Goal: Information Seeking & Learning: Understand process/instructions

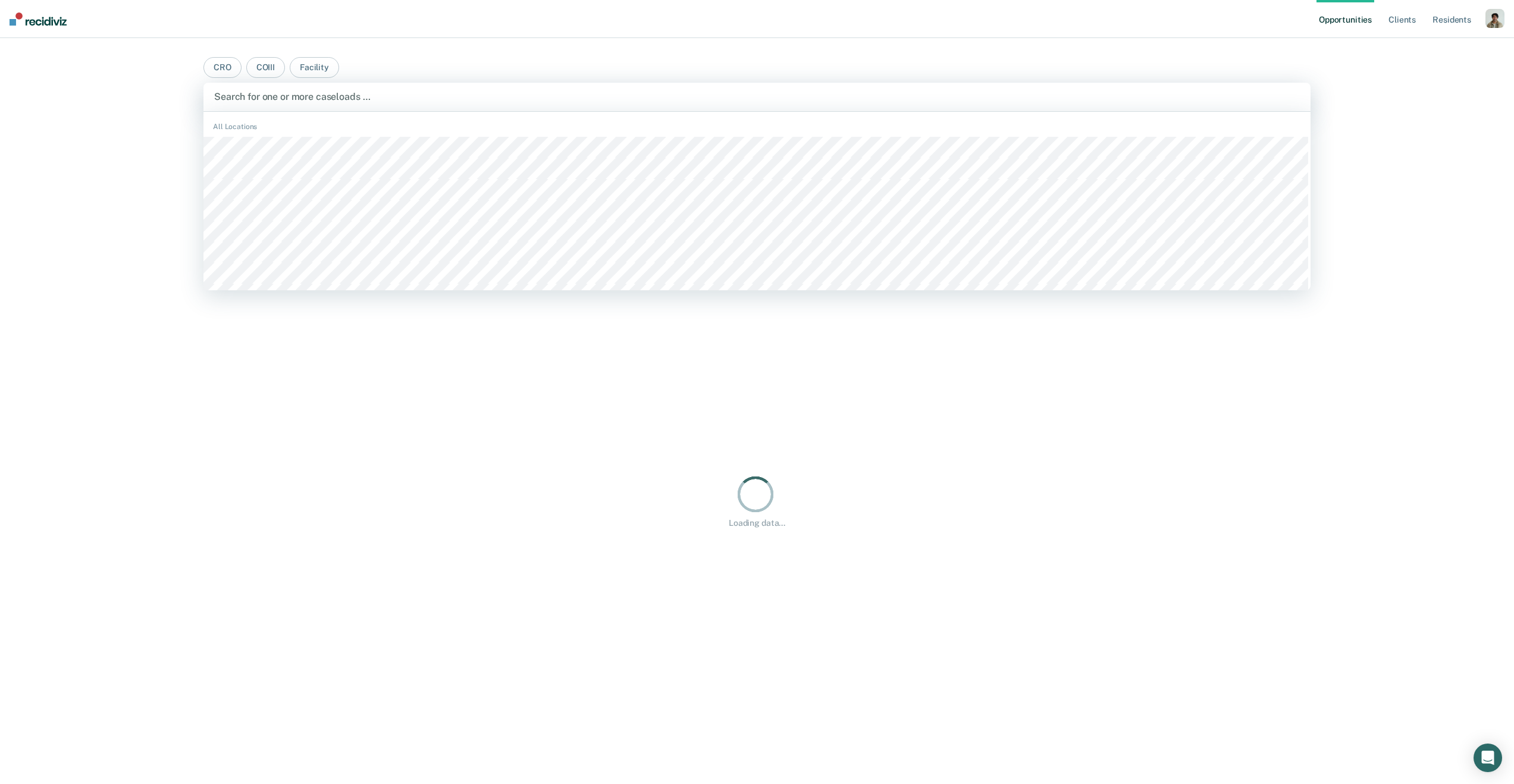
click at [275, 98] on div at bounding box center [757, 96] width 1085 height 13
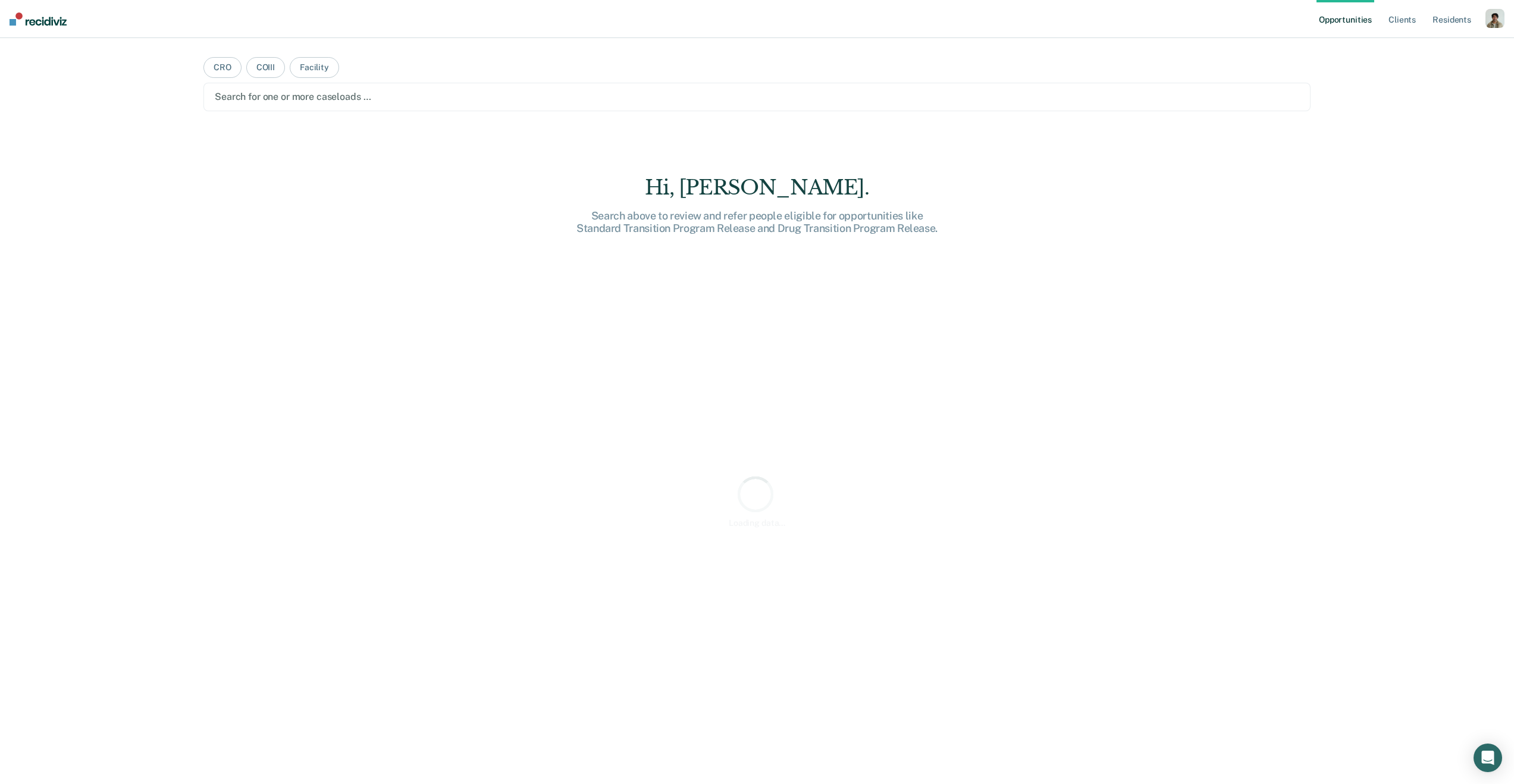
type input "d"
click at [275, 98] on div at bounding box center [757, 96] width 1085 height 13
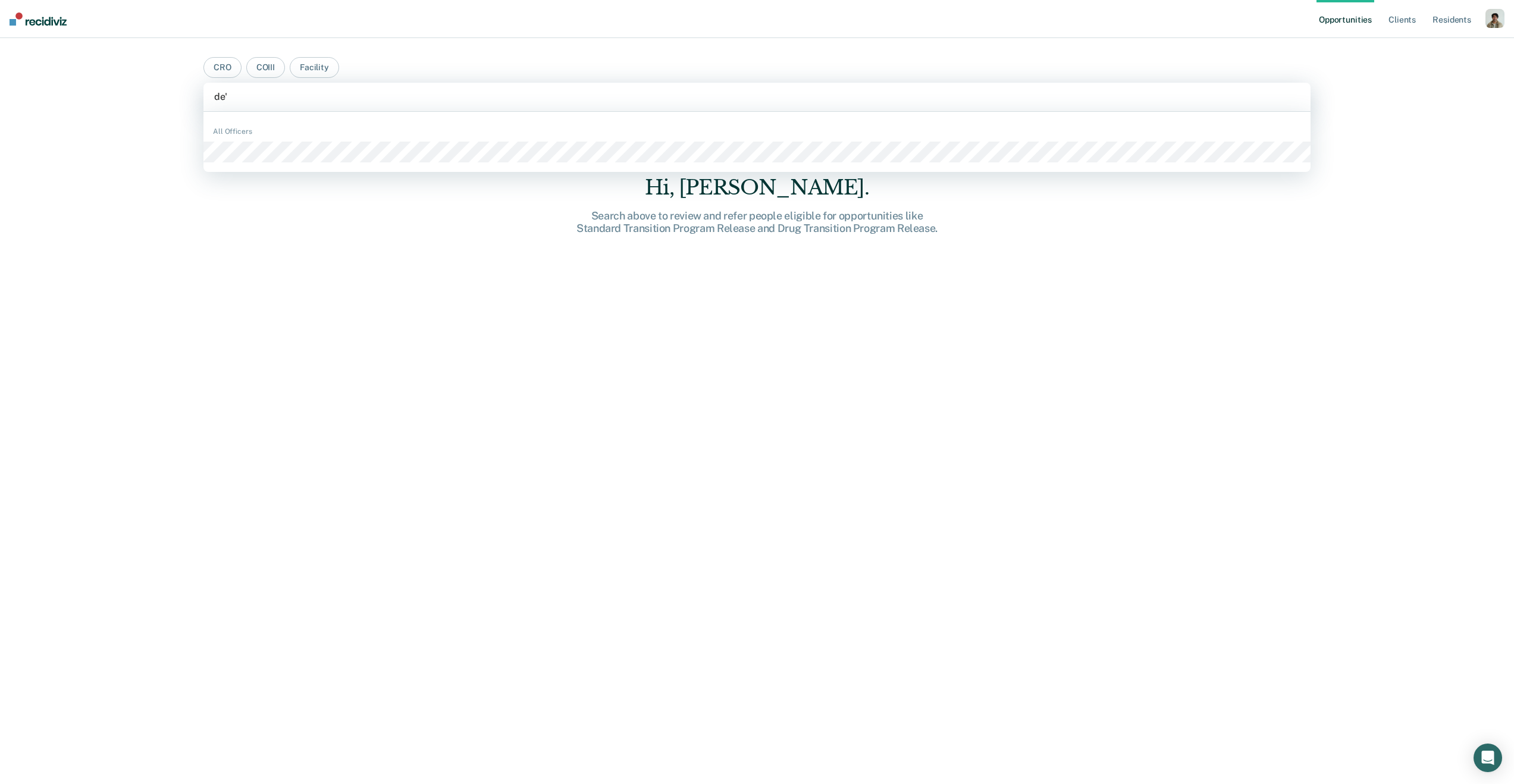
type input "de'j"
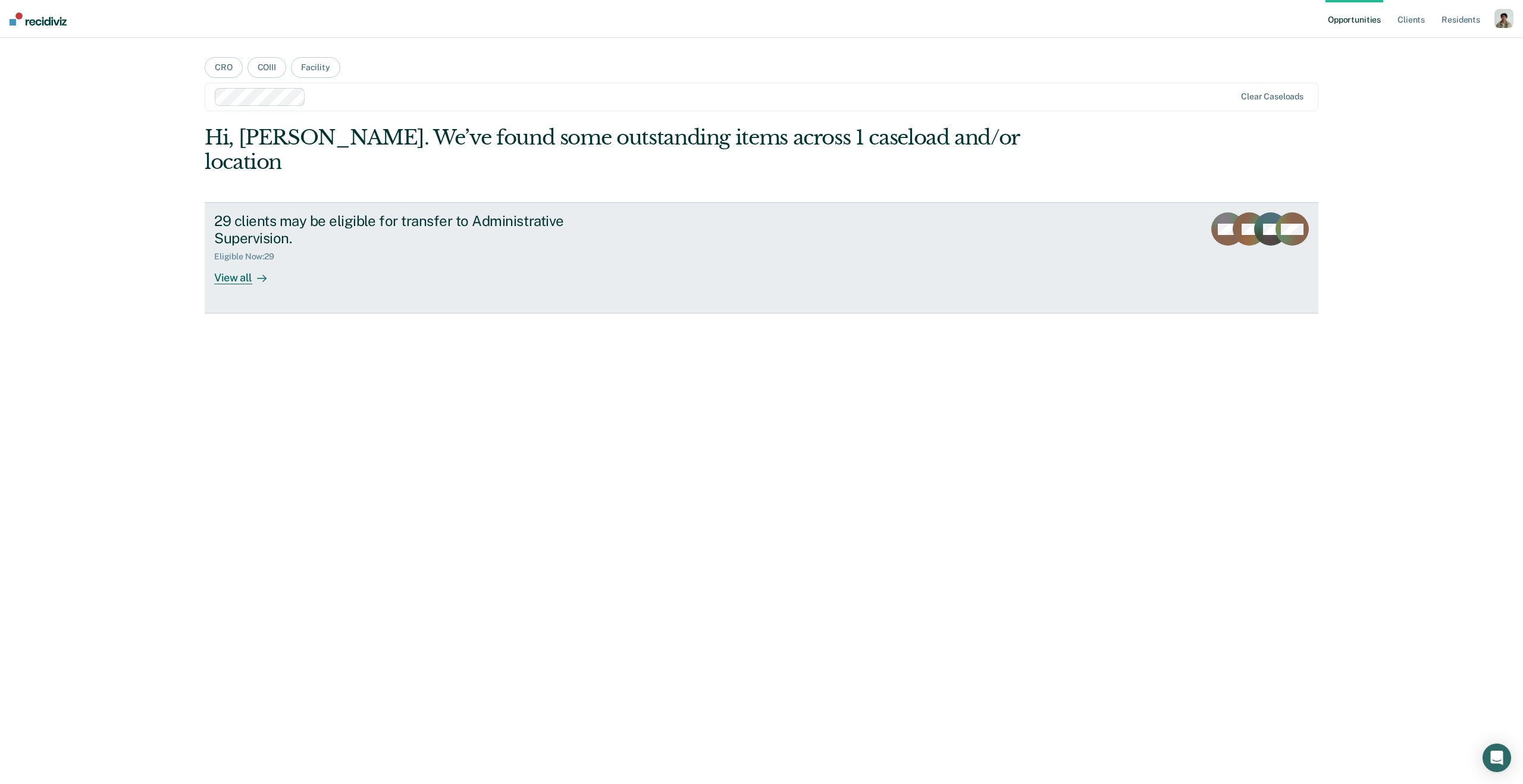
click at [328, 274] on link "29 clients may be eligible for transfer to Administrative Supervision. Eligible…" at bounding box center [761, 257] width 1114 height 111
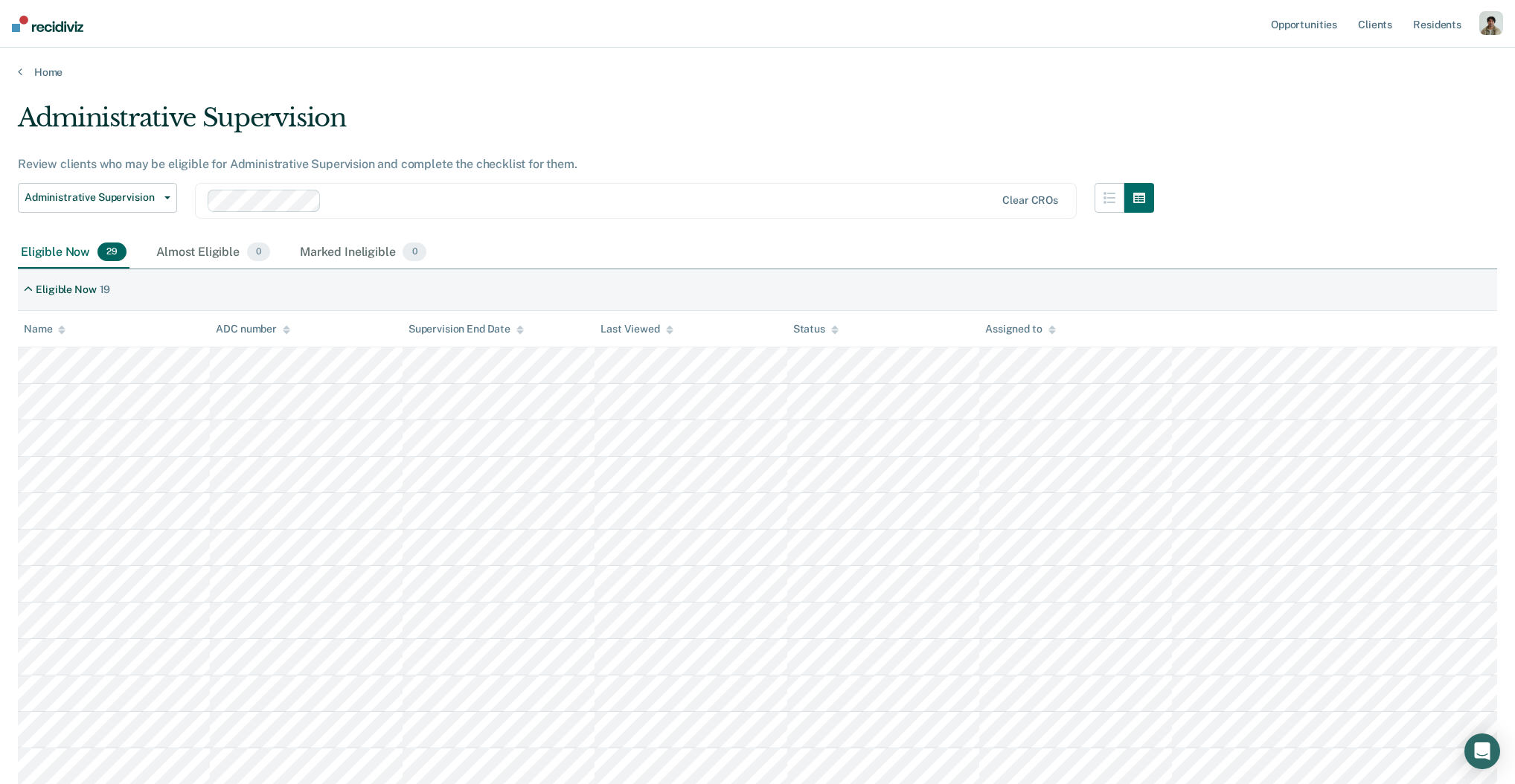
click at [1177, 135] on div "Administrative Supervision Review clients who may be eligible for Administrativ…" at bounding box center [757, 790] width 1479 height 1375
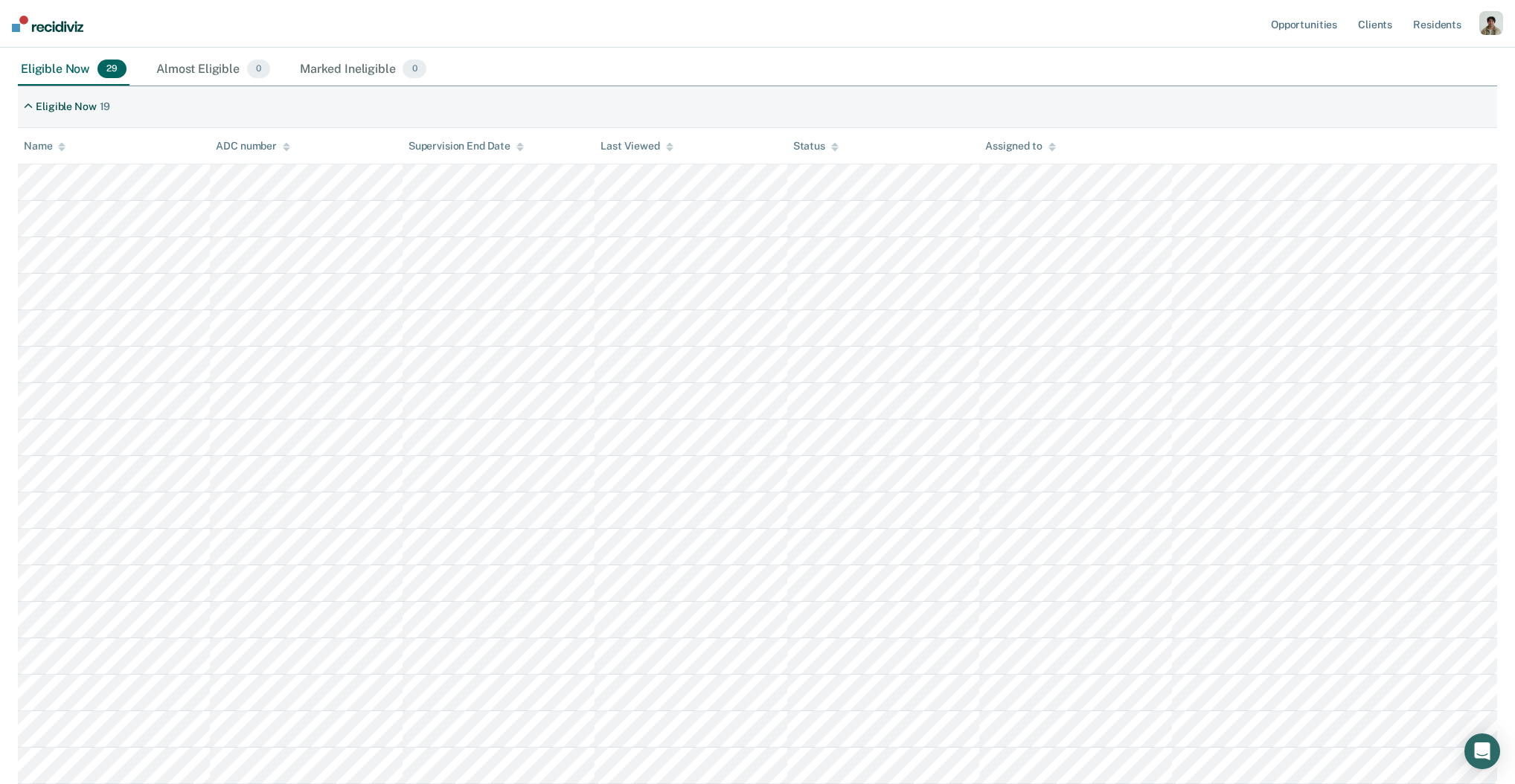
scroll to position [190, 0]
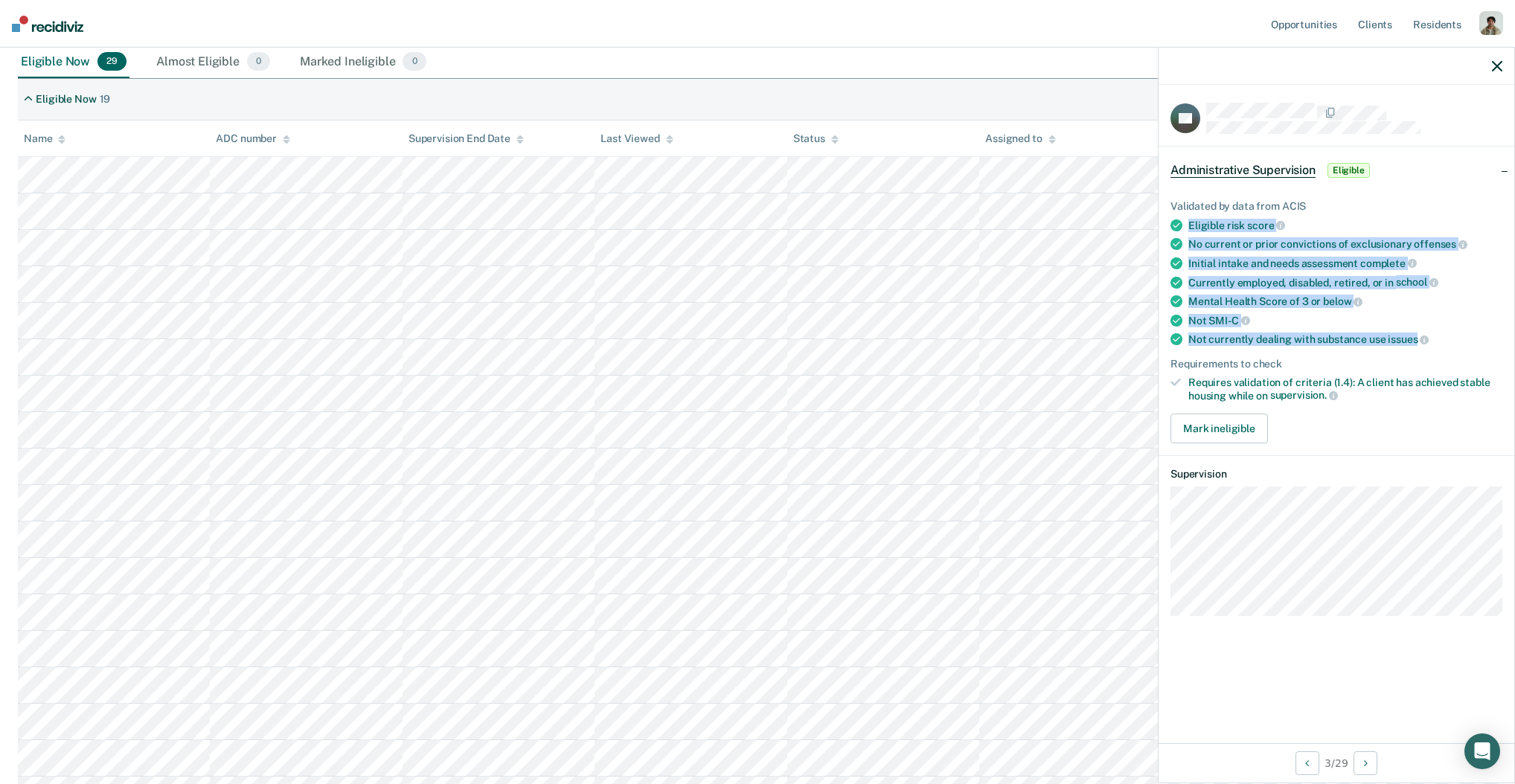
drag, startPoint x: 1417, startPoint y: 333, endPoint x: 1188, endPoint y: 221, distance: 254.9
click at [1188, 221] on ul "Validated by data from ACIS Eligible risk score No current or prior convictions…" at bounding box center [1336, 300] width 332 height 201
click at [1188, 221] on div "Eligible risk score" at bounding box center [1345, 225] width 314 height 14
drag, startPoint x: 1188, startPoint y: 221, endPoint x: 1415, endPoint y: 337, distance: 254.9
click at [1415, 337] on ul "Validated by data from ACIS Eligible risk score No current or prior convictions…" at bounding box center [1336, 300] width 332 height 201
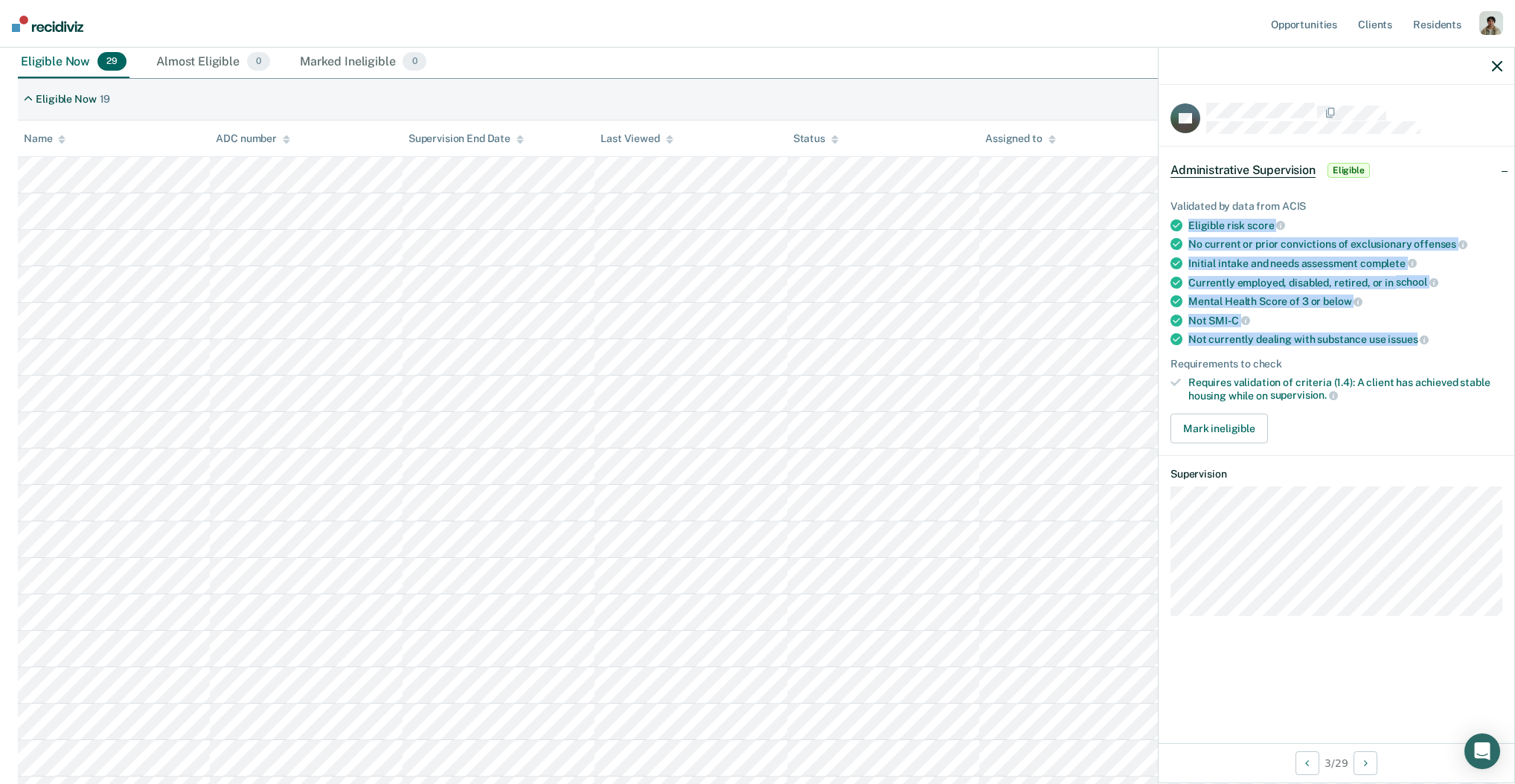
click at [1249, 228] on span "score" at bounding box center [1265, 225] width 38 height 12
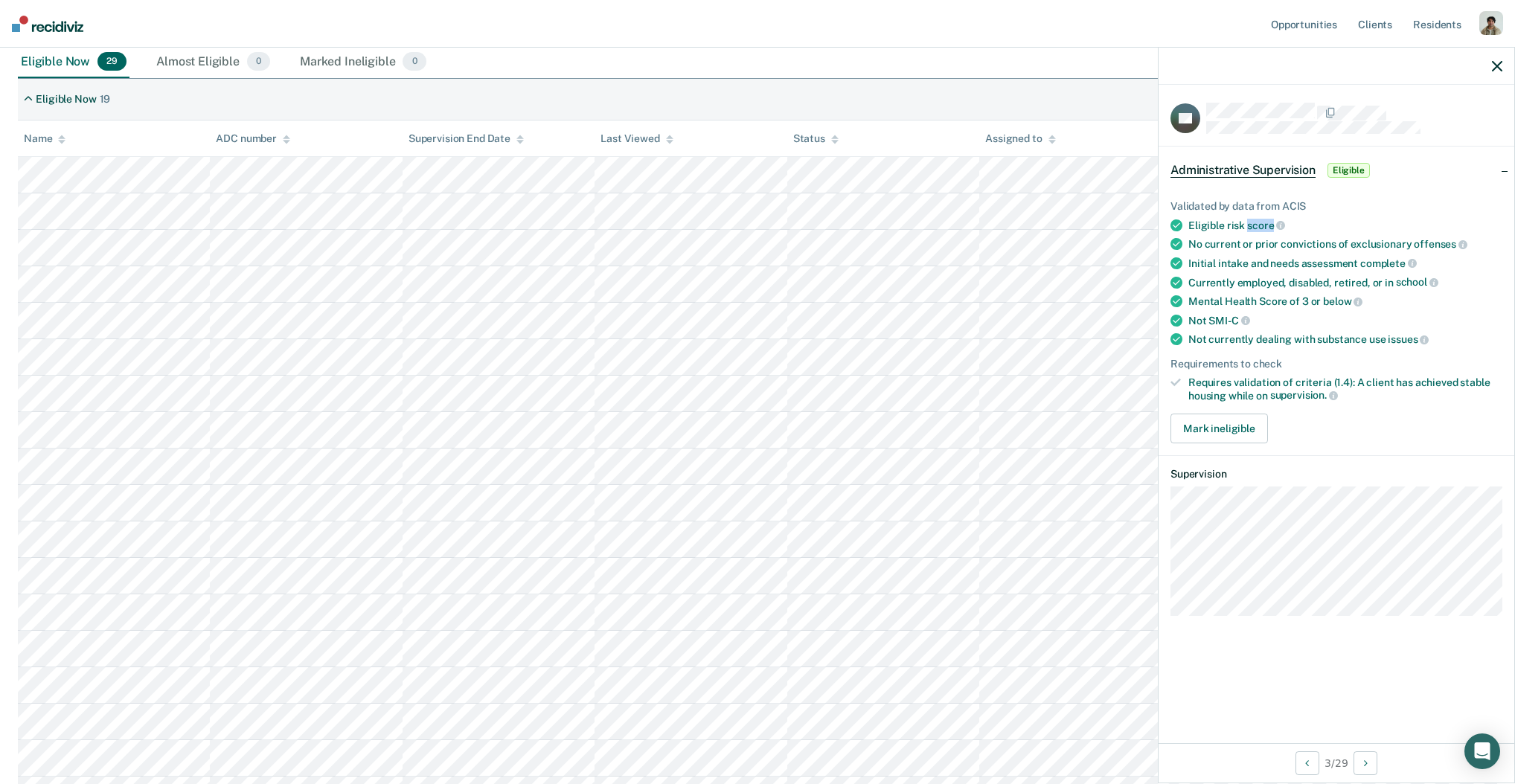
click at [1249, 228] on span "score" at bounding box center [1265, 225] width 38 height 12
click at [1271, 239] on div "No current or prior convictions of exclusionary offenses" at bounding box center [1345, 244] width 314 height 14
click at [1247, 259] on div "Initial intake and needs assessment complete" at bounding box center [1345, 263] width 314 height 14
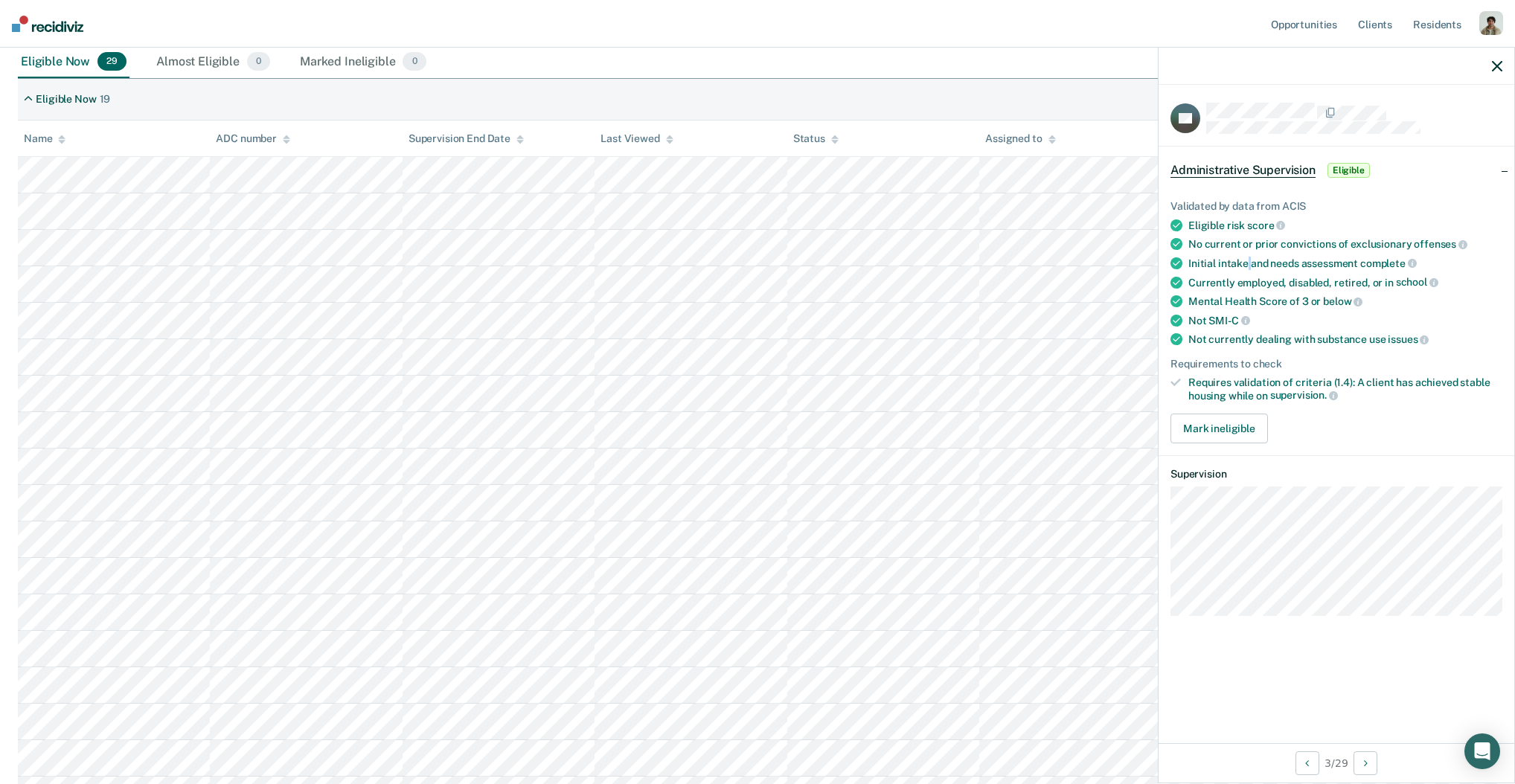
click at [1247, 259] on div "Initial intake and needs assessment complete" at bounding box center [1345, 263] width 314 height 14
click at [1246, 285] on ul "Validated by data from ACIS Eligible risk score No current or prior convictions…" at bounding box center [1336, 300] width 332 height 201
click at [1256, 278] on div "Currently employed, disabled, retired, or in school" at bounding box center [1345, 282] width 314 height 14
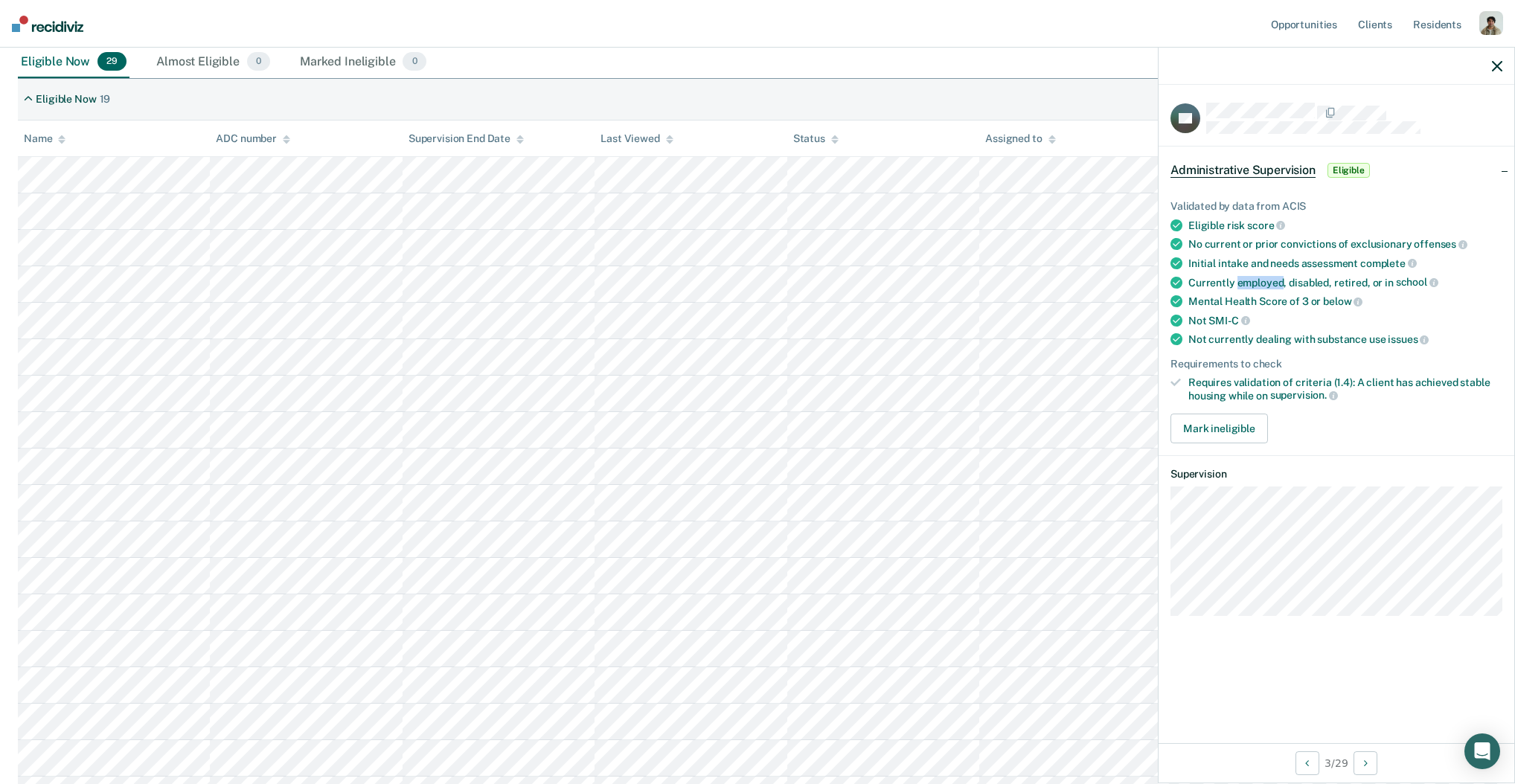
click at [1256, 278] on div "Currently employed, disabled, retired, or in school" at bounding box center [1345, 282] width 314 height 14
click at [1498, 70] on icon "button" at bounding box center [1497, 66] width 10 height 10
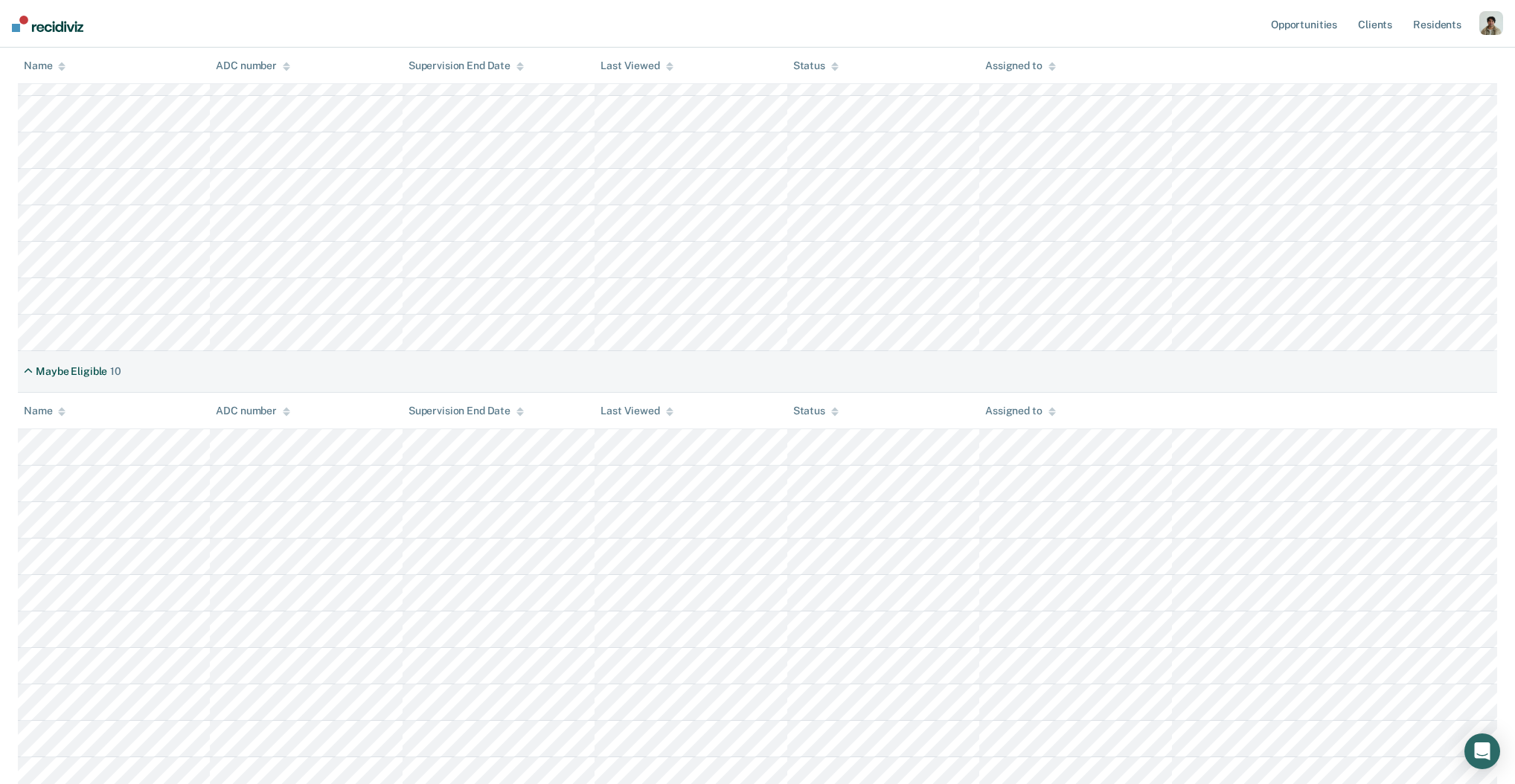
scroll to position [804, 0]
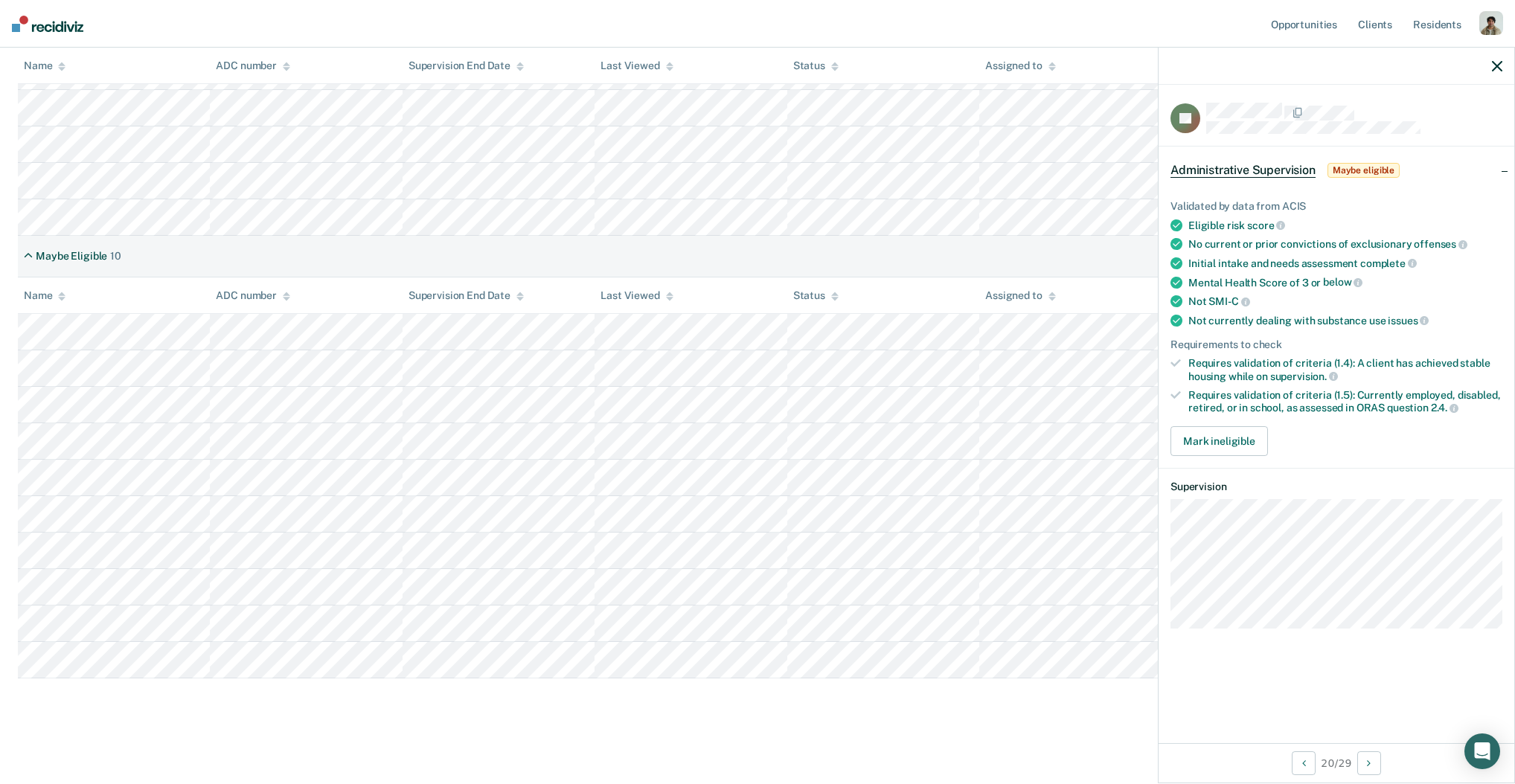
click at [1220, 229] on div "Eligible risk score" at bounding box center [1345, 225] width 314 height 14
drag, startPoint x: 1189, startPoint y: 221, endPoint x: 1203, endPoint y: 238, distance: 22.0
click at [1203, 238] on ul "Validated by data from ACIS Eligible risk score No current or prior convictions…" at bounding box center [1336, 307] width 332 height 214
click at [1203, 238] on div "No current or prior convictions of exclusionary offenses" at bounding box center [1345, 244] width 314 height 14
drag, startPoint x: 1196, startPoint y: 278, endPoint x: 1235, endPoint y: 282, distance: 39.2
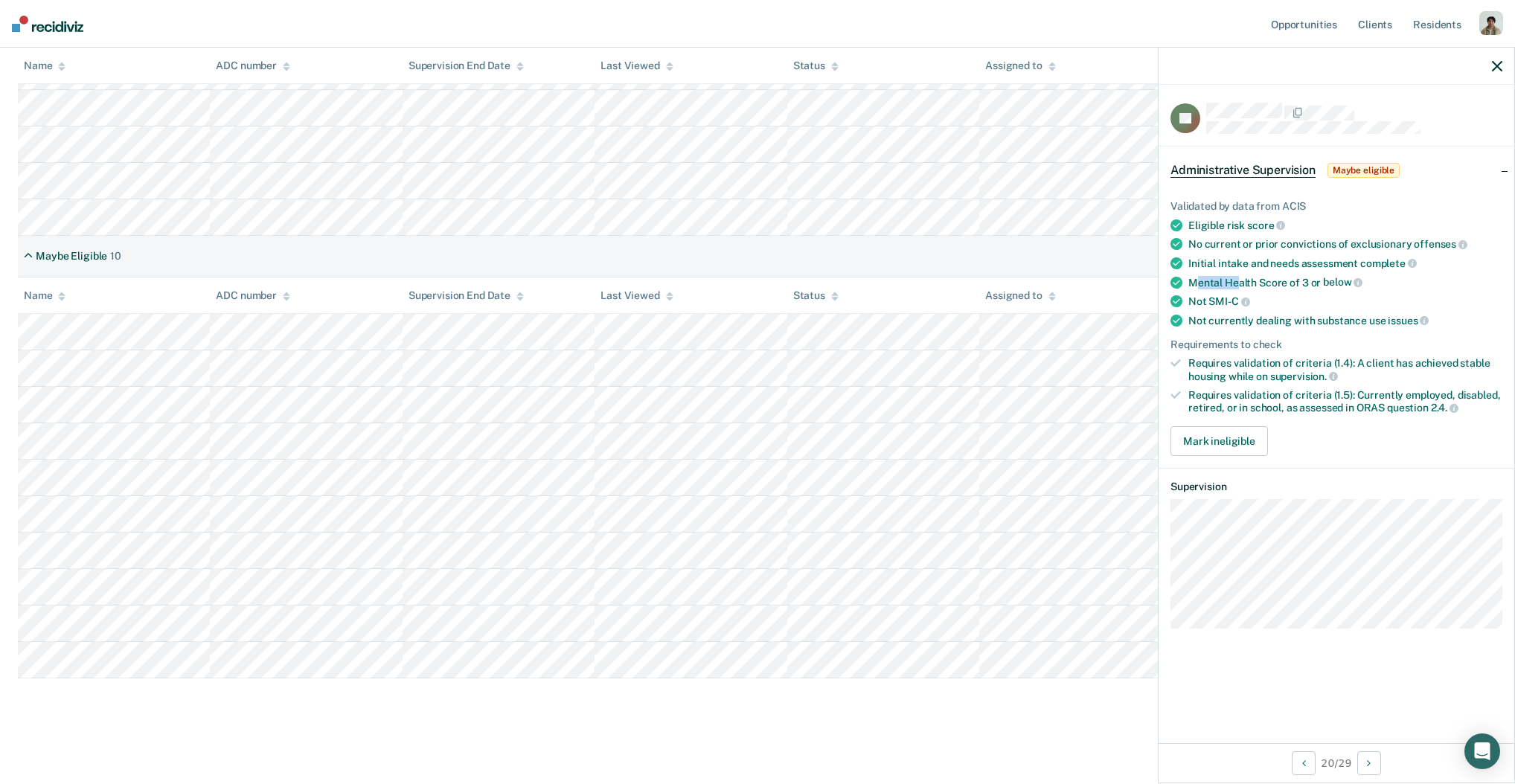
click at [1235, 282] on div "Mental Health Score of 3 or below" at bounding box center [1345, 282] width 314 height 14
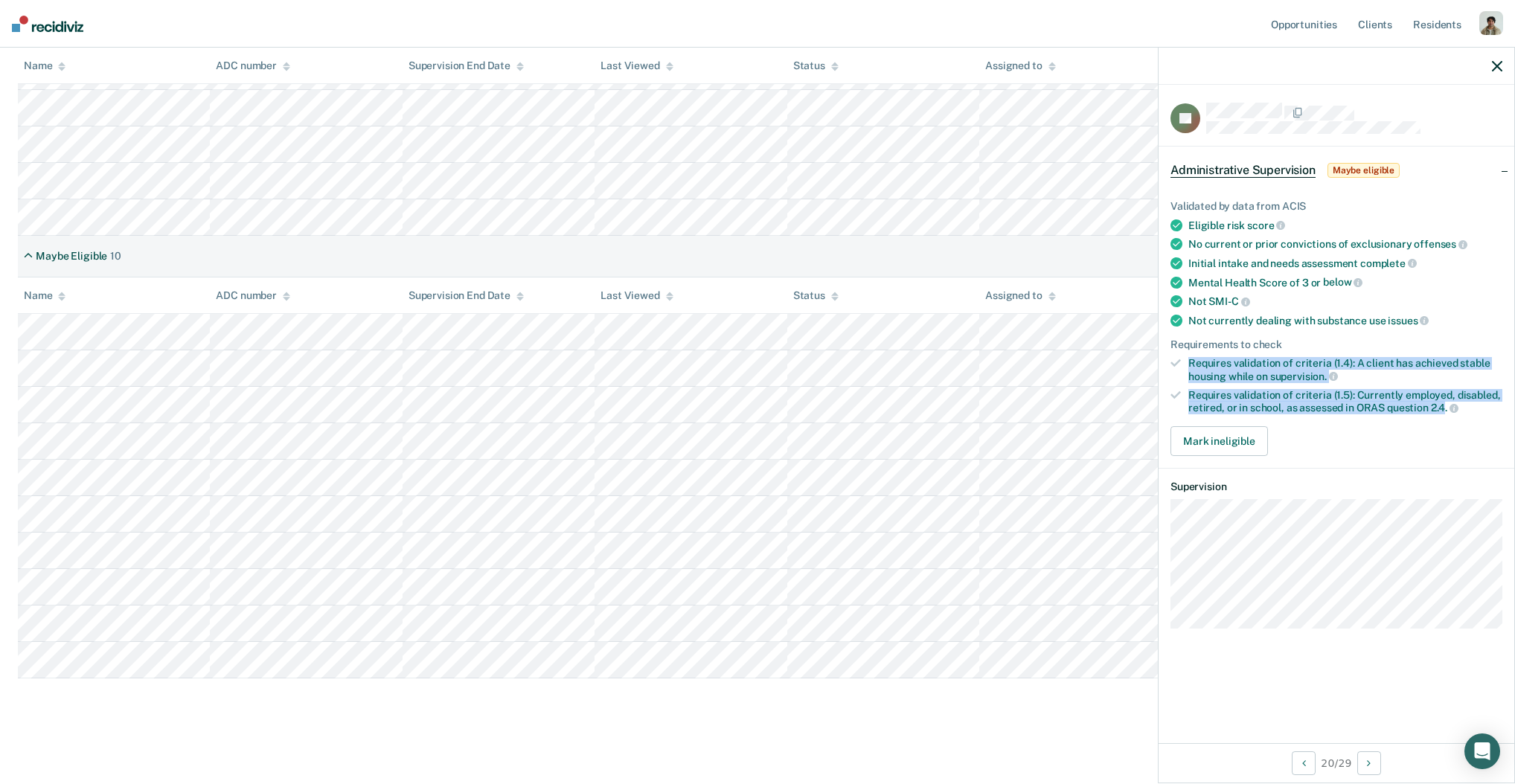
drag, startPoint x: 1191, startPoint y: 355, endPoint x: 1444, endPoint y: 402, distance: 257.3
click at [1444, 402] on ul "Validated by data from ACIS Eligible risk score No current or prior convictions…" at bounding box center [1336, 307] width 332 height 214
click at [1444, 401] on span "2.4." at bounding box center [1444, 407] width 27 height 12
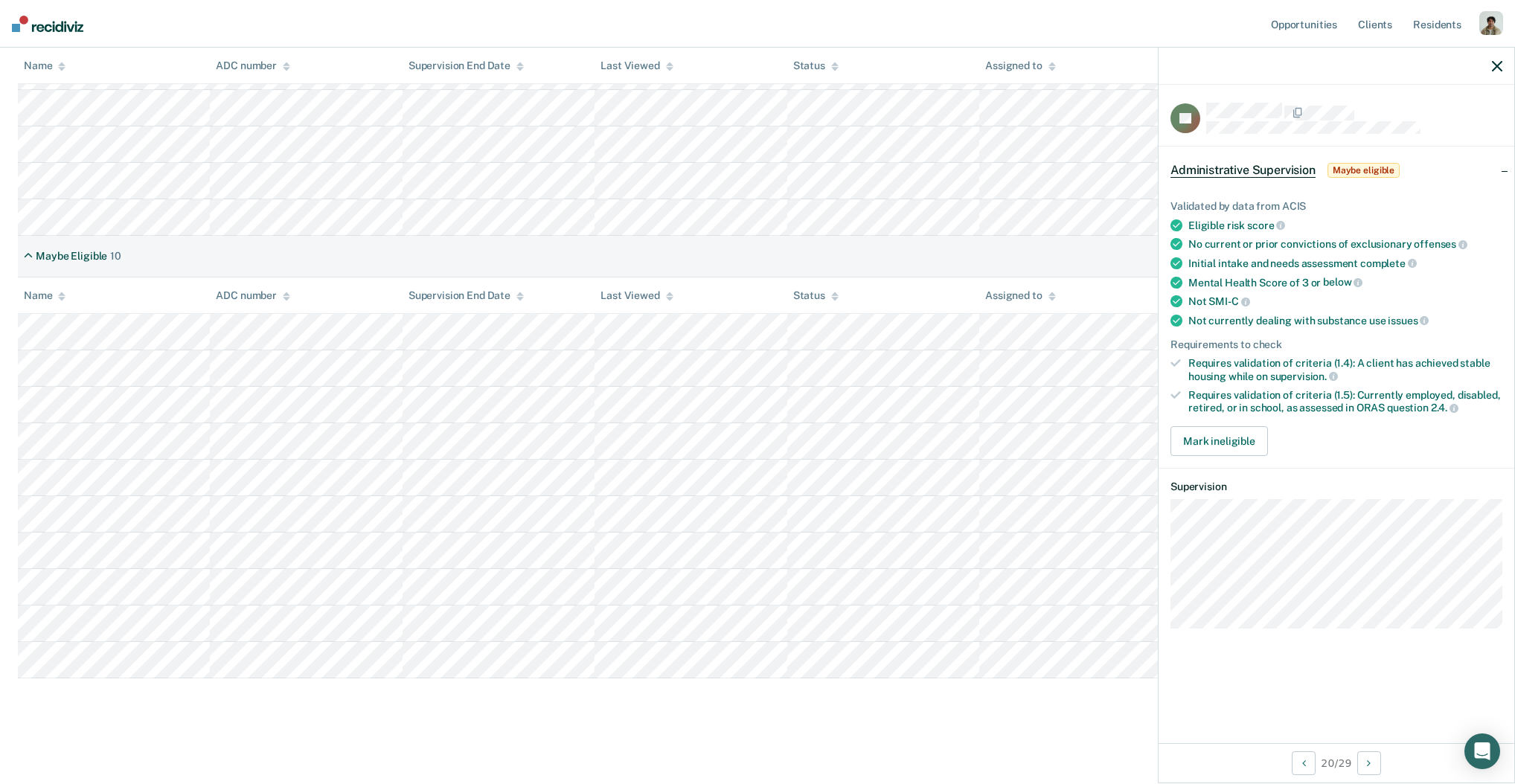
click at [1284, 301] on div "Not SMI-C" at bounding box center [1345, 301] width 314 height 14
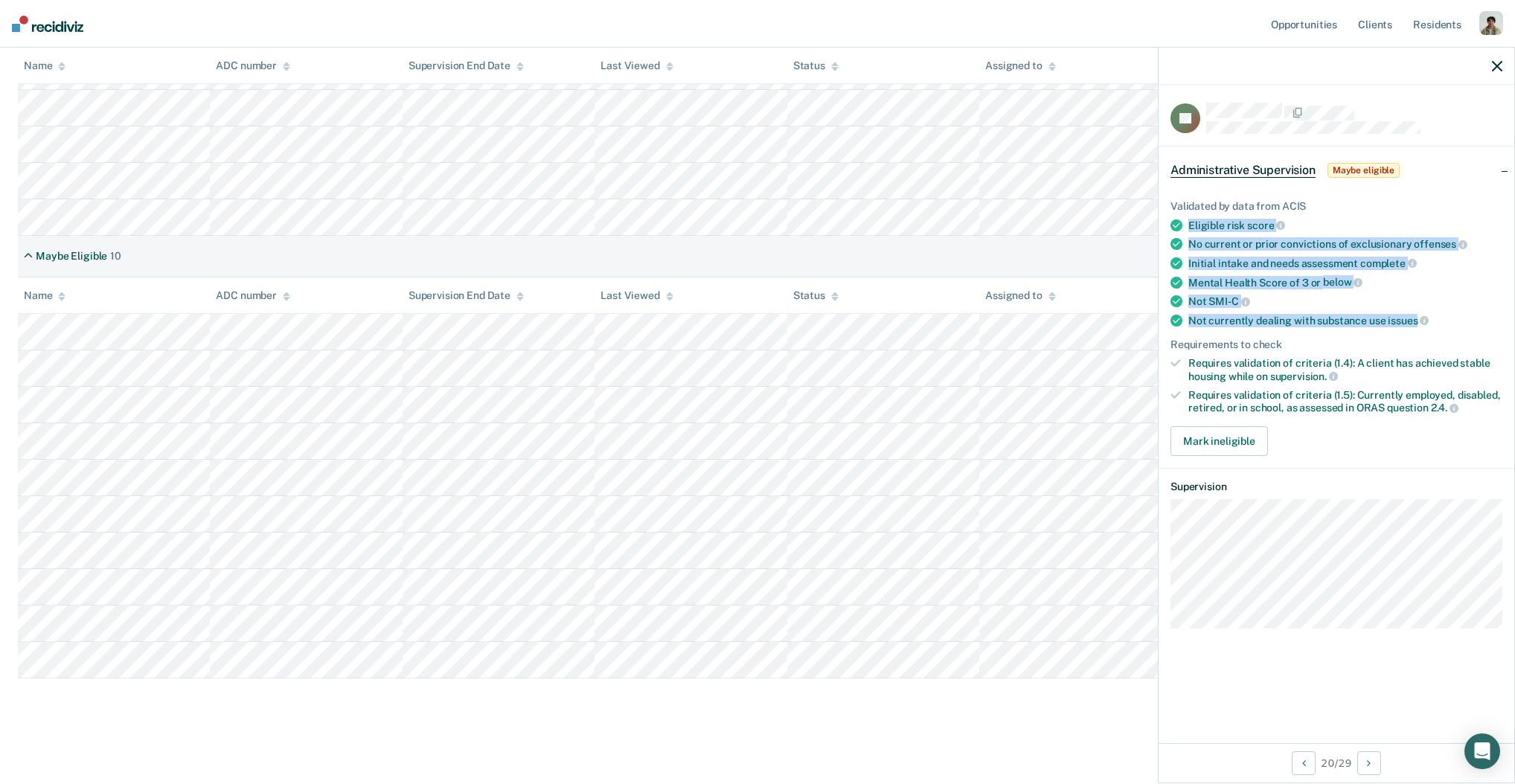
drag, startPoint x: 1187, startPoint y: 221, endPoint x: 1415, endPoint y: 316, distance: 247.0
click at [1415, 316] on ul "Validated by data from ACIS Eligible risk score No current or prior convictions…" at bounding box center [1336, 307] width 332 height 214
click at [1415, 316] on span "issues" at bounding box center [1407, 320] width 41 height 12
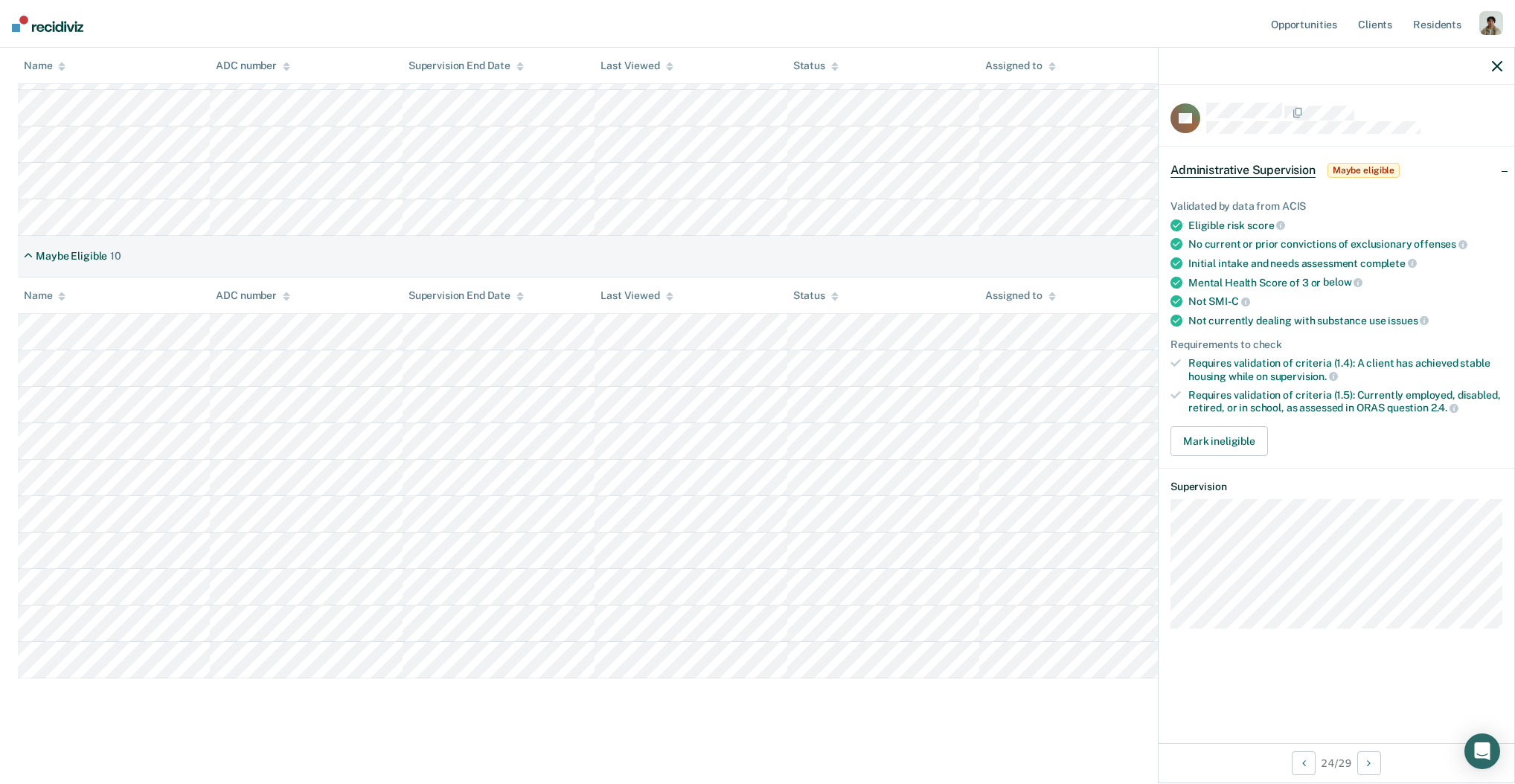
click at [413, 728] on main "Administrative Supervision Review clients who may be eligible for Administrativ…" at bounding box center [757, 27] width 1515 height 1506
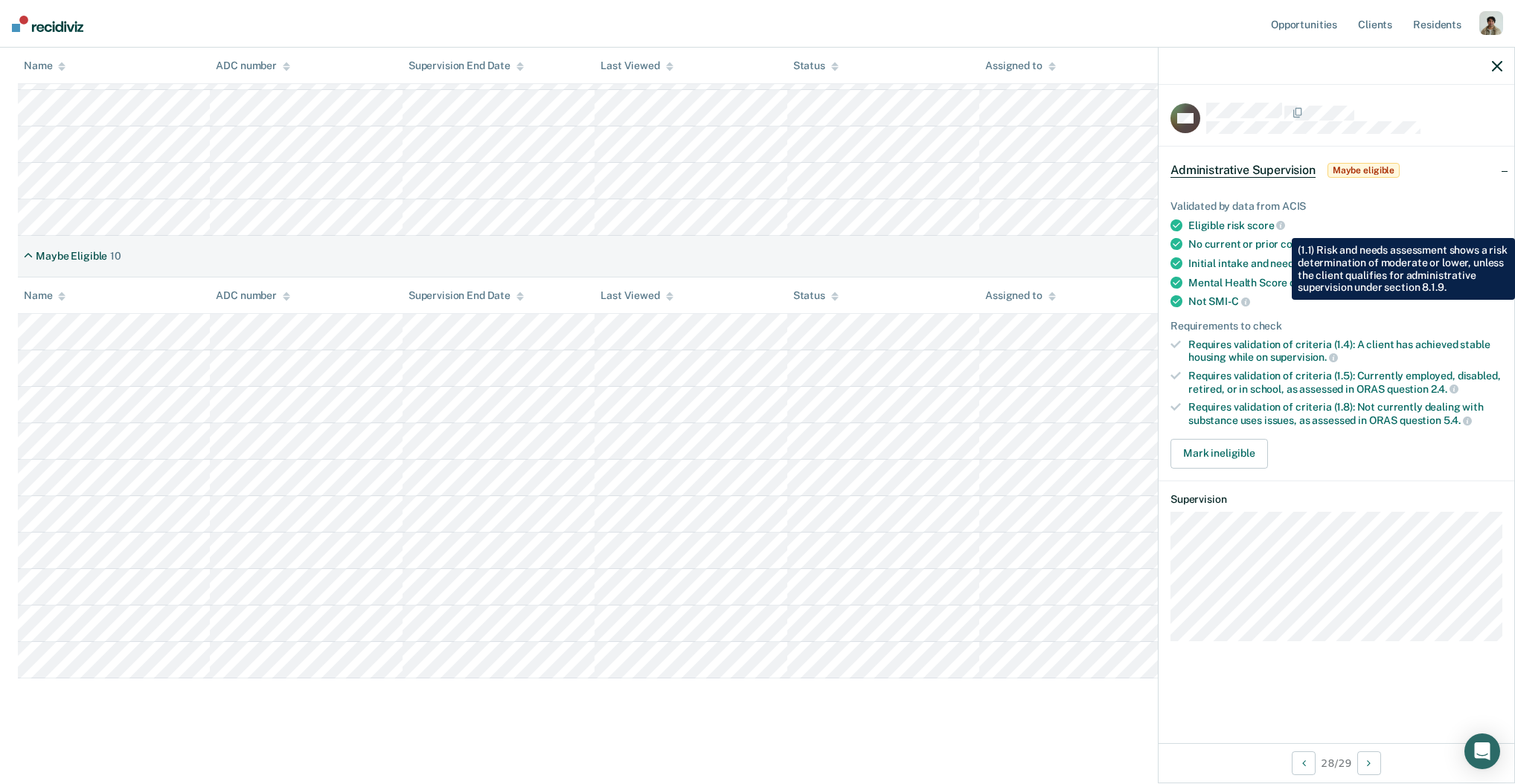
drag, startPoint x: 1258, startPoint y: 332, endPoint x: 1257, endPoint y: 388, distance: 56.0
click at [1257, 384] on ul "Validated by data from ACIS Eligible risk score No current or prior convictions…" at bounding box center [1336, 313] width 332 height 227
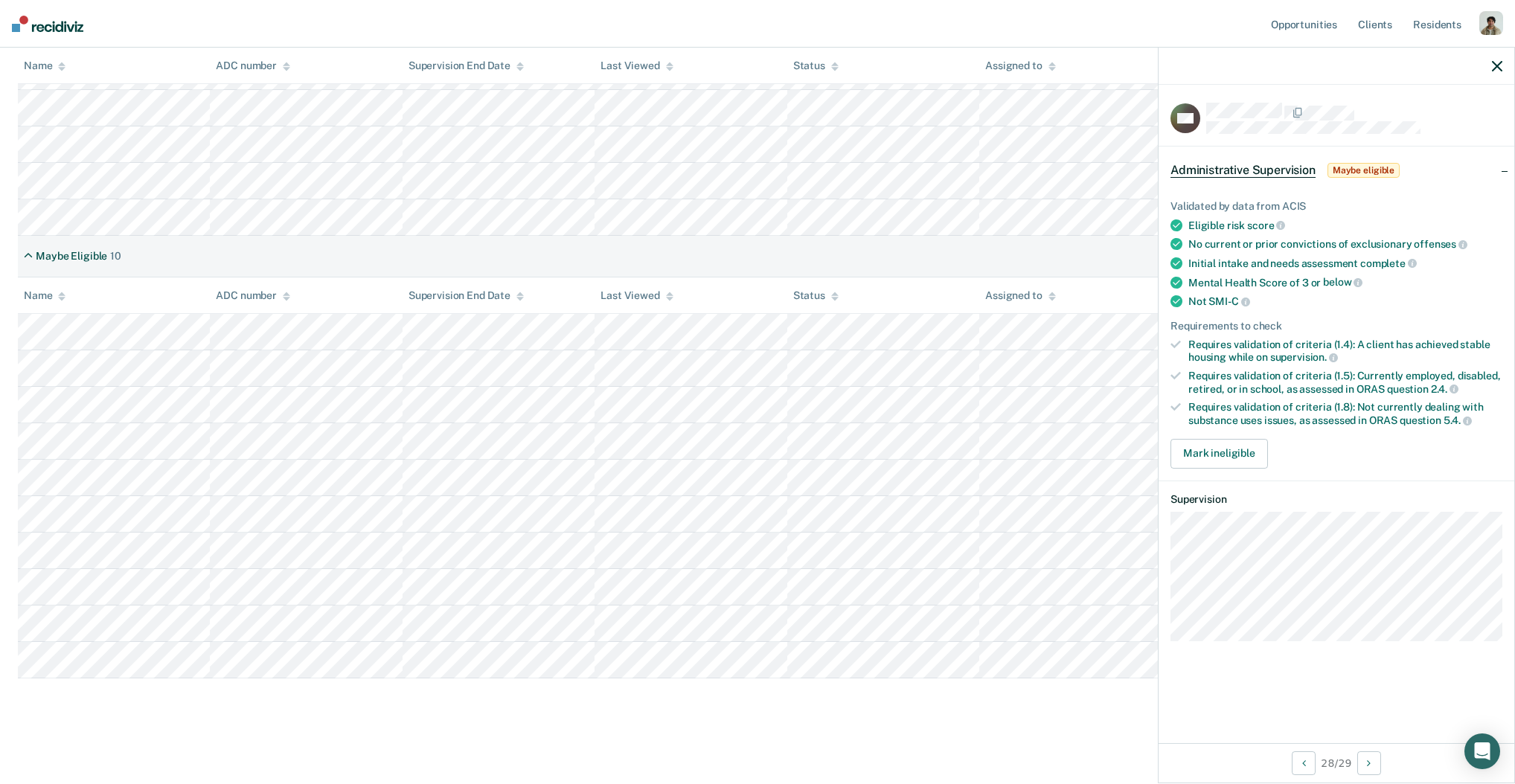
click at [1321, 455] on div "Mark ineligible" at bounding box center [1336, 453] width 332 height 30
click at [147, 703] on div "Administrative Supervision Review clients who may be eligible for Administrativ…" at bounding box center [757, 10] width 1479 height 1423
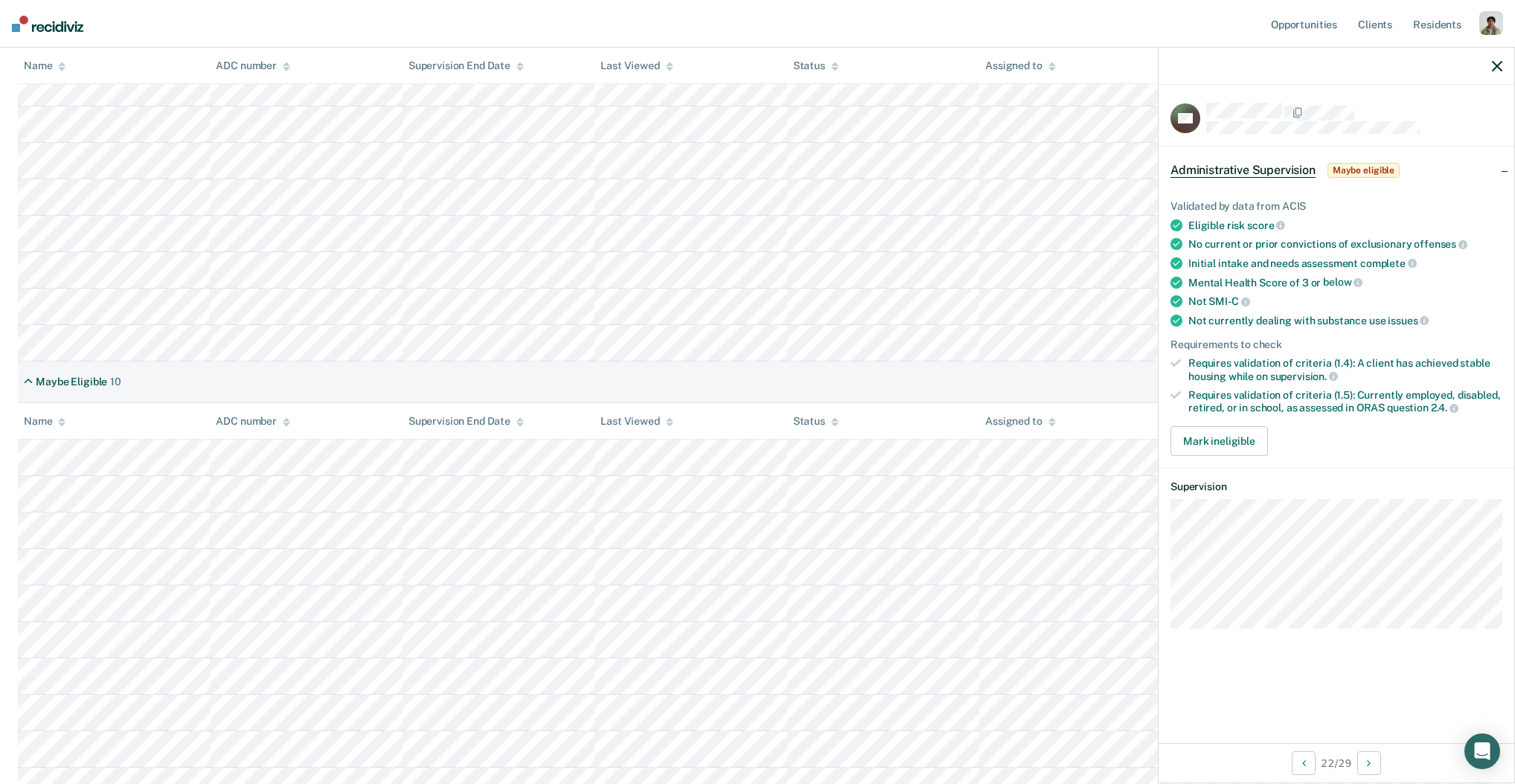
scroll to position [670, 0]
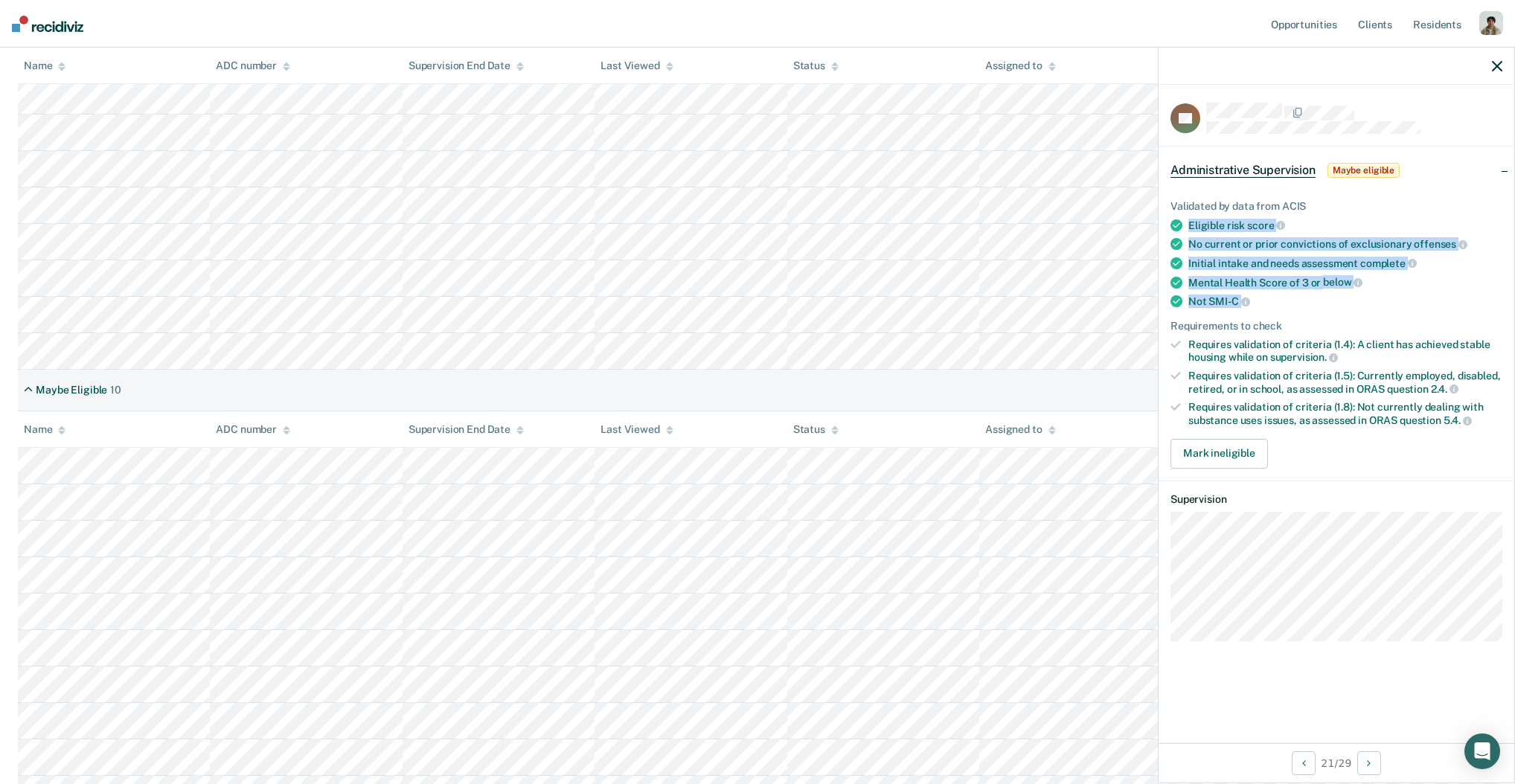
drag, startPoint x: 1246, startPoint y: 307, endPoint x: 1171, endPoint y: 217, distance: 117.2
click at [1171, 217] on ul "Validated by data from ACIS Eligible risk score No current or prior convictions…" at bounding box center [1336, 313] width 332 height 227
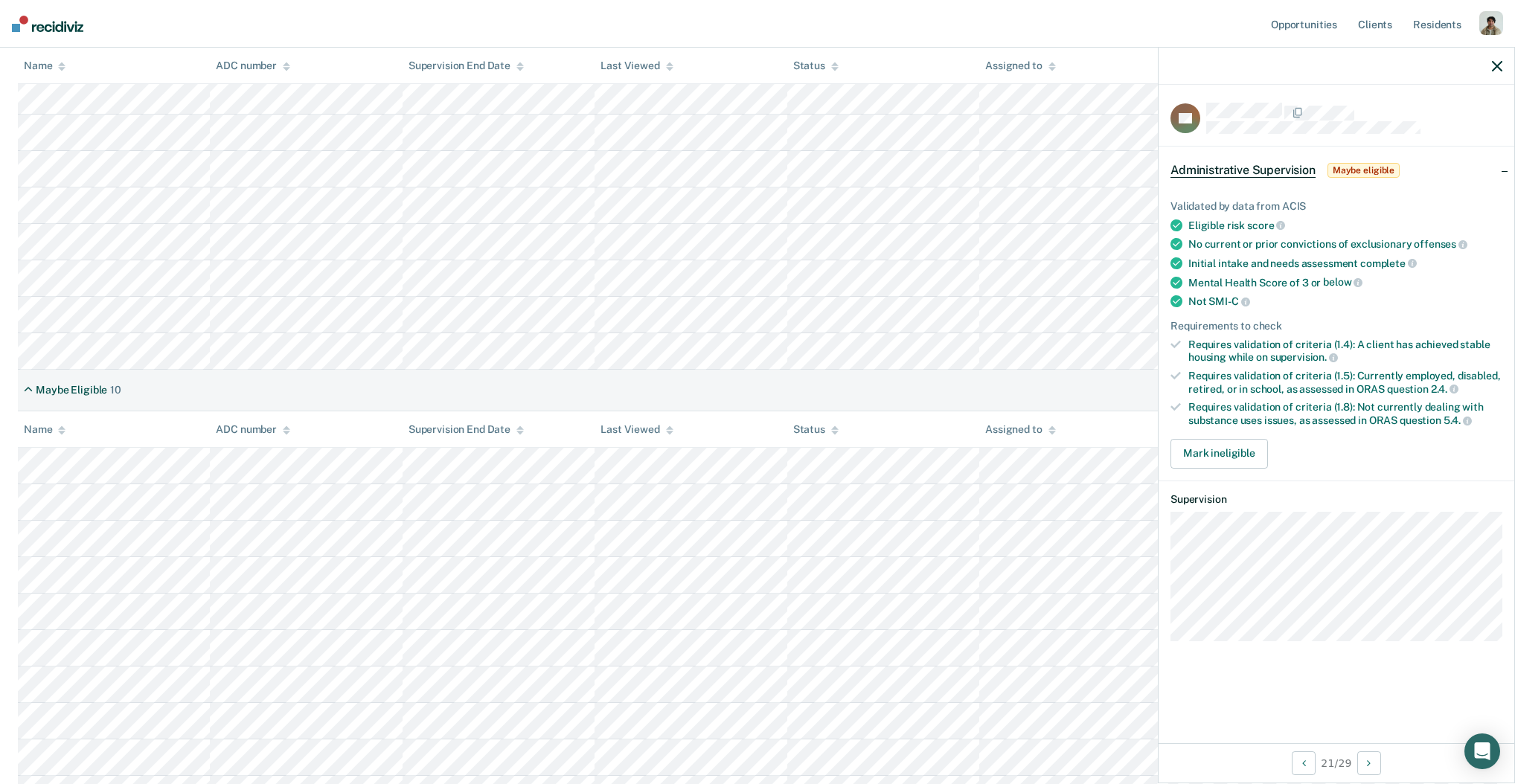
click at [1235, 385] on div "Requires validation of criteria (1.5): Currently employed, disabled, retired, o…" at bounding box center [1345, 383] width 314 height 26
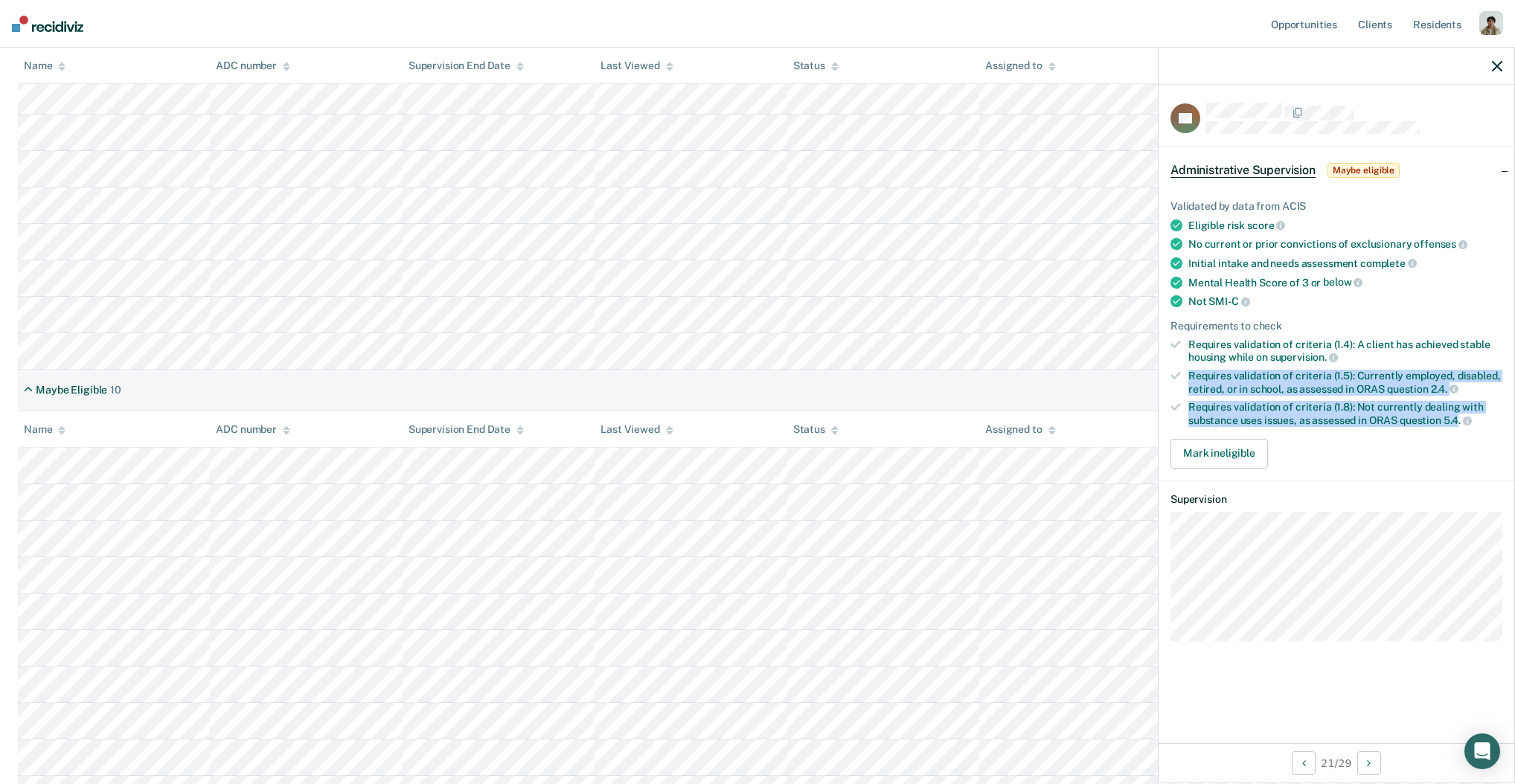
drag, startPoint x: 1186, startPoint y: 371, endPoint x: 1460, endPoint y: 419, distance: 278.2
click at [1460, 419] on ul "Validated by data from ACIS Eligible risk score No current or prior convictions…" at bounding box center [1336, 313] width 332 height 227
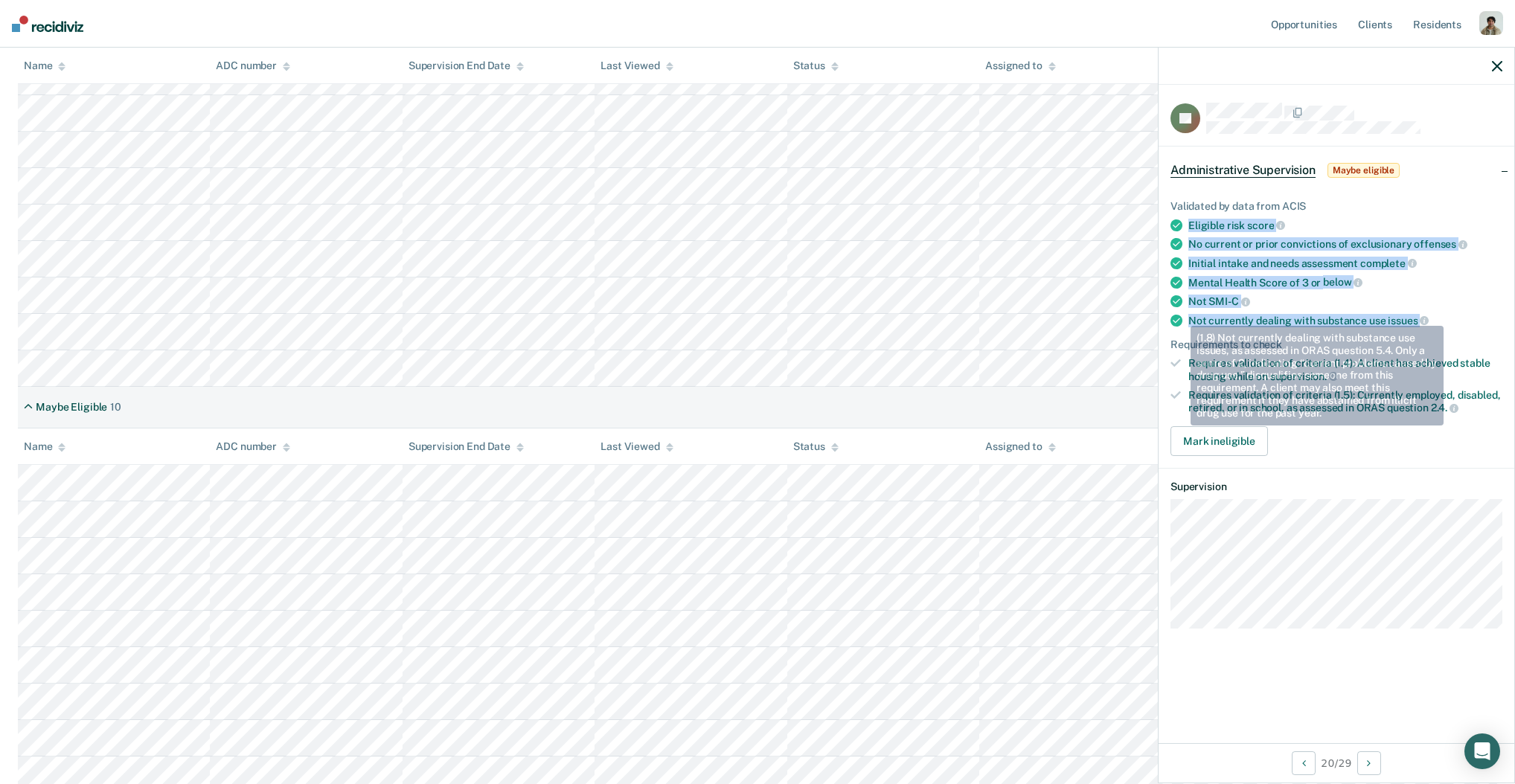
drag, startPoint x: 1189, startPoint y: 224, endPoint x: 1414, endPoint y: 303, distance: 238.5
click at [1418, 315] on ul "Validated by data from ACIS Eligible risk score No current or prior convictions…" at bounding box center [1336, 307] width 332 height 214
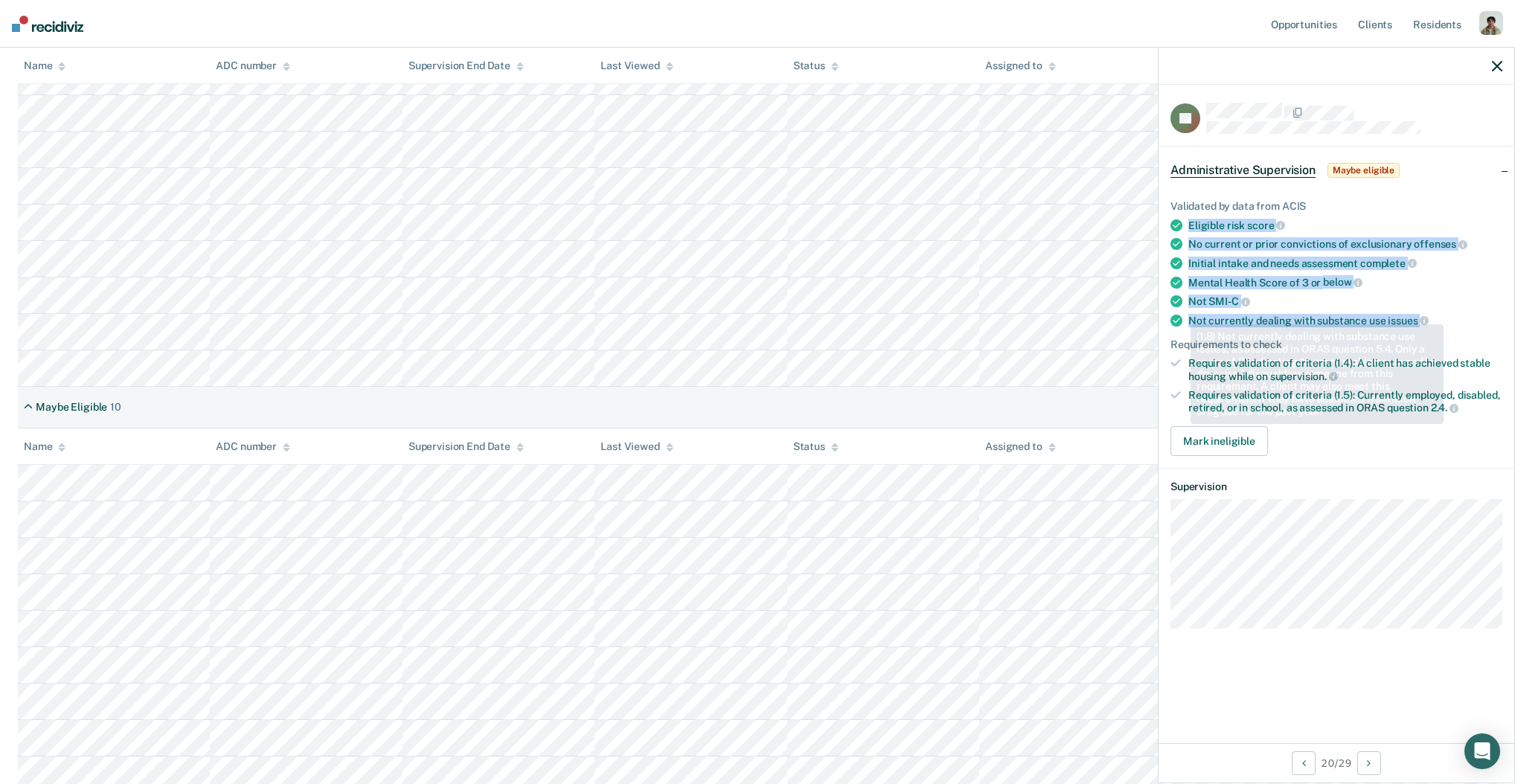
click at [1412, 286] on ul "Validated by data from ACIS Eligible risk score No current or prior convictions…" at bounding box center [1336, 307] width 332 height 214
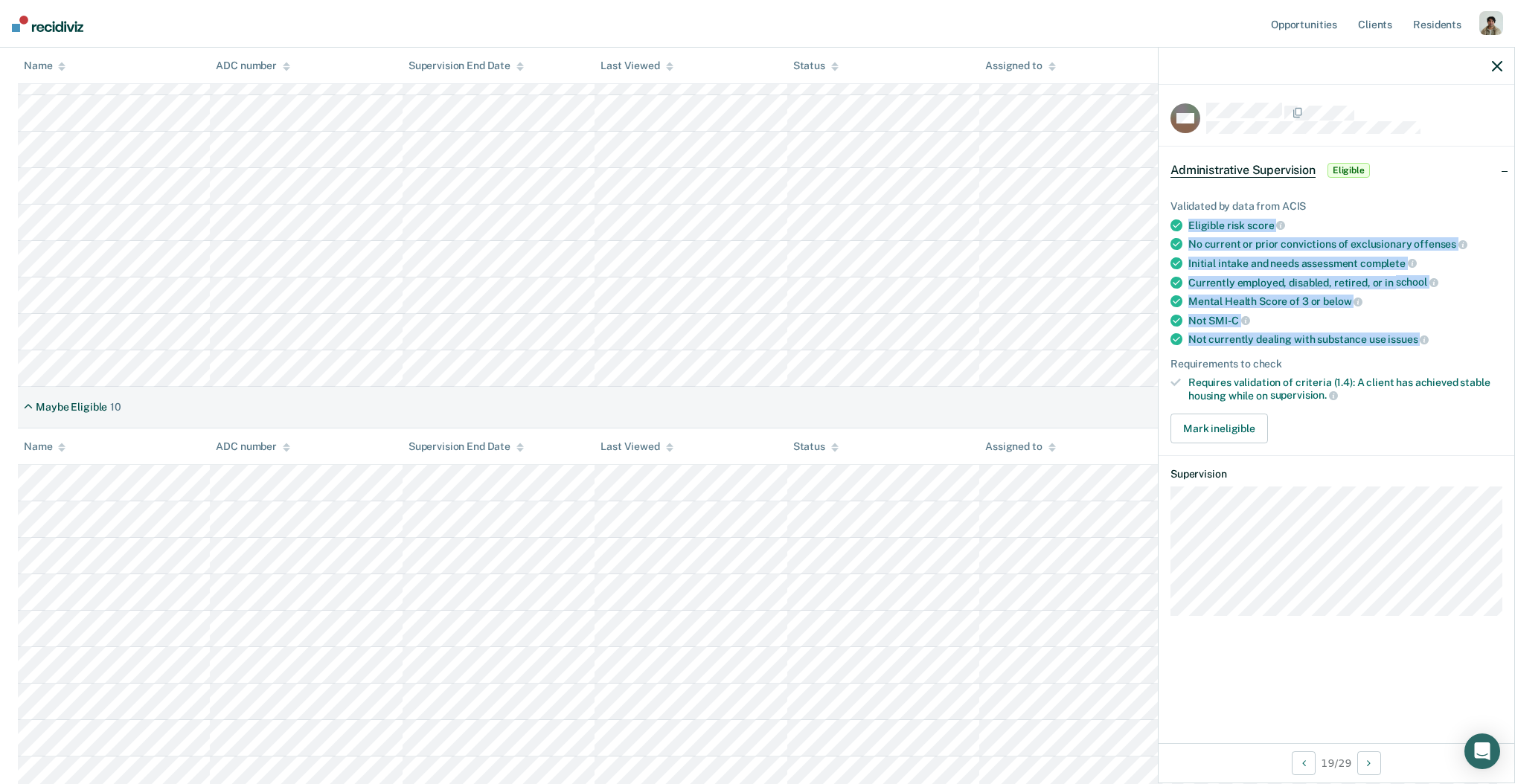
drag, startPoint x: 1435, startPoint y: 334, endPoint x: 1186, endPoint y: 218, distance: 274.7
click at [1186, 218] on ul "Validated by data from ACIS Eligible risk score No current or prior convictions…" at bounding box center [1336, 300] width 332 height 201
click at [1186, 218] on li "Eligible risk score" at bounding box center [1336, 225] width 332 height 14
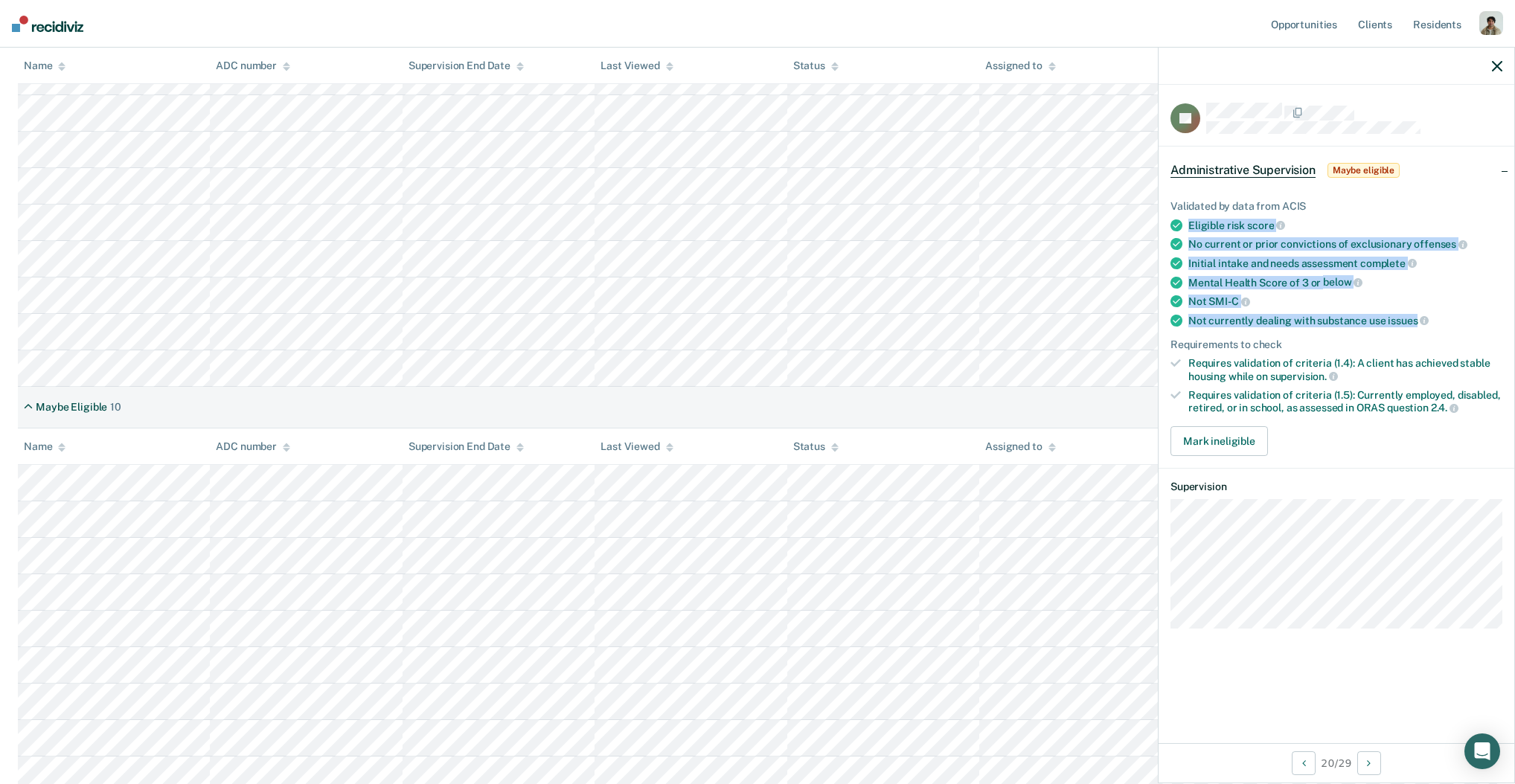
drag, startPoint x: 1417, startPoint y: 312, endPoint x: 1182, endPoint y: 211, distance: 255.8
click at [1182, 211] on ul "Validated by data from ACIS Eligible risk score No current or prior convictions…" at bounding box center [1336, 307] width 332 height 214
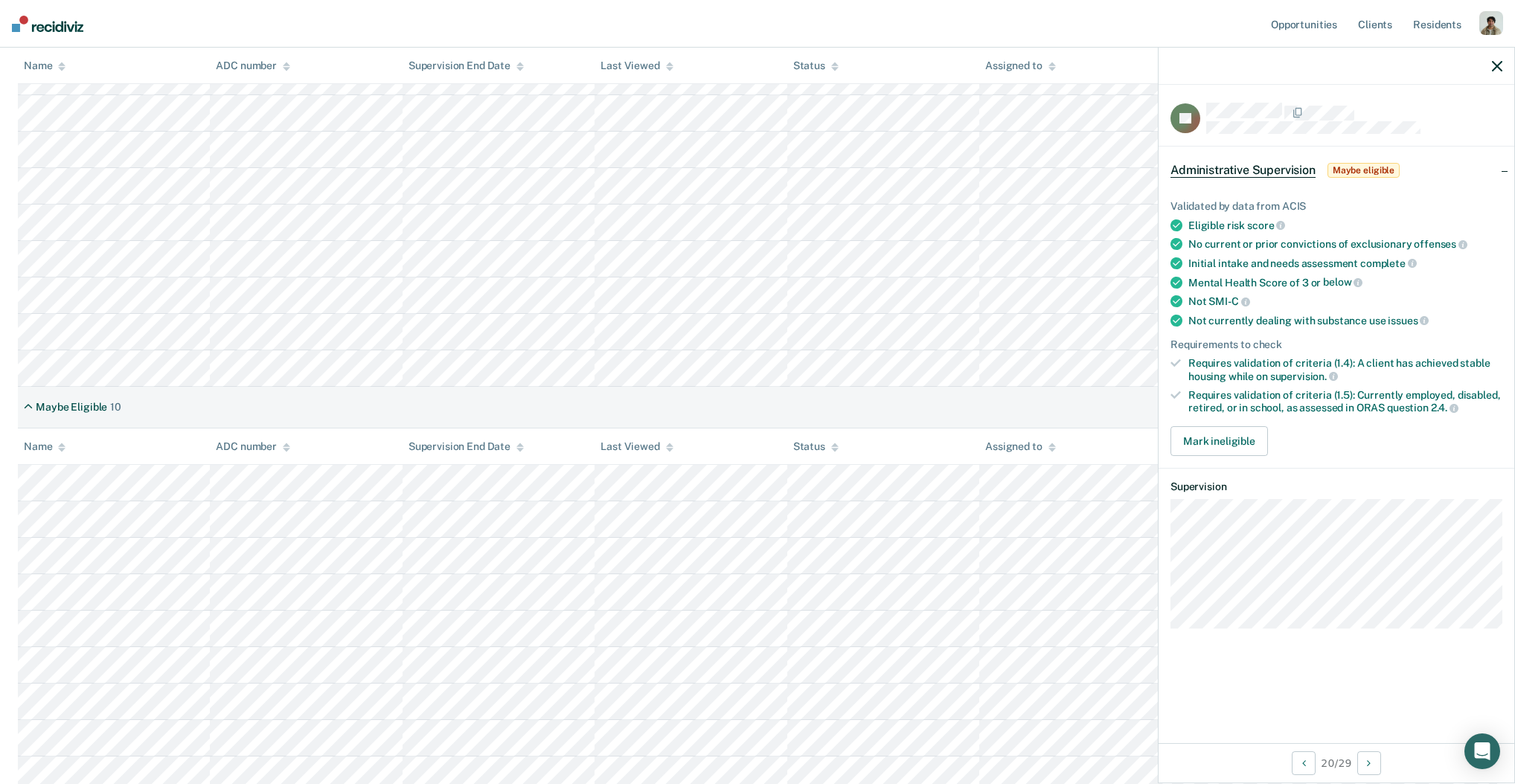
click at [1337, 200] on div "Validated by data from ACIS" at bounding box center [1336, 206] width 332 height 13
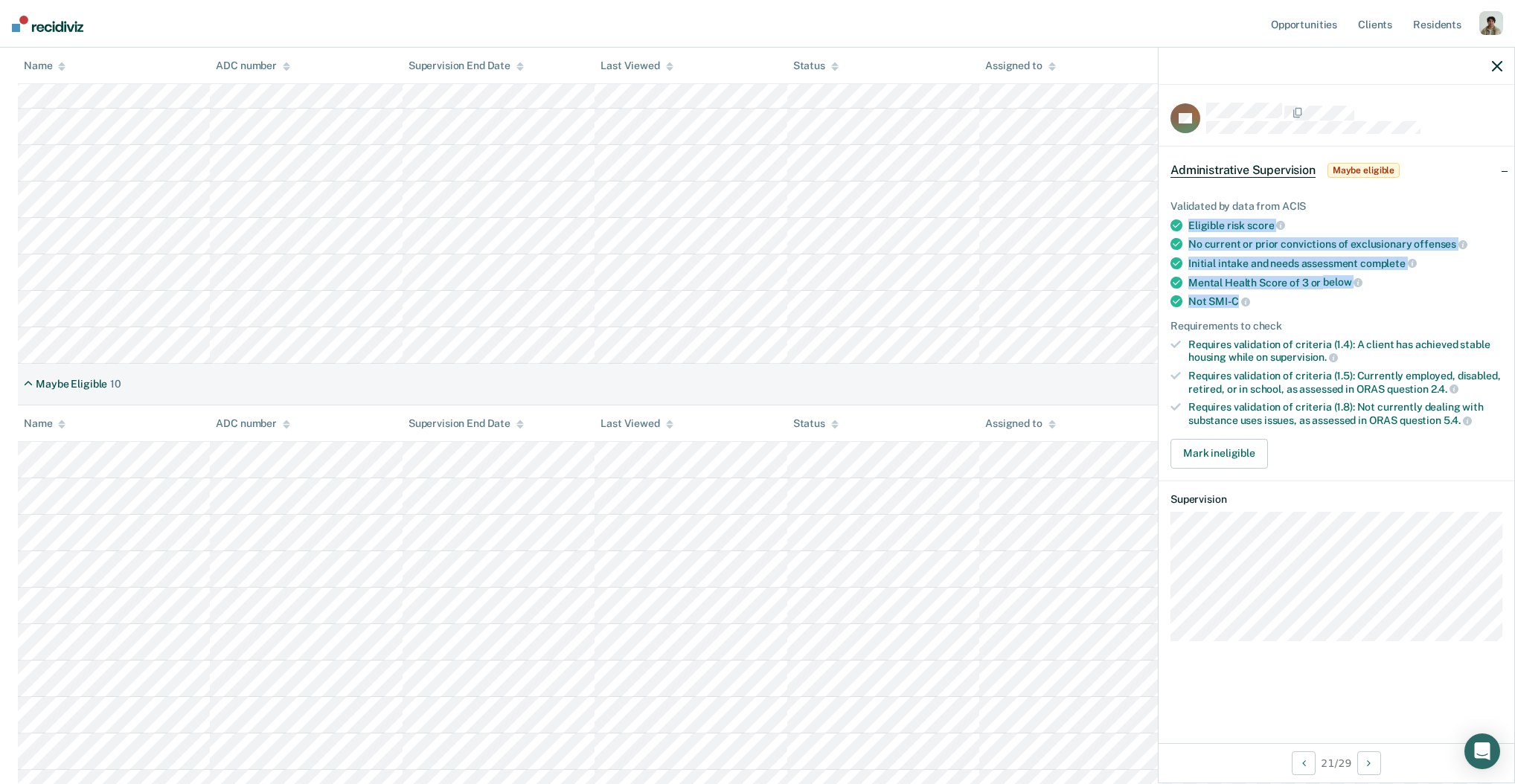
drag, startPoint x: 1235, startPoint y: 299, endPoint x: 1190, endPoint y: 223, distance: 88.3
click at [1190, 223] on ul "Validated by data from ACIS Eligible risk score No current or prior convictions…" at bounding box center [1336, 313] width 332 height 227
click at [1190, 223] on div "Eligible risk score" at bounding box center [1345, 225] width 314 height 14
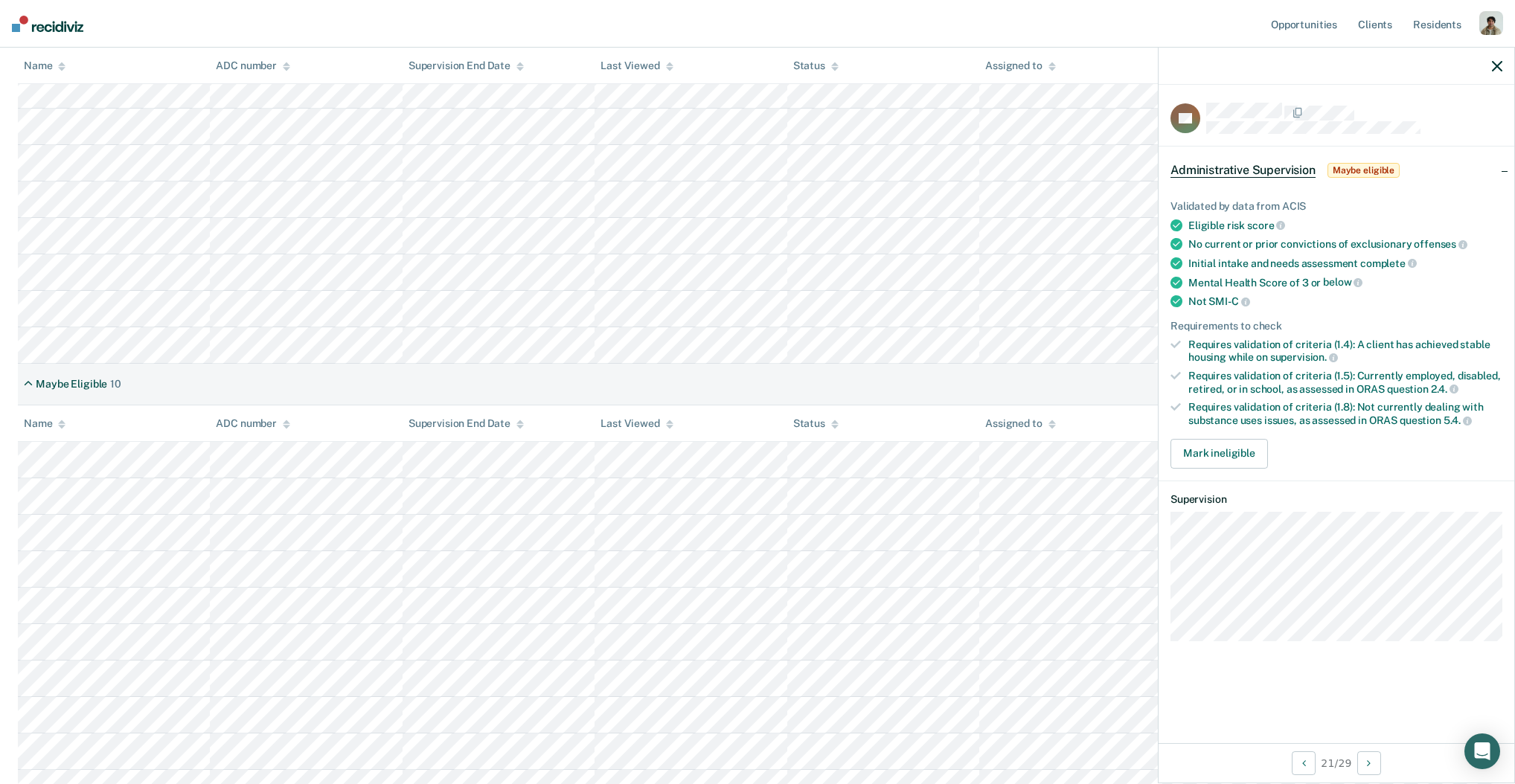
click at [1357, 371] on div "Requires validation of criteria (1.5): Currently employed, disabled, retired, o…" at bounding box center [1345, 383] width 314 height 26
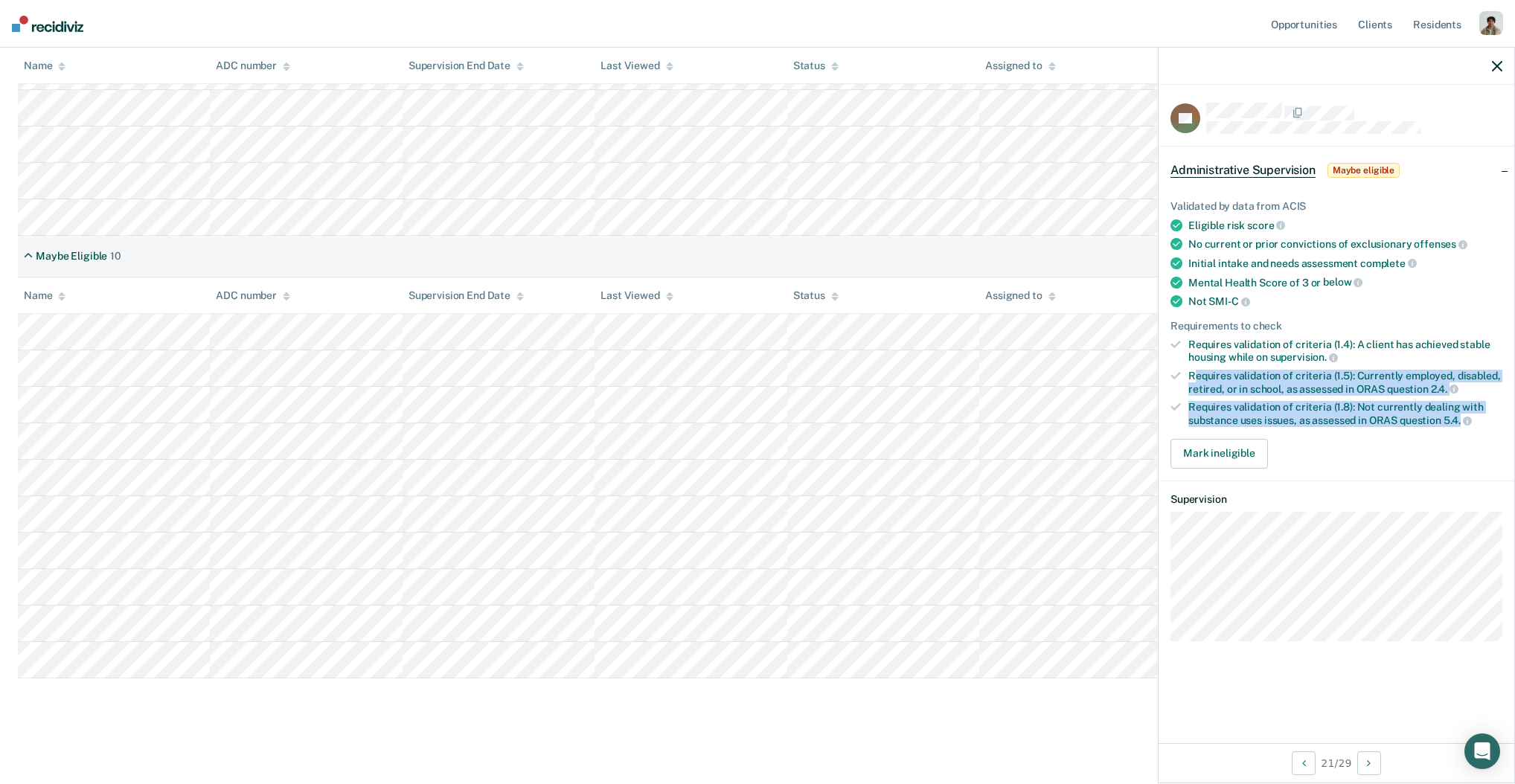
drag, startPoint x: 1193, startPoint y: 369, endPoint x: 1462, endPoint y: 415, distance: 272.9
click at [1462, 415] on ul "Validated by data from ACIS Eligible risk score No current or prior convictions…" at bounding box center [1336, 313] width 332 height 227
click at [1406, 370] on div "Requires validation of criteria (1.5): Currently employed, disabled, retired, o…" at bounding box center [1345, 383] width 314 height 26
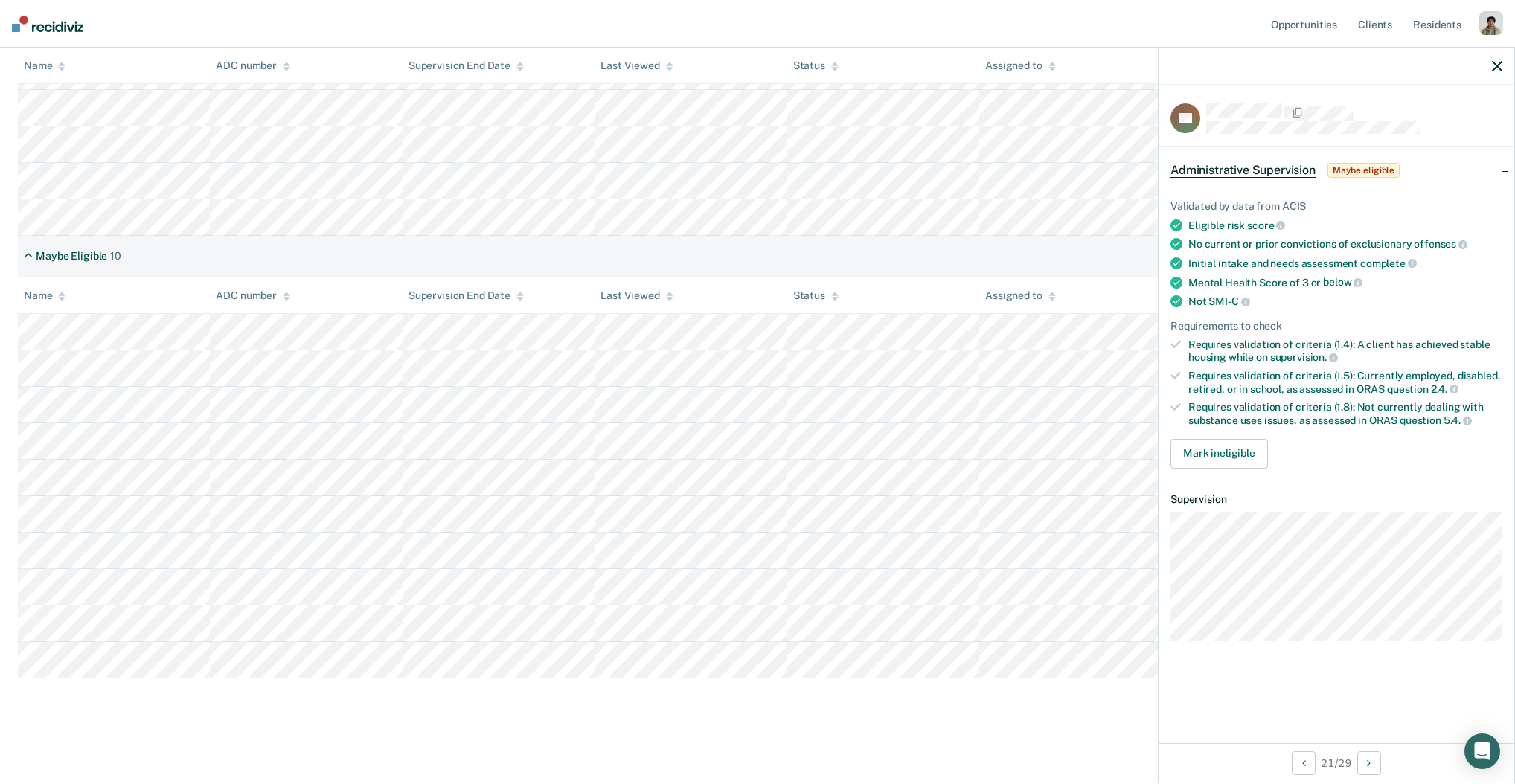
click at [927, 684] on div "Administrative Supervision Review clients who may be eligible for Administrativ…" at bounding box center [757, 10] width 1479 height 1423
click at [1348, 392] on ul "Validated by data from ACIS Eligible risk score No current or prior convictions…" at bounding box center [1336, 313] width 332 height 227
click at [1188, 370] on div "Requires validation of criteria (1.5): Currently employed, disabled, retired, o…" at bounding box center [1345, 383] width 314 height 26
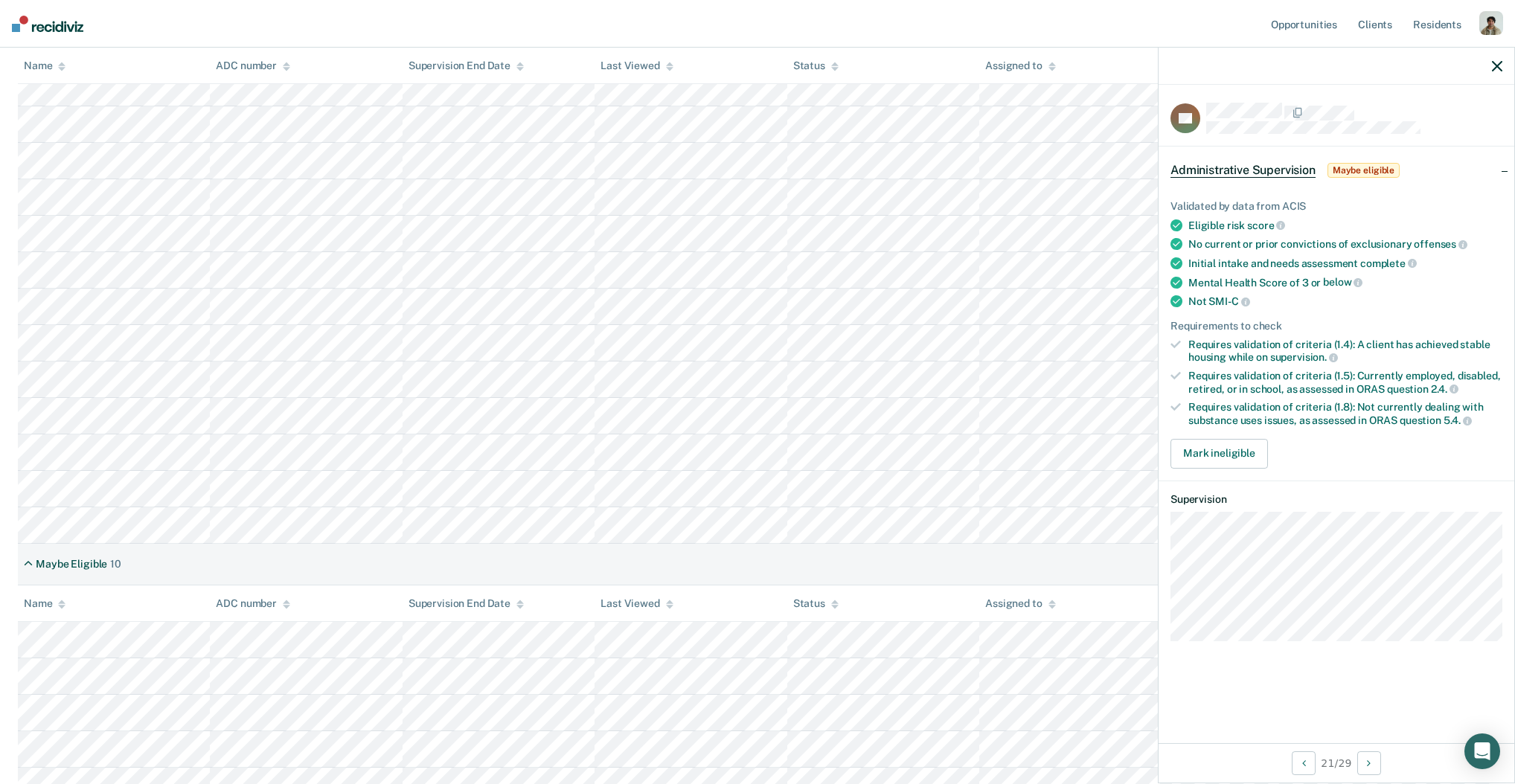
scroll to position [503, 0]
click at [814, 417] on tbody at bounding box center [757, 189] width 1479 height 693
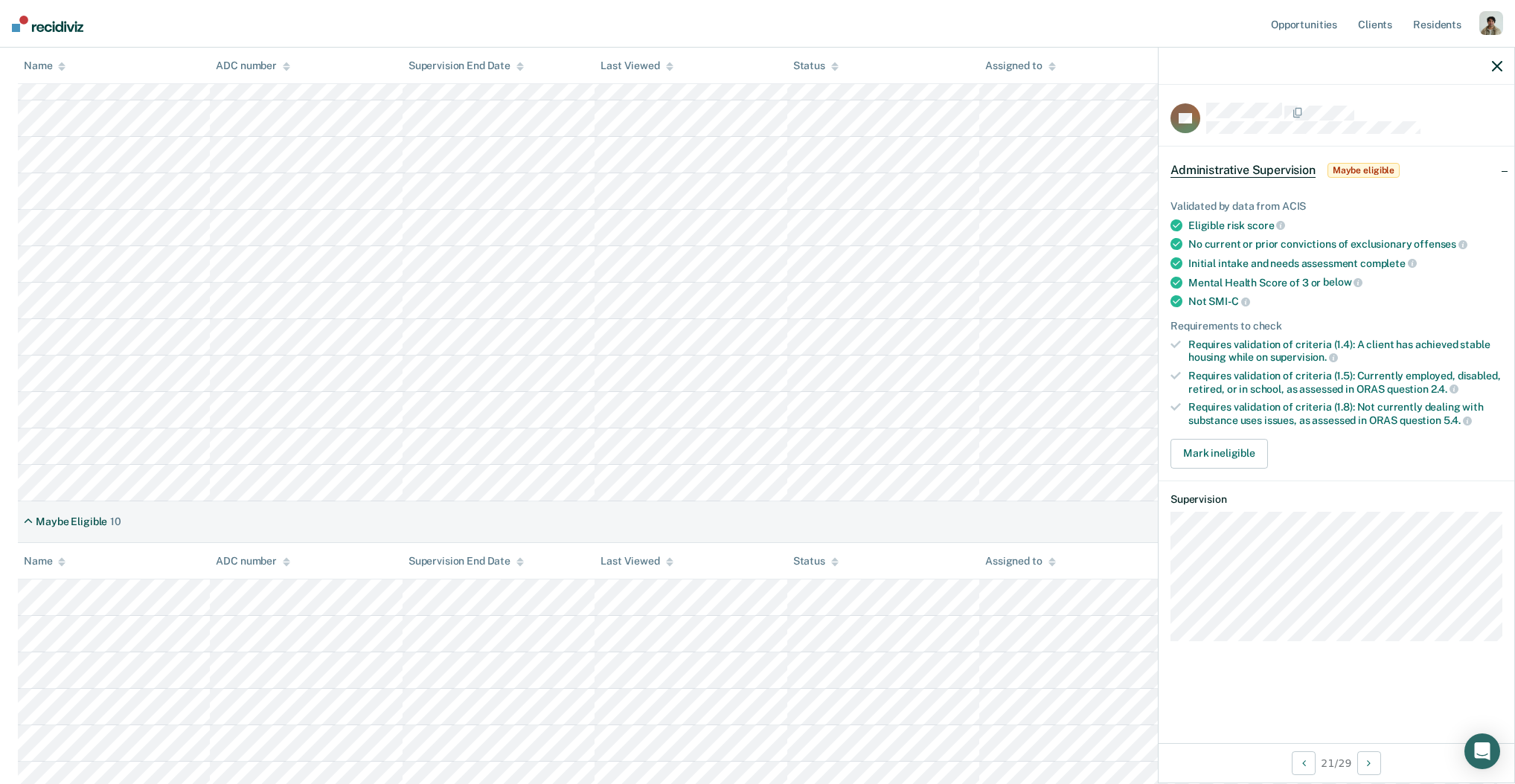
click at [622, 513] on div "Maybe Eligible 10" at bounding box center [757, 522] width 1479 height 42
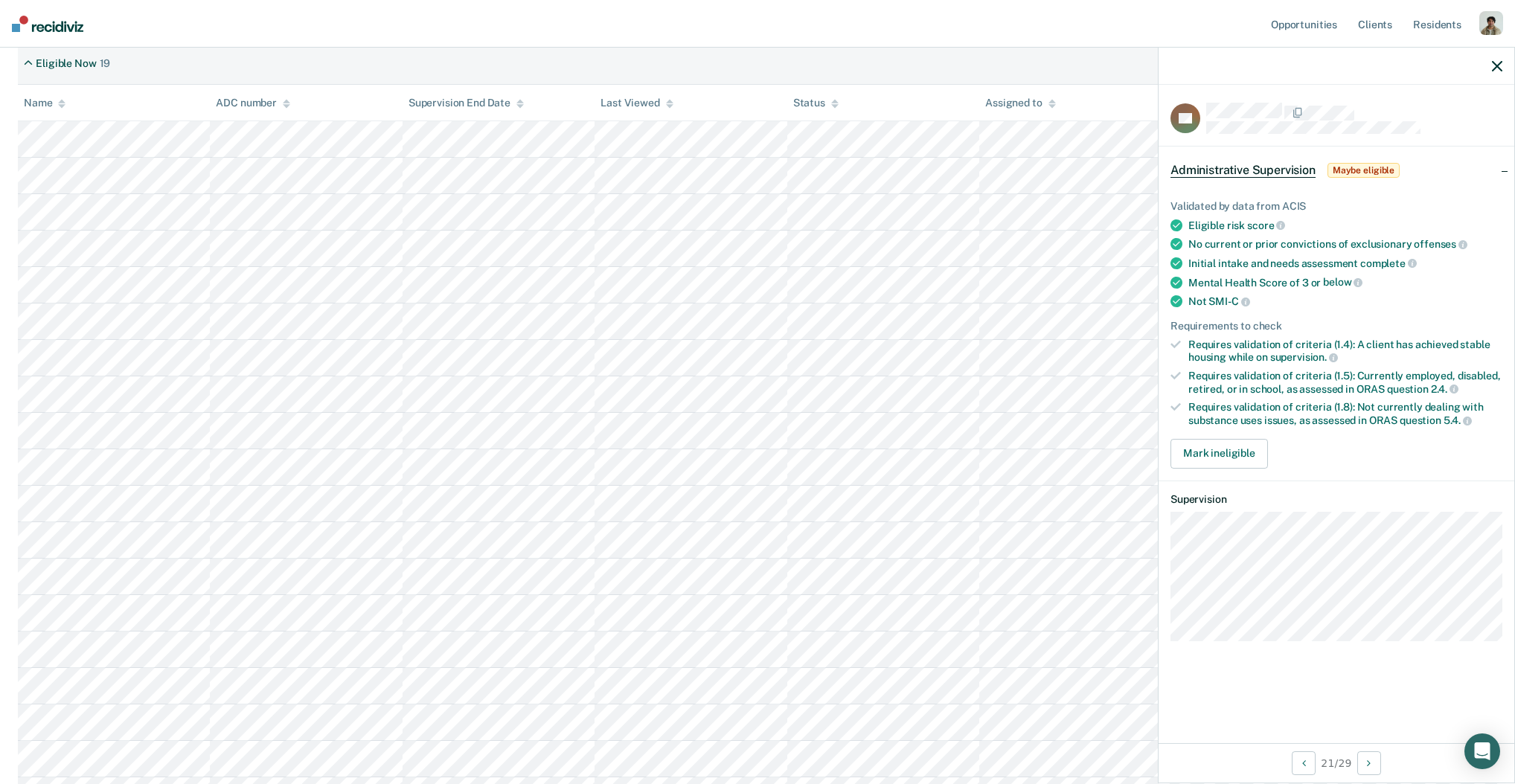
scroll to position [600, 0]
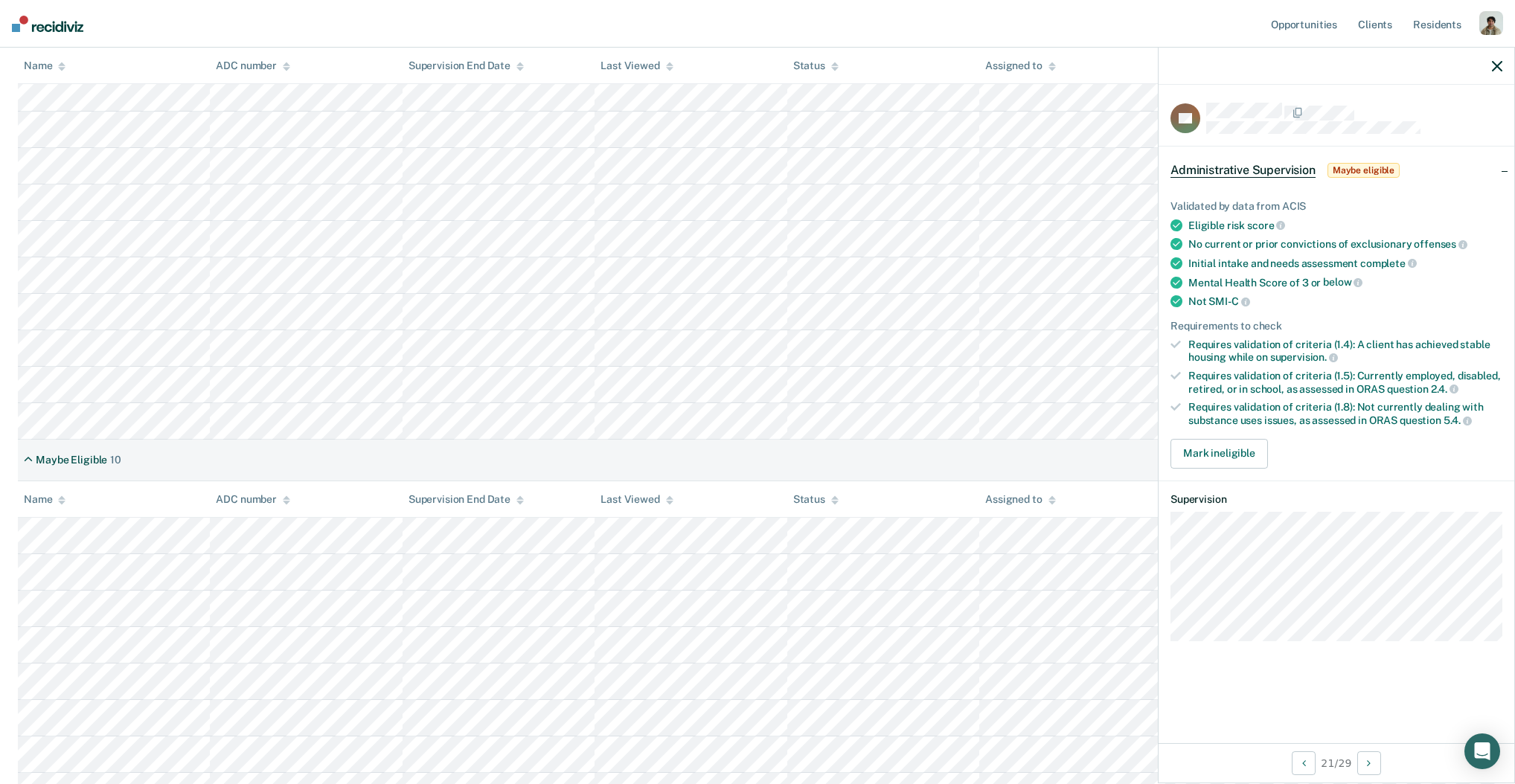
click at [208, 449] on div "Maybe Eligible 10" at bounding box center [757, 461] width 1479 height 42
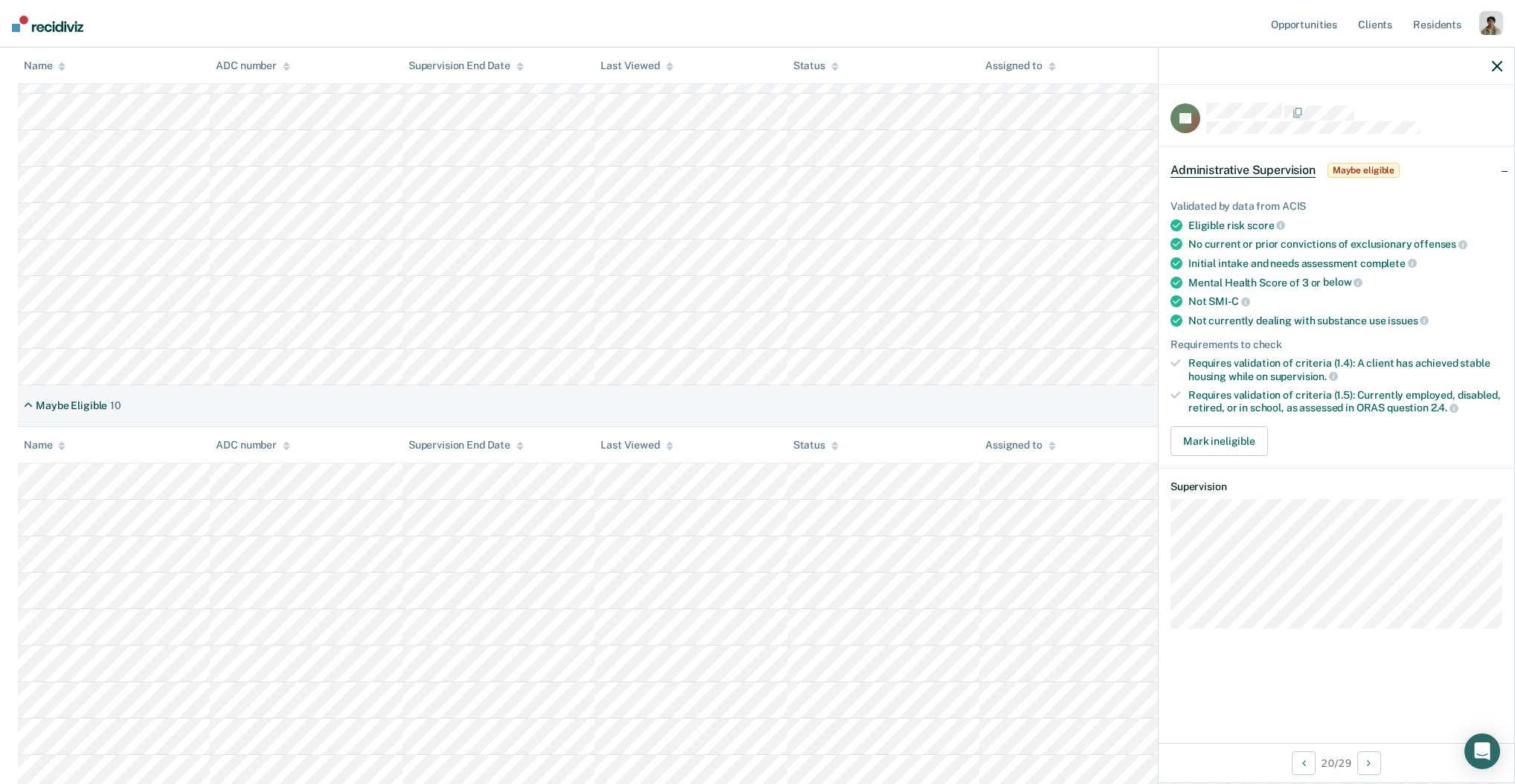
scroll to position [662, 0]
click at [1203, 218] on div "Eligible risk score" at bounding box center [1345, 225] width 314 height 14
drag, startPoint x: 1361, startPoint y: 393, endPoint x: 1448, endPoint y: 421, distance: 91.4
click at [1448, 421] on div "Validated by data from ACIS Eligible risk score No current or prior convictions…" at bounding box center [1336, 322] width 356 height 291
click at [1268, 284] on div "Mental Health Score of 3 or below" at bounding box center [1345, 282] width 314 height 14
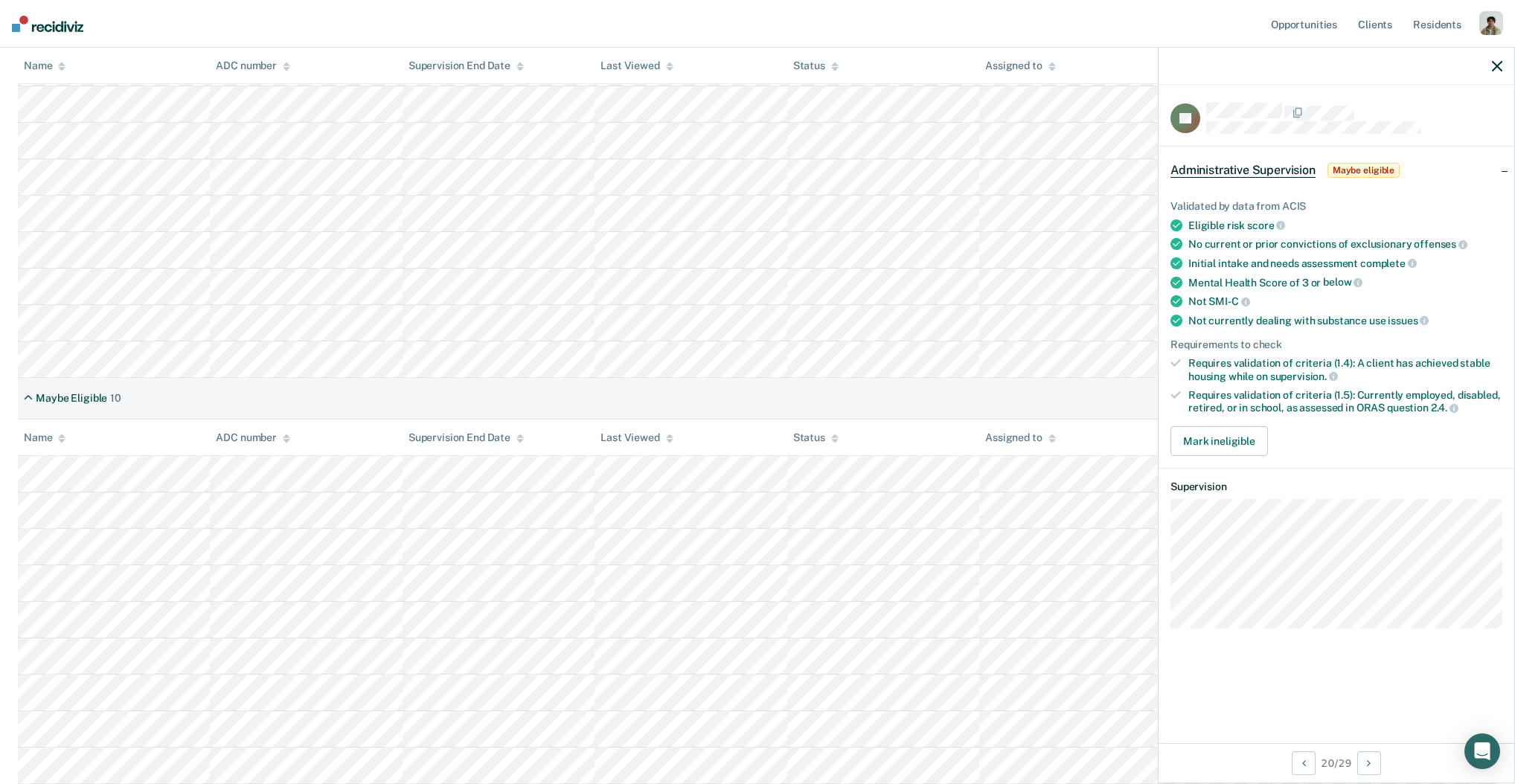
scroll to position [731, 0]
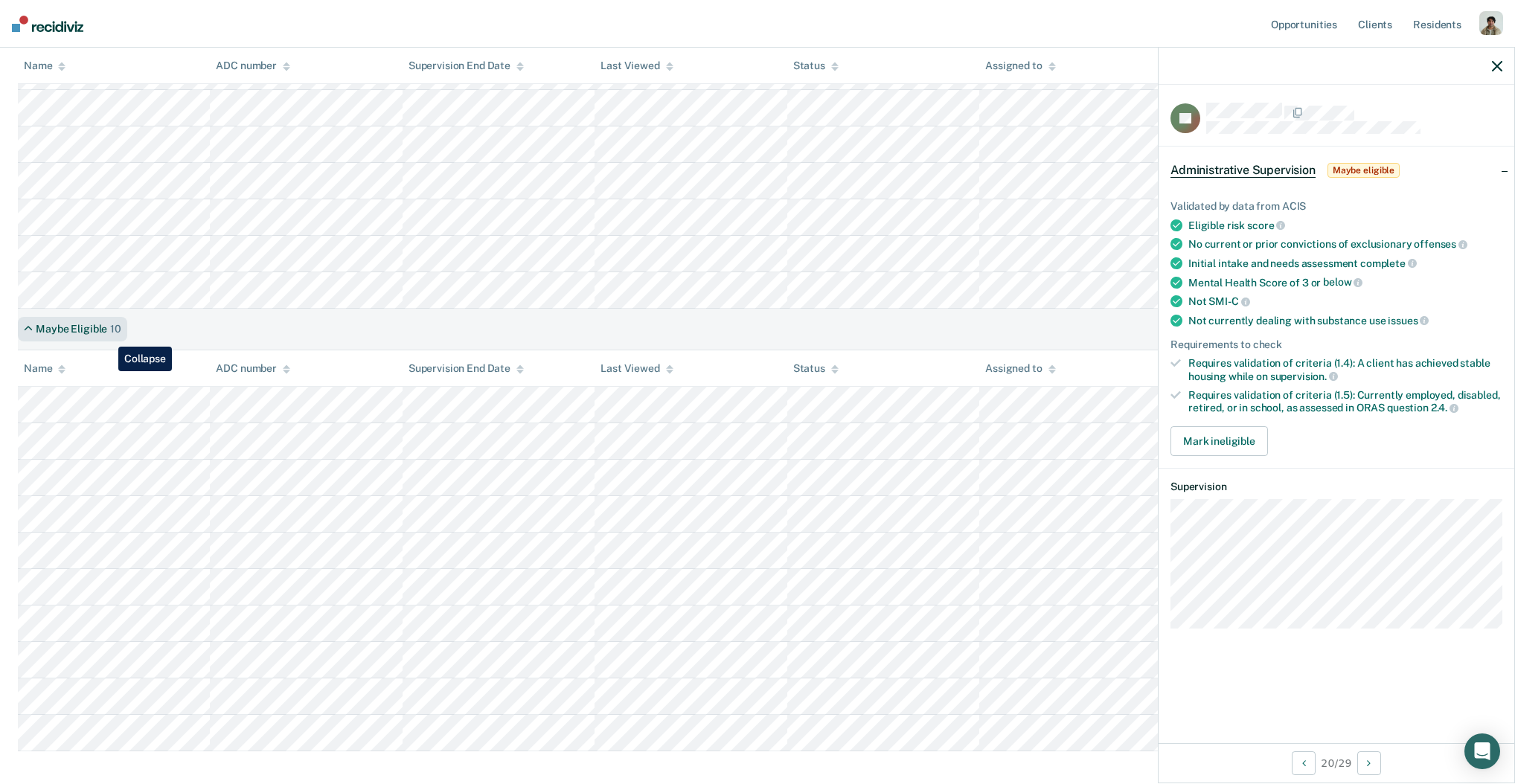
click at [107, 335] on div "Maybe Eligible 10" at bounding box center [72, 329] width 109 height 25
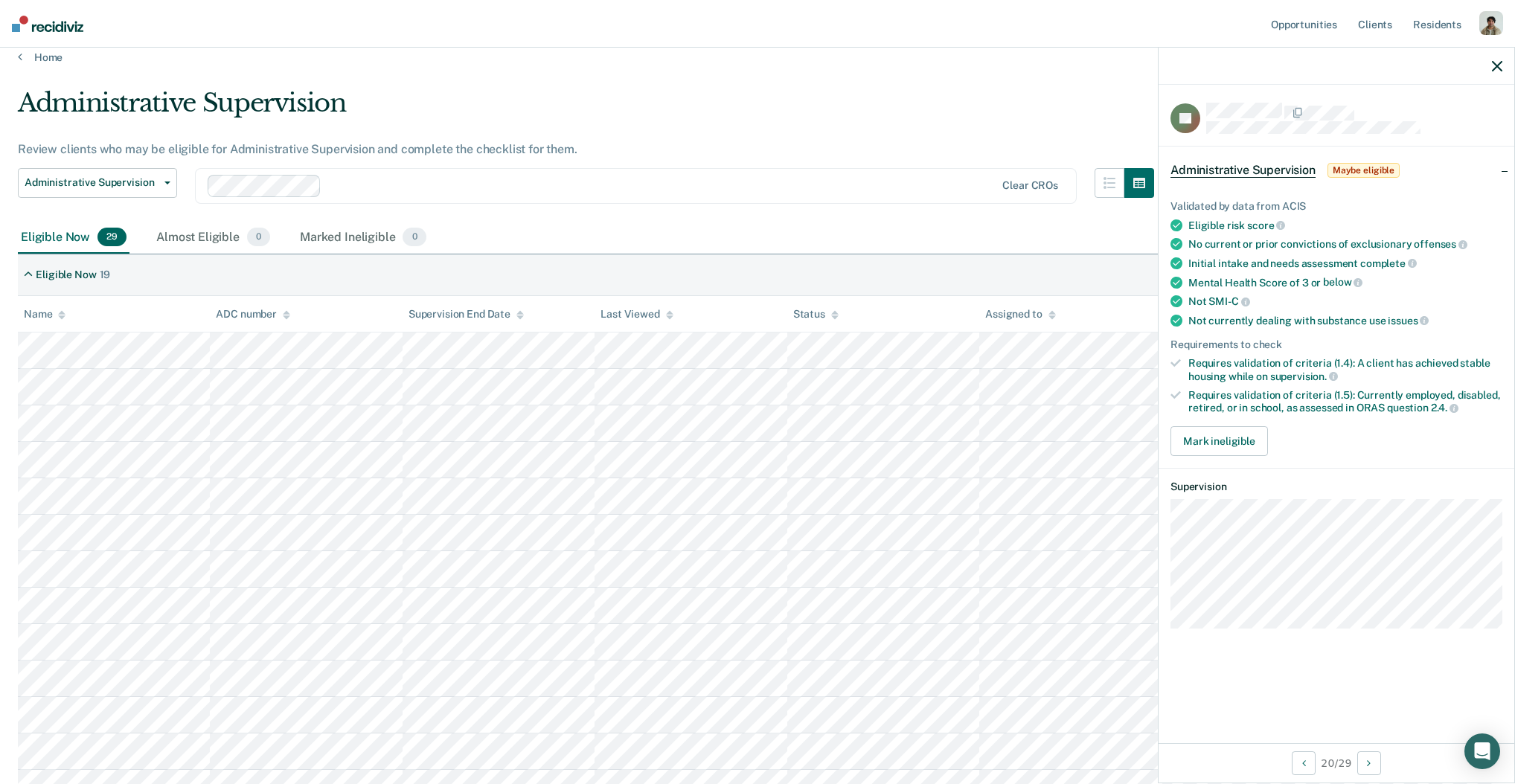
scroll to position [25, 0]
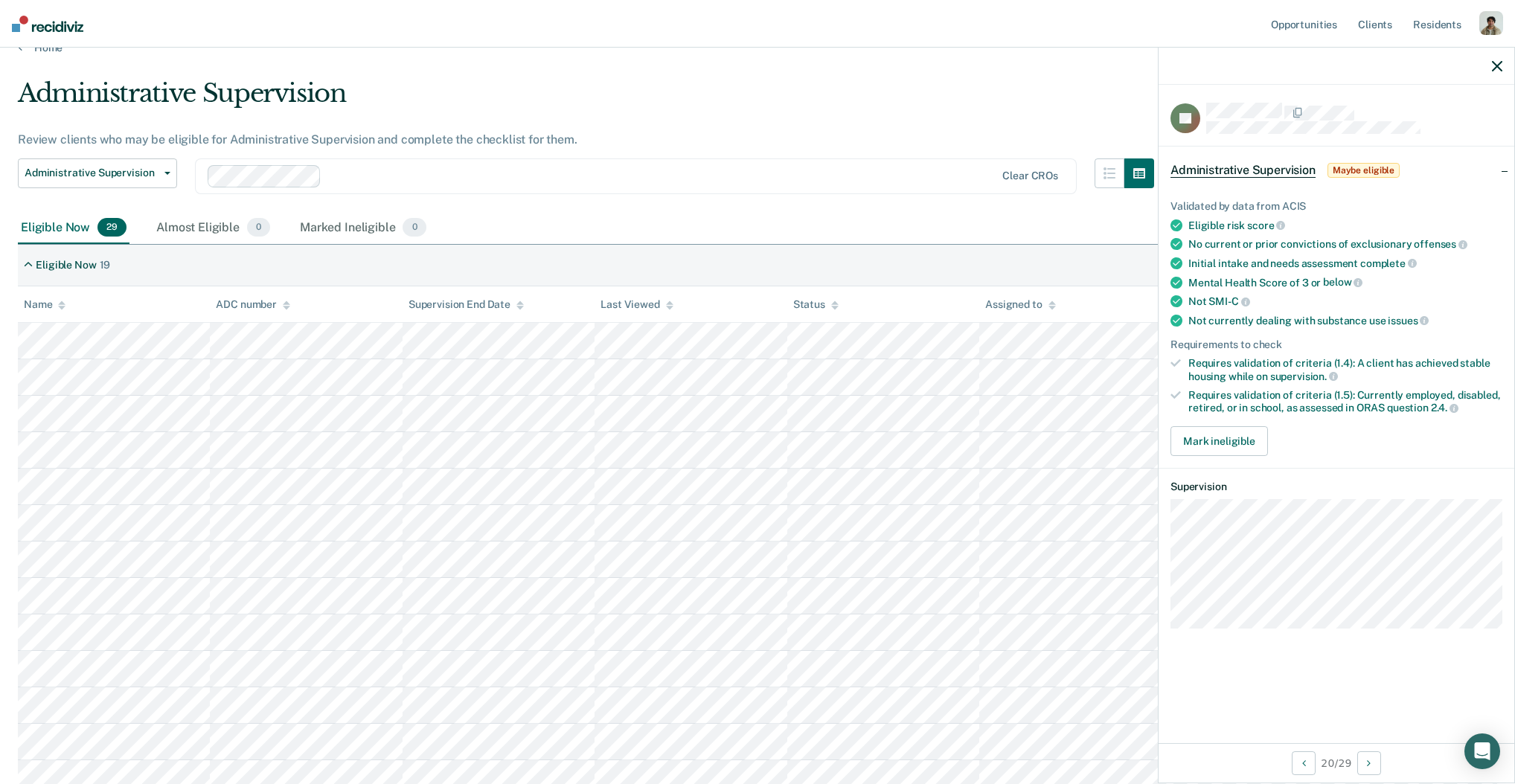
click at [819, 256] on div "Eligible Now 19" at bounding box center [757, 266] width 1479 height 42
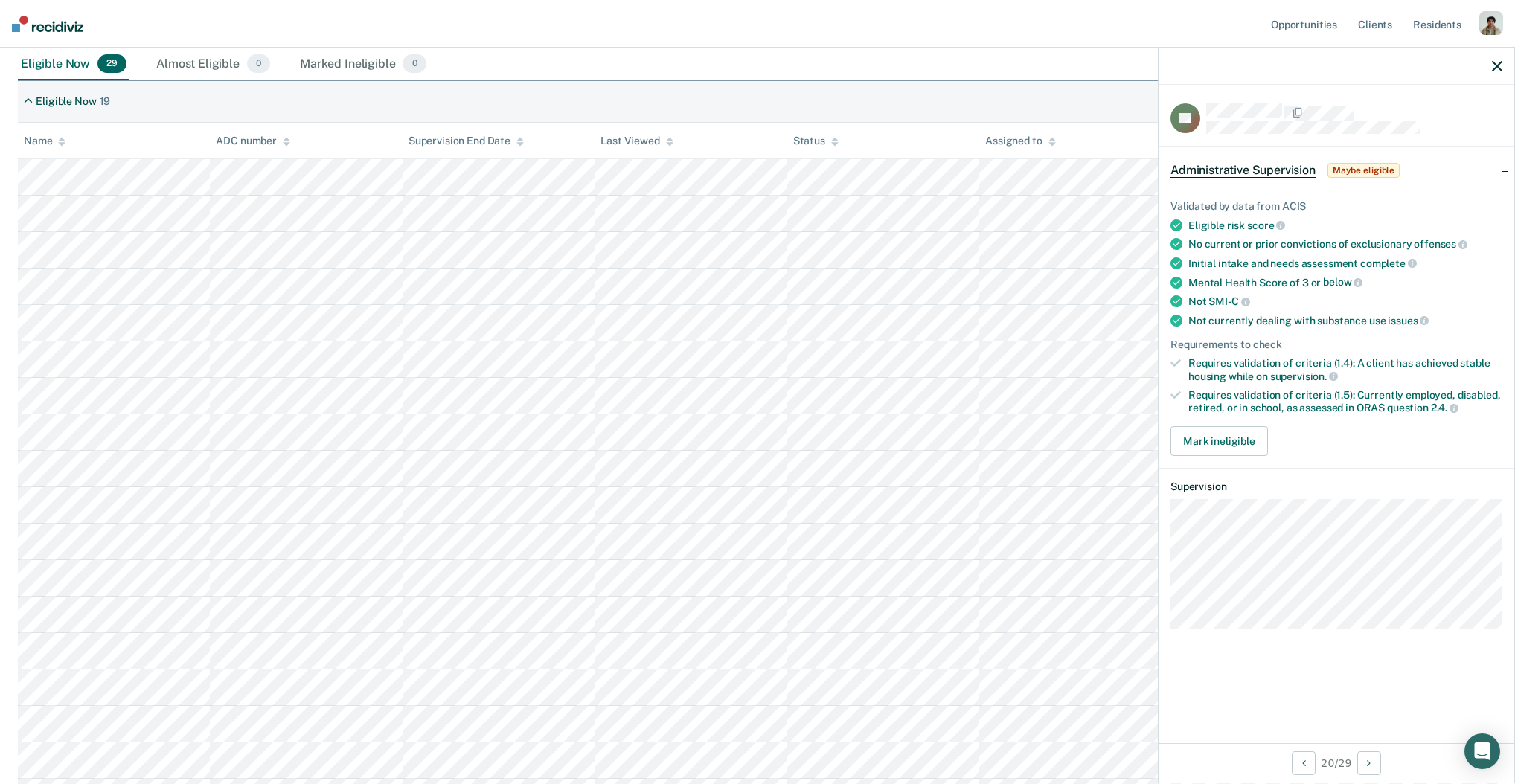
scroll to position [403, 0]
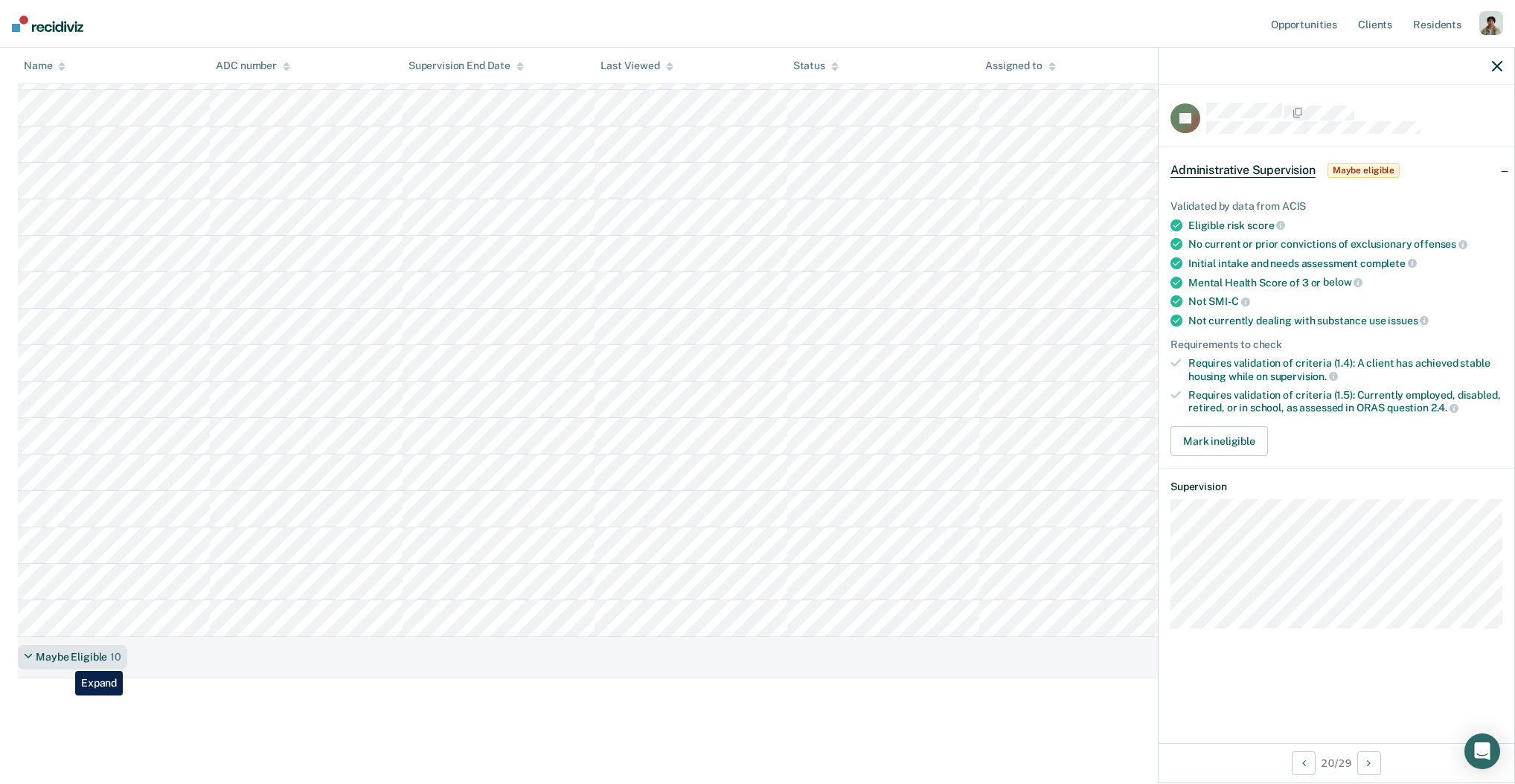
click at [64, 660] on div "Maybe Eligible" at bounding box center [71, 657] width 71 height 13
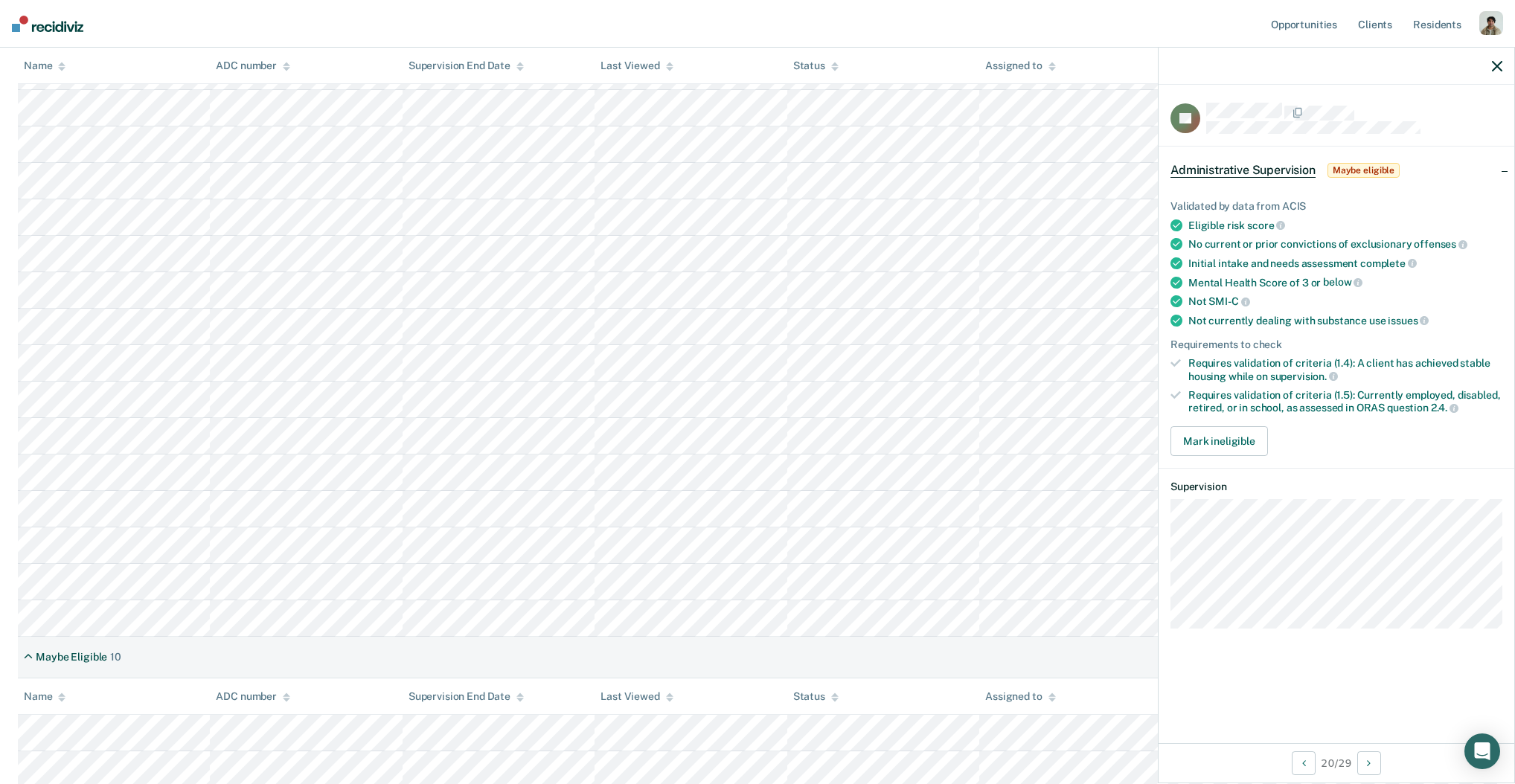
scroll to position [441, 0]
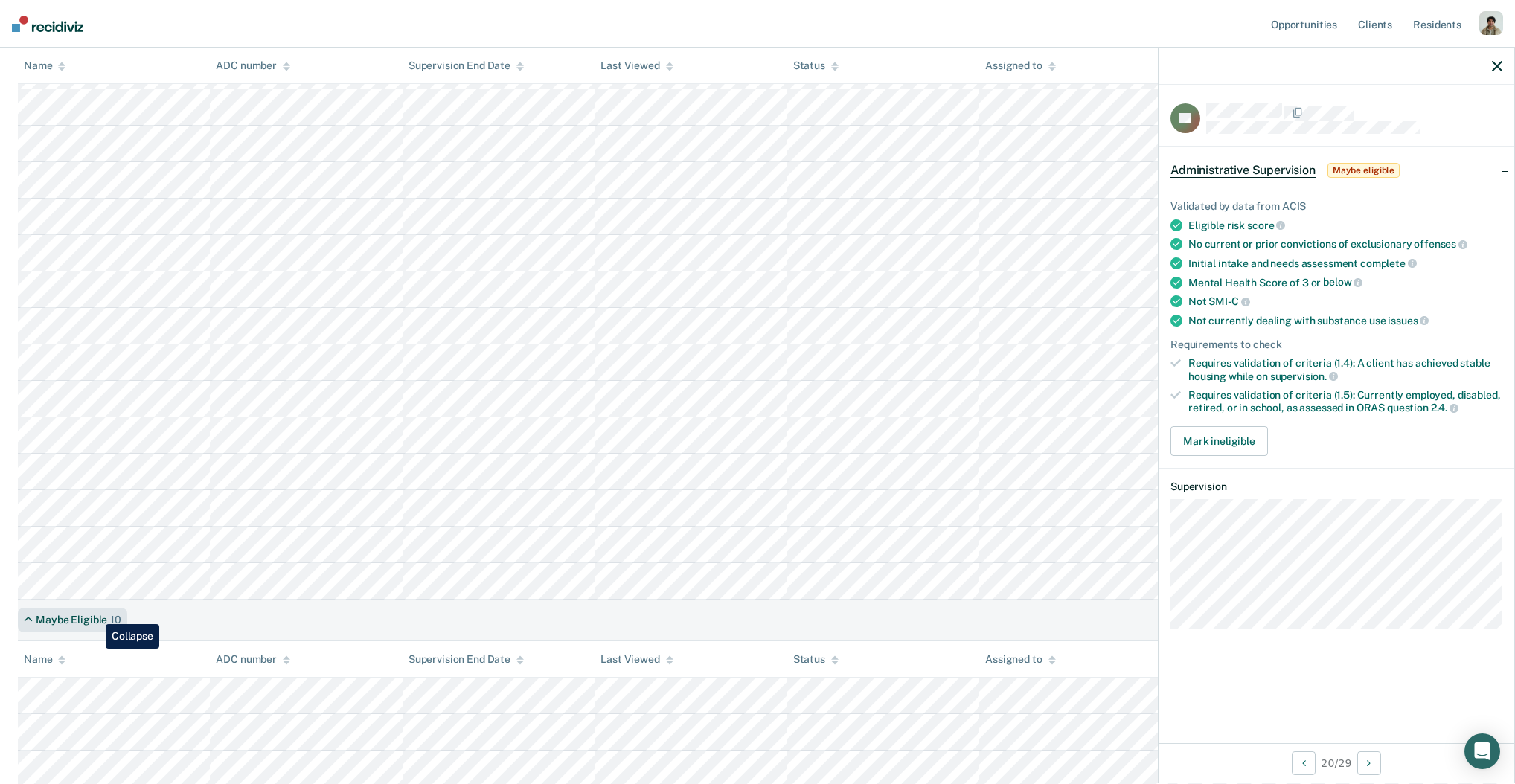
click at [95, 614] on div "Maybe Eligible" at bounding box center [71, 620] width 71 height 13
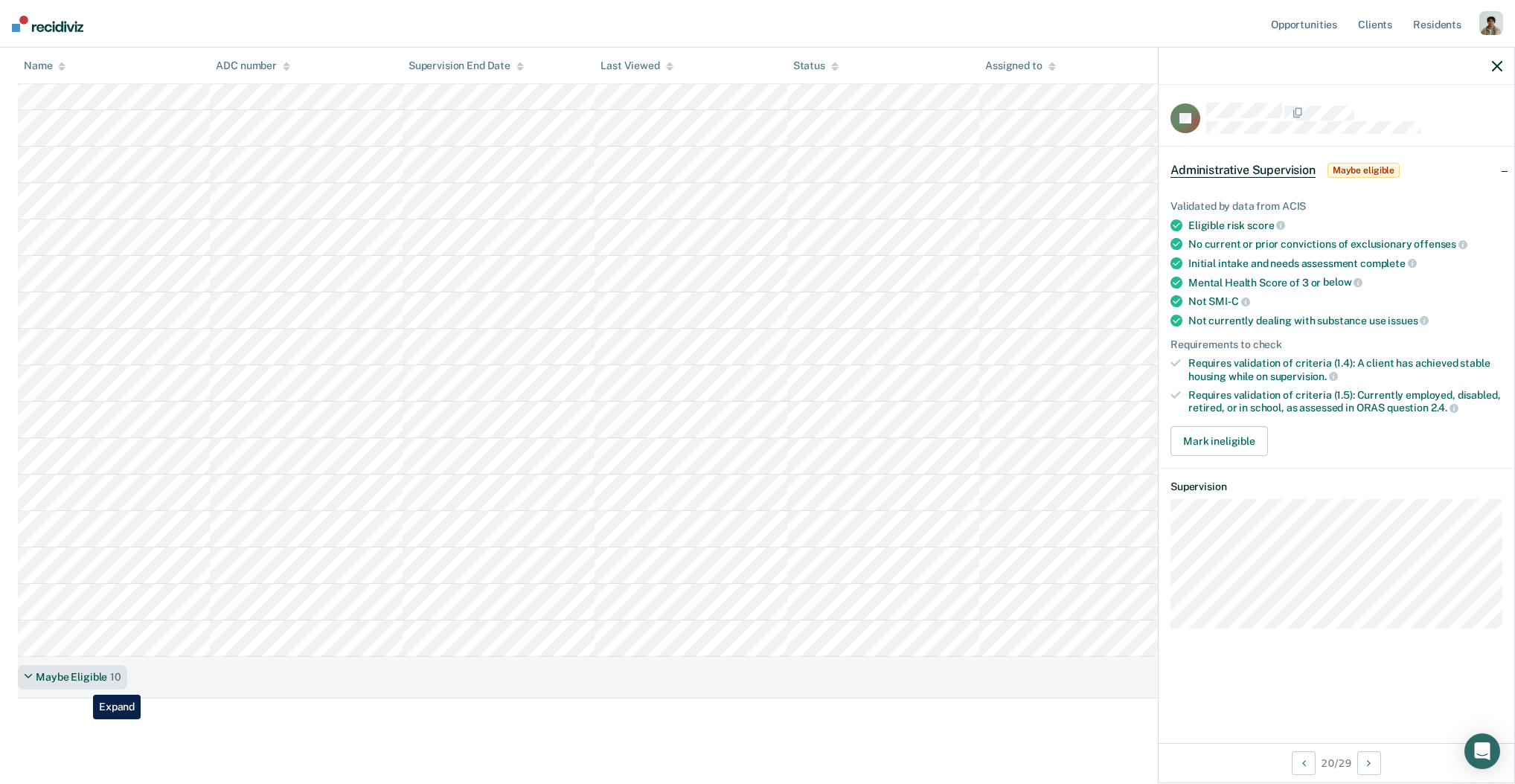
click at [82, 684] on div "Maybe Eligible 10" at bounding box center [72, 677] width 109 height 25
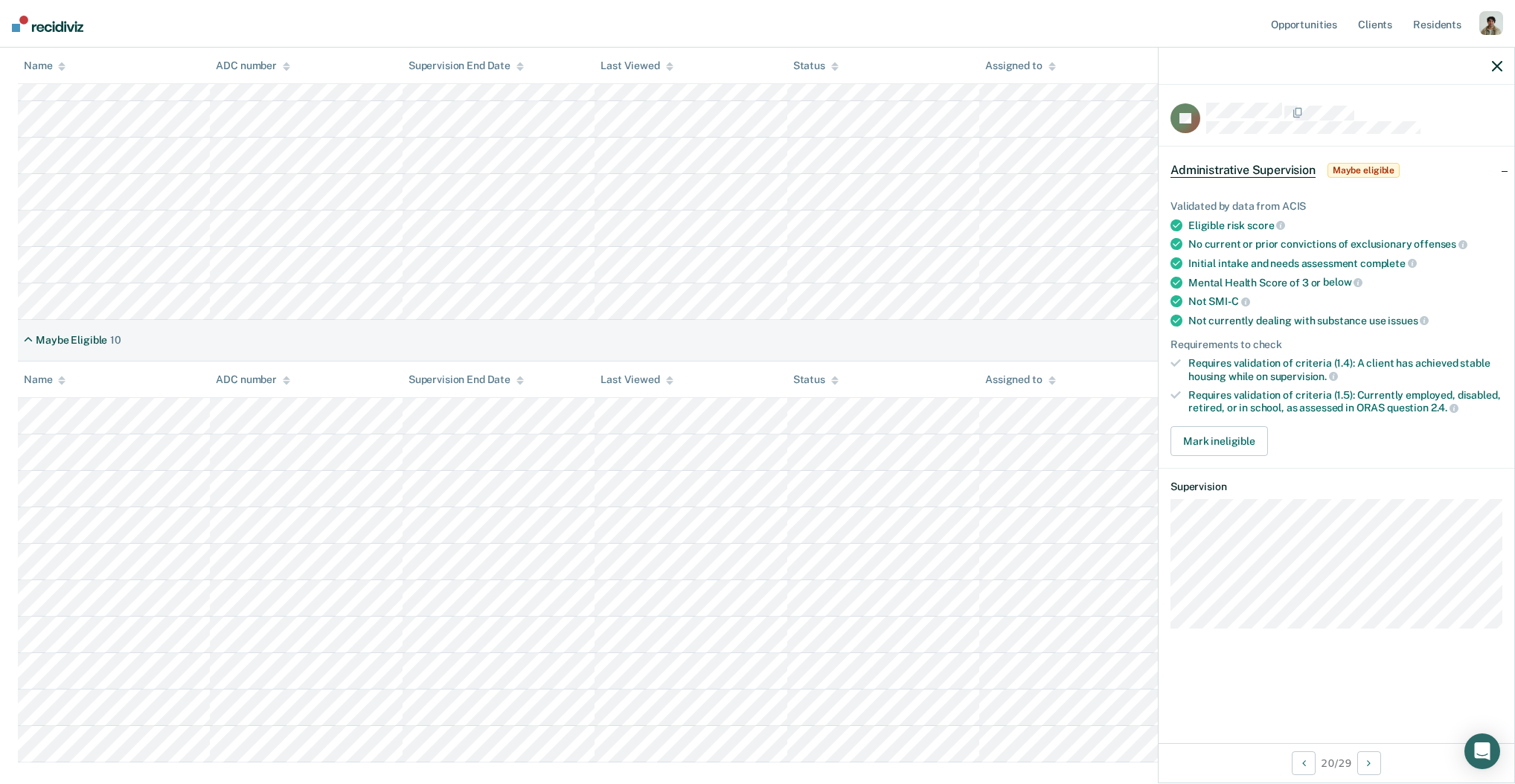
scroll to position [727, 0]
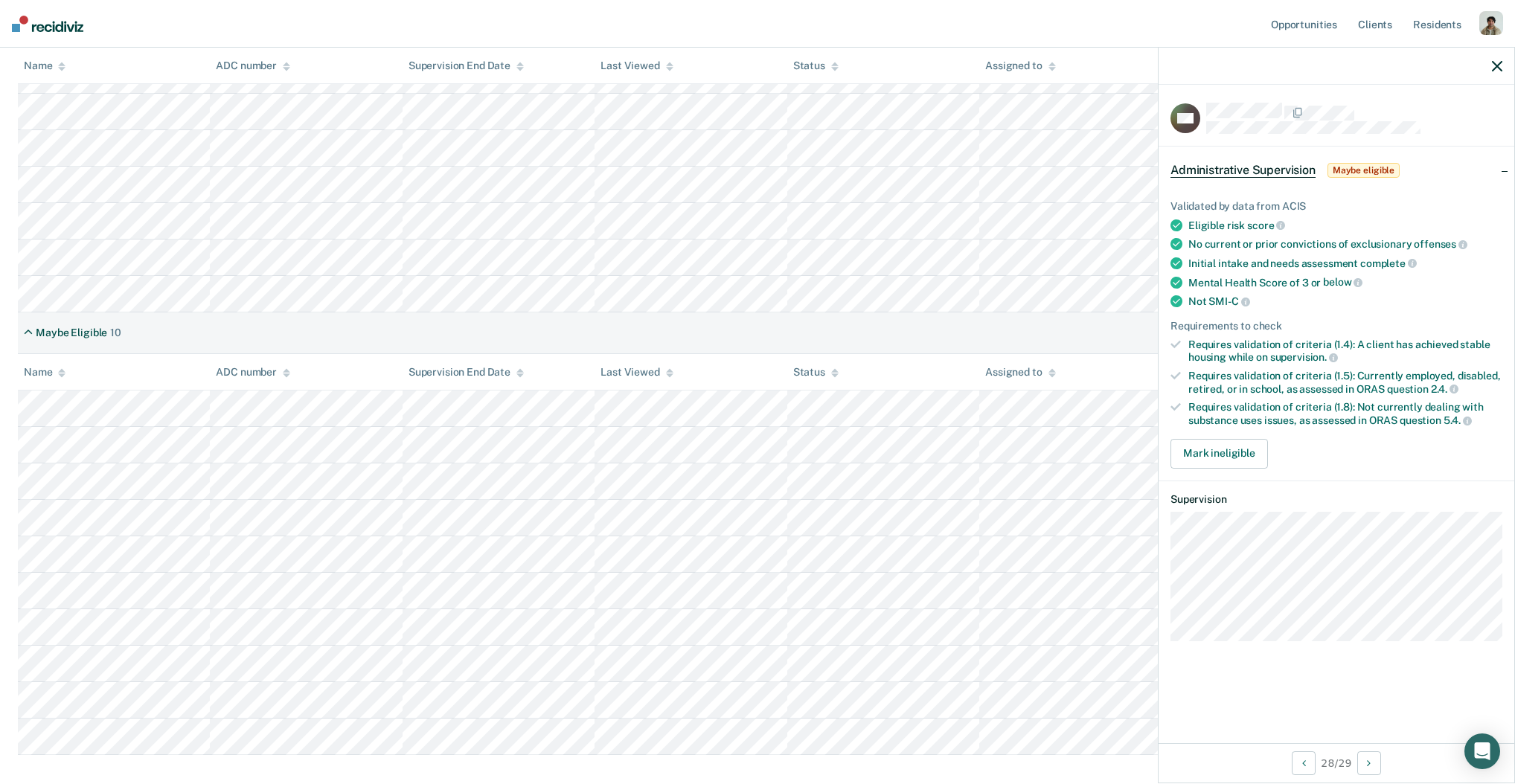
click at [127, 323] on div "Maybe Eligible 10" at bounding box center [757, 333] width 1479 height 42
click at [116, 327] on div "10" at bounding box center [116, 333] width 11 height 13
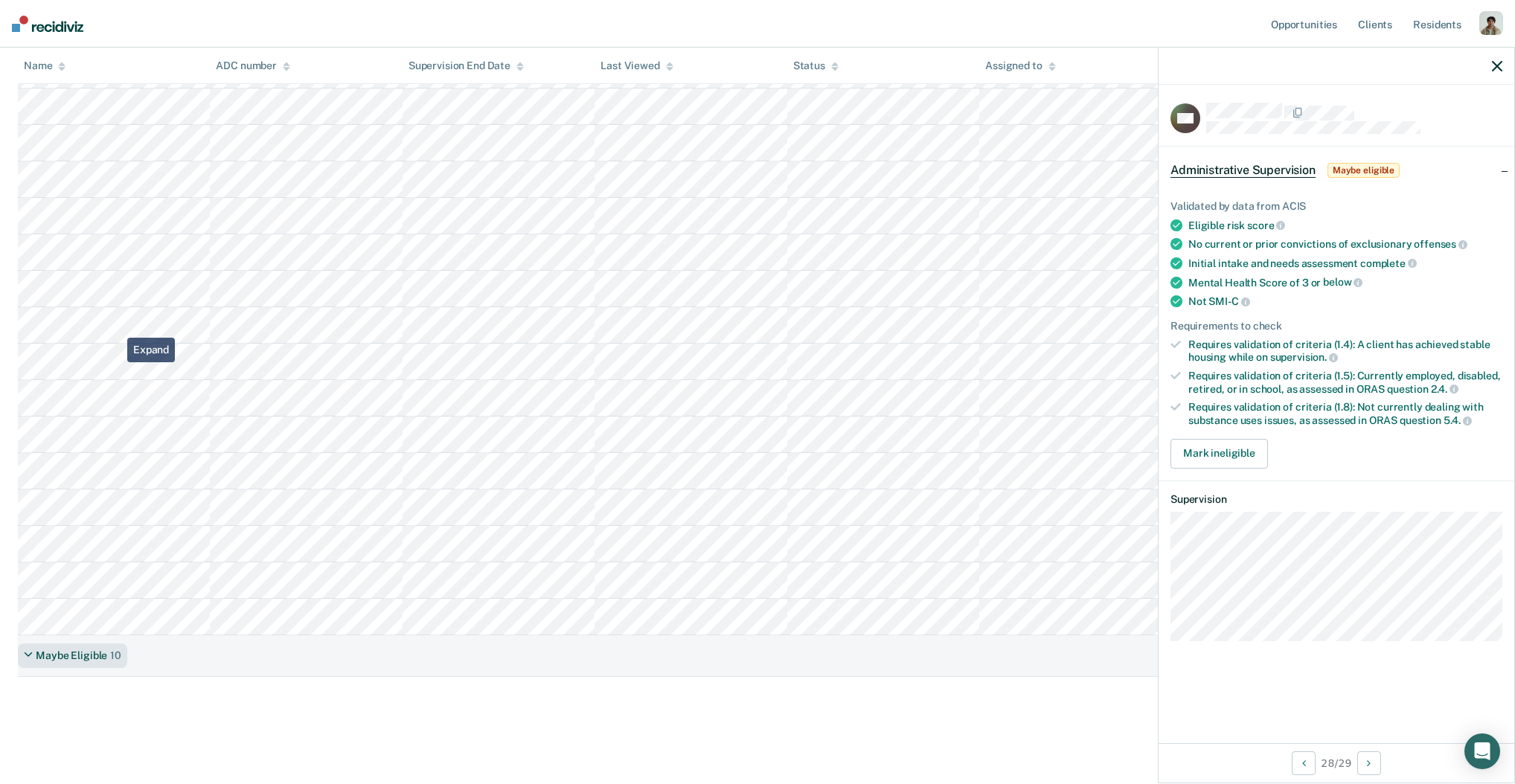
scroll to position [403, 0]
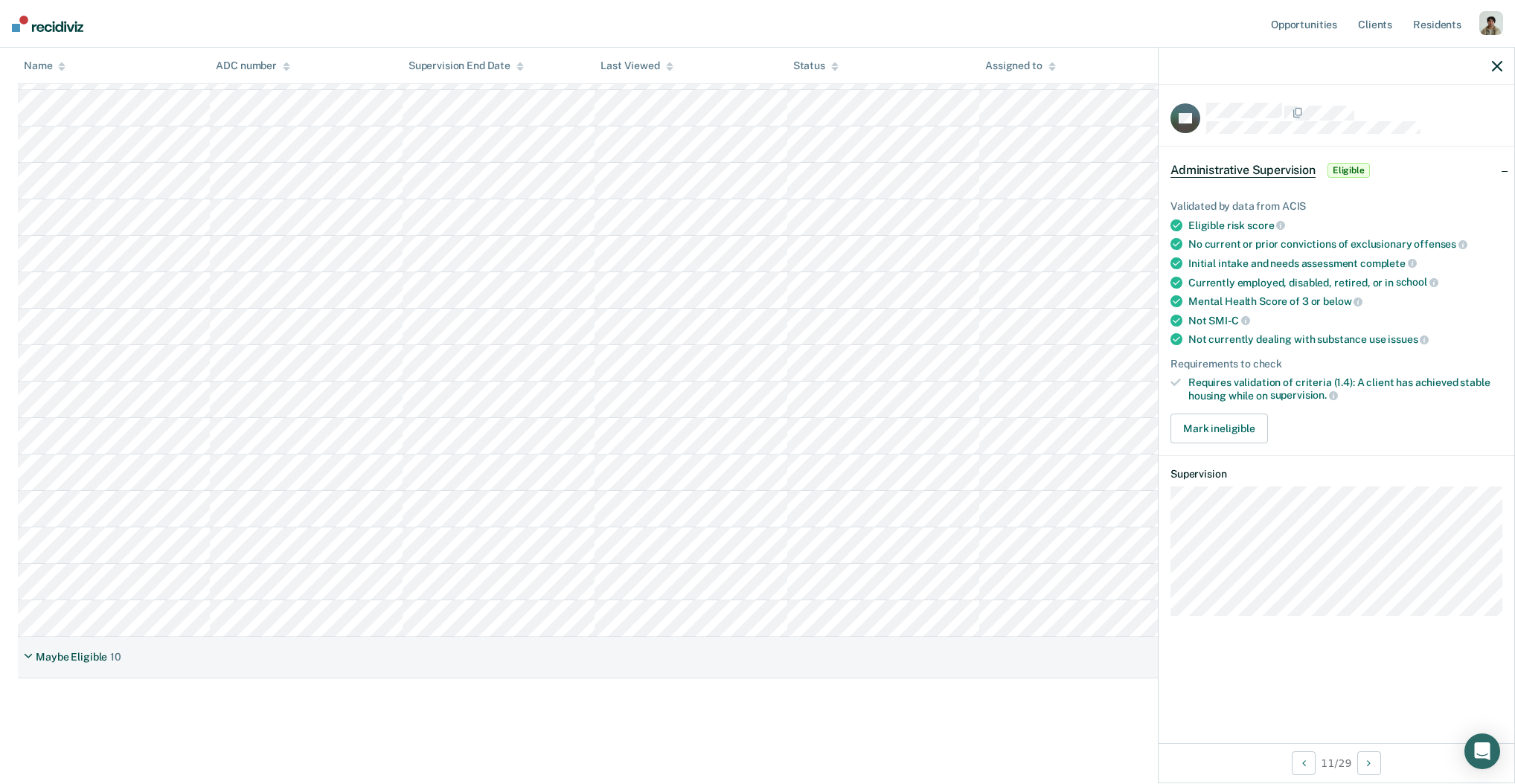
click at [194, 682] on div "Administrative Supervision Review clients who may be eligible for Administrativ…" at bounding box center [757, 210] width 1479 height 1022
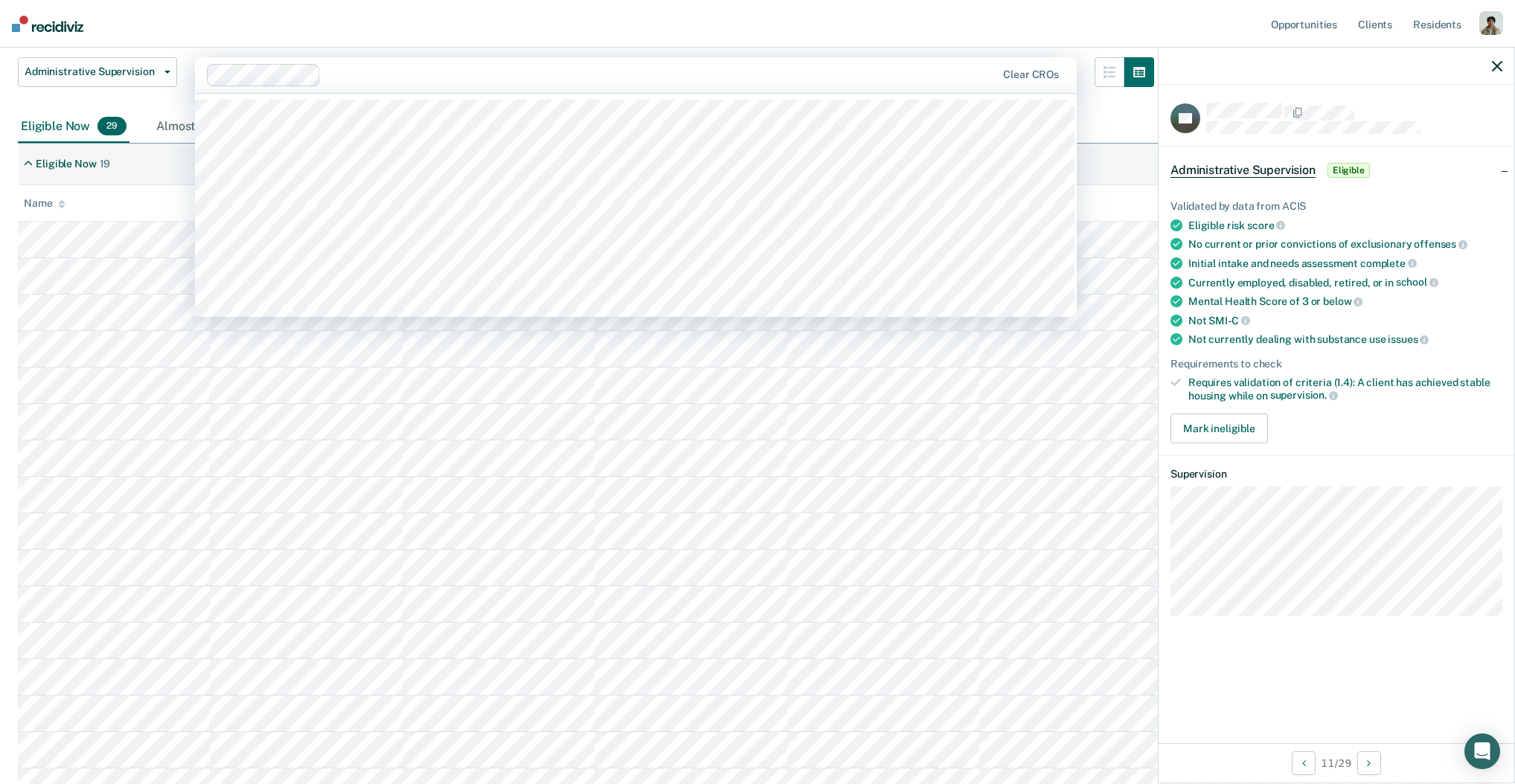
scroll to position [49, 0]
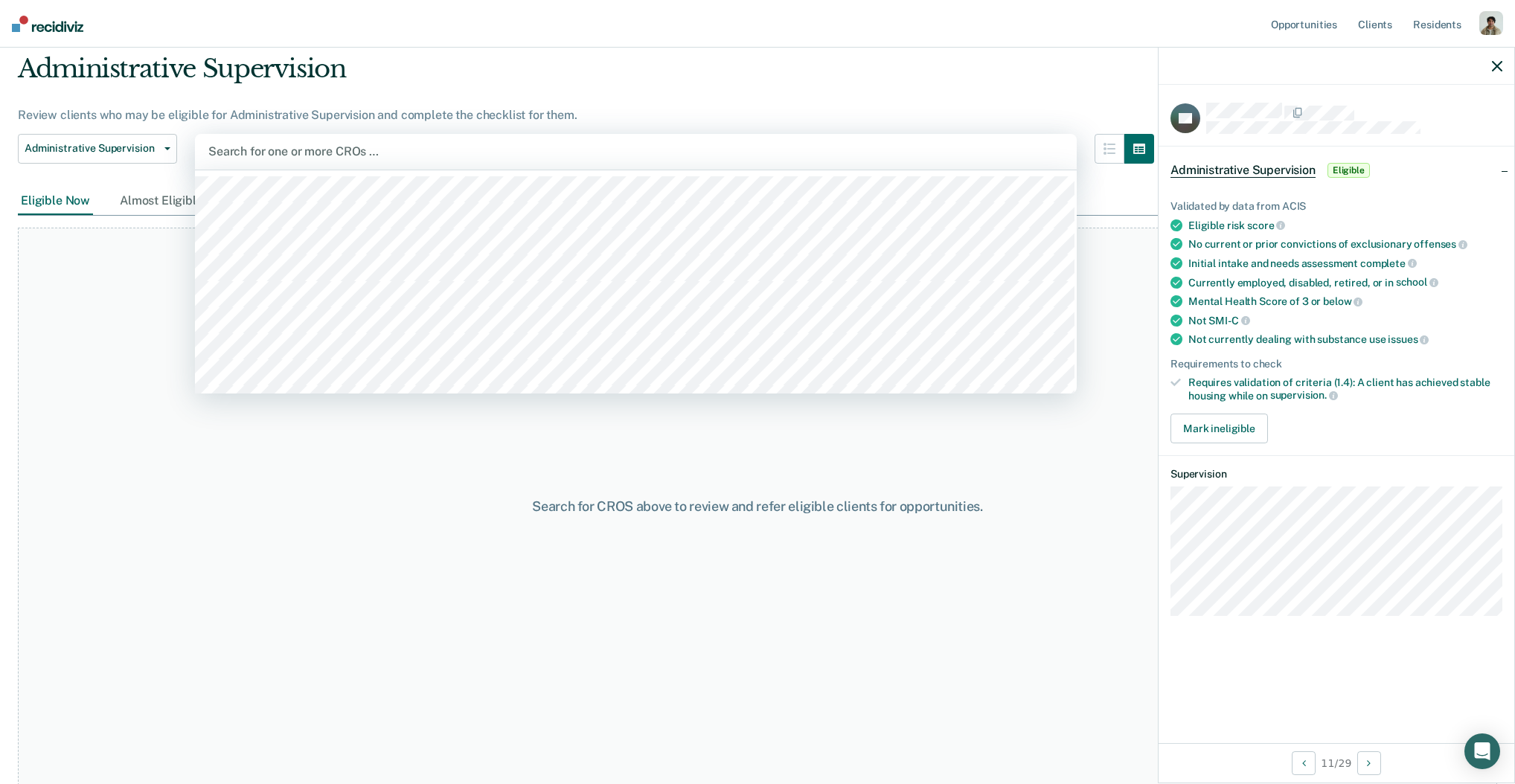
click at [315, 89] on div "Administrative Supervision" at bounding box center [585, 75] width 1136 height 43
click at [310, 148] on div at bounding box center [636, 151] width 855 height 17
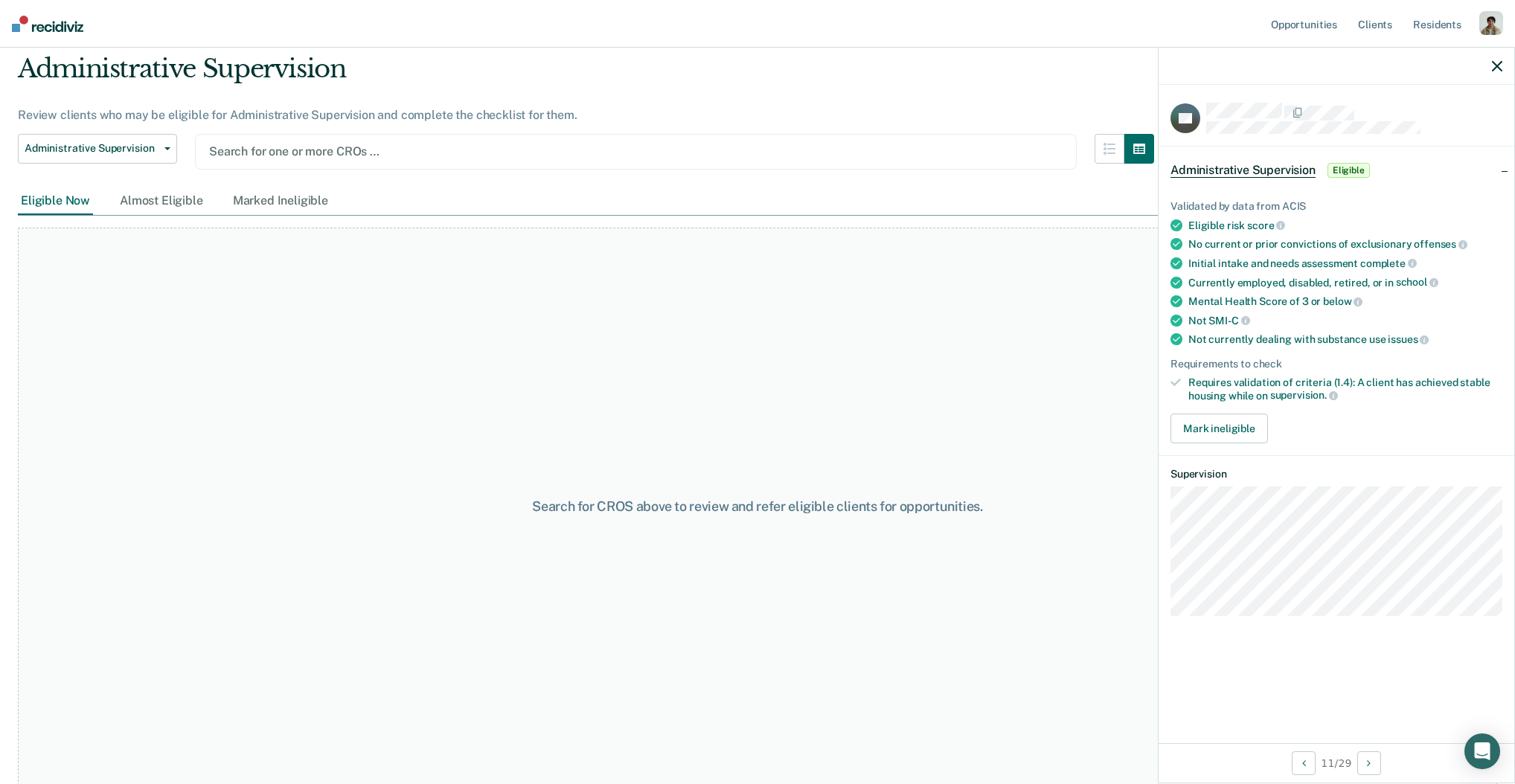
click at [310, 148] on div at bounding box center [635, 151] width 853 height 17
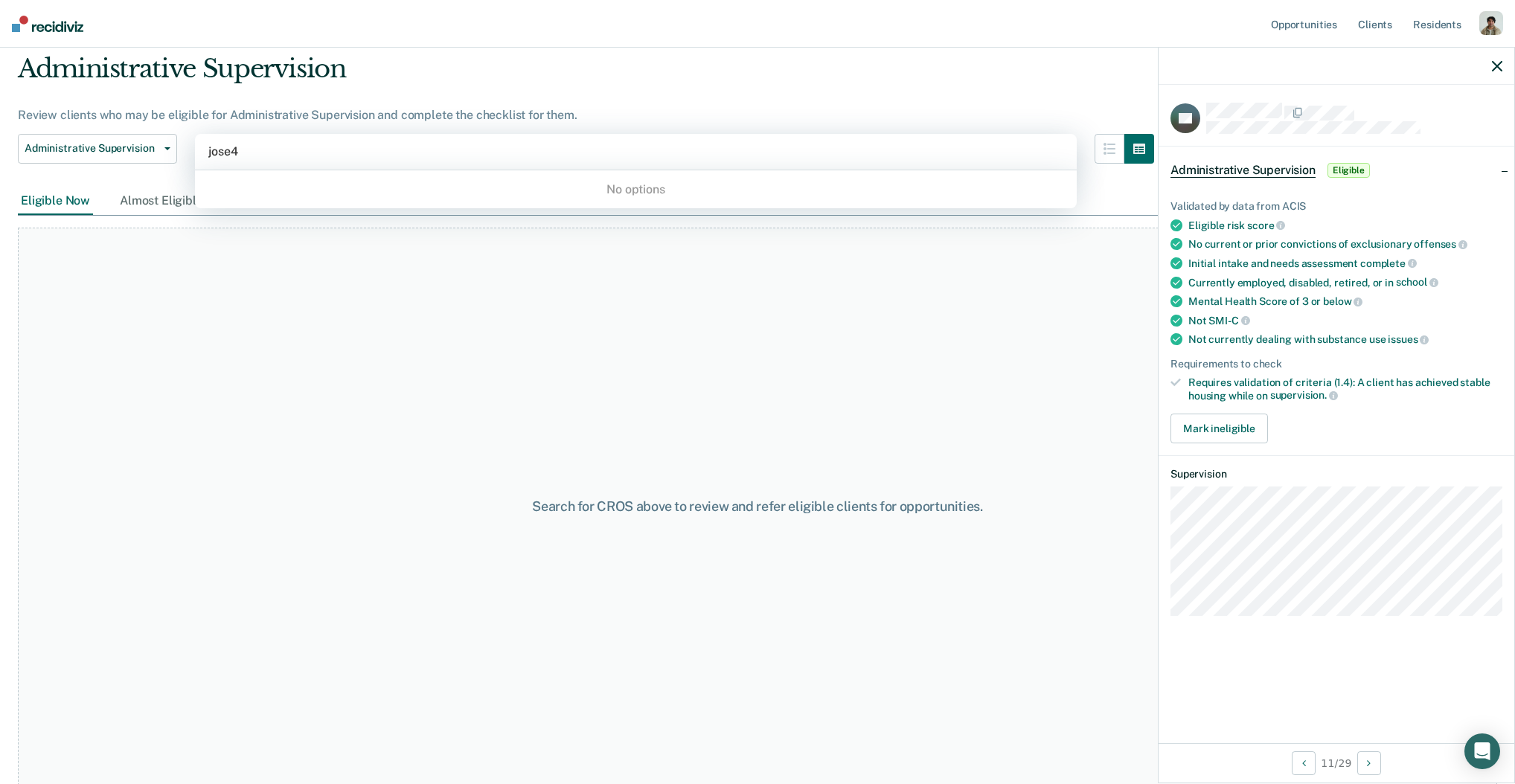
type input "jose"
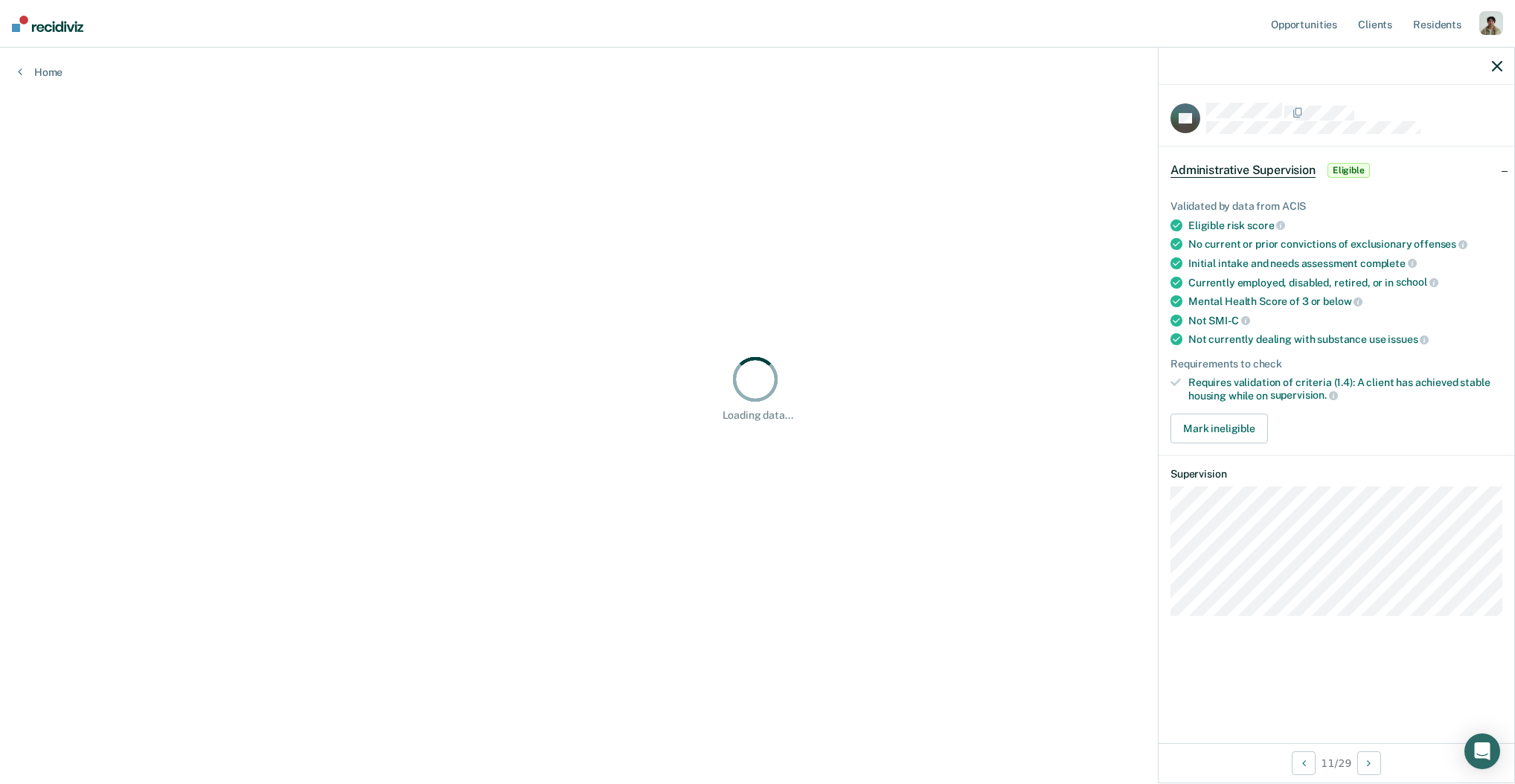
scroll to position [0, 0]
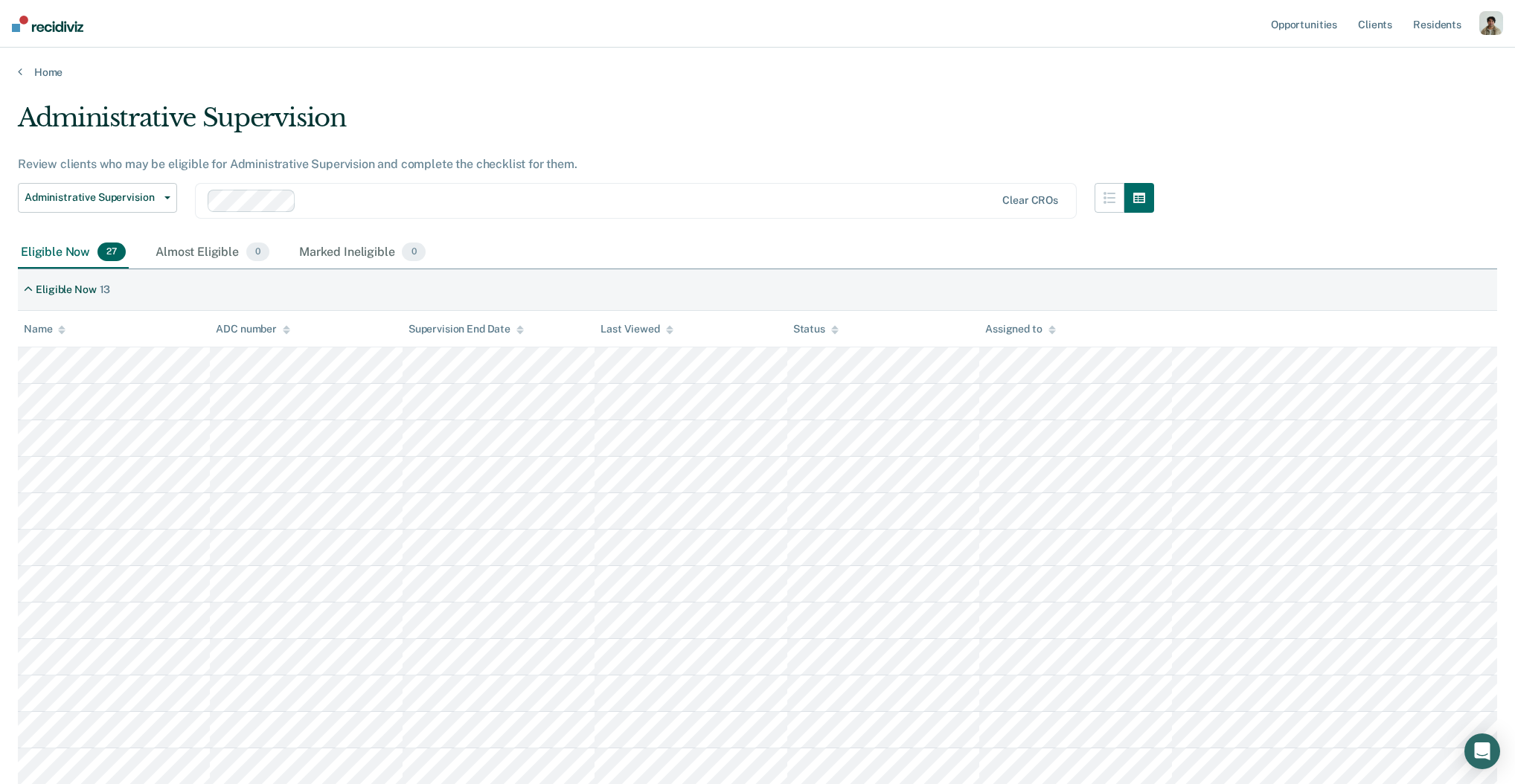
click at [302, 345] on th "ADC number" at bounding box center [305, 328] width 192 height 36
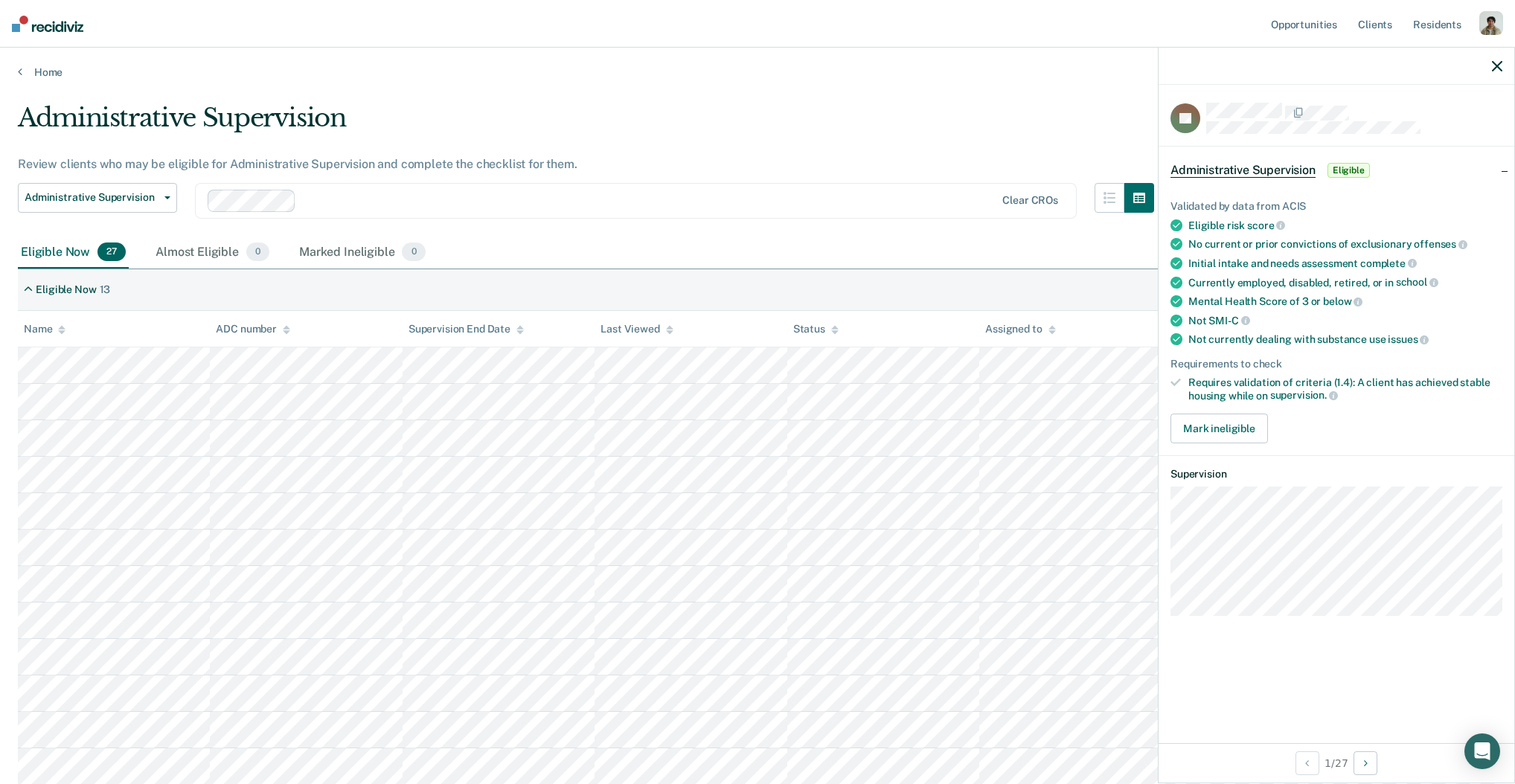
click at [1408, 333] on span "issues" at bounding box center [1407, 339] width 41 height 12
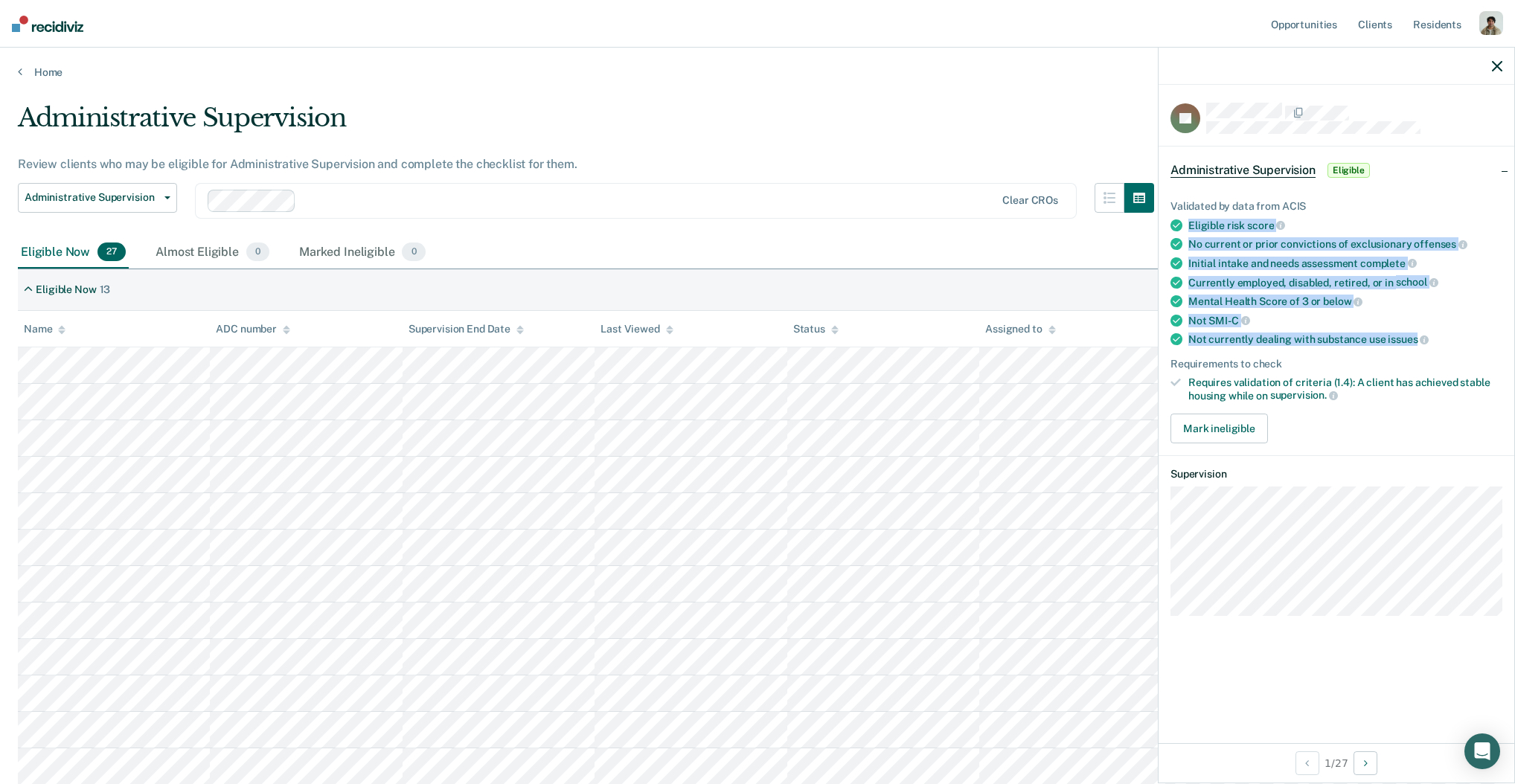
drag, startPoint x: 1187, startPoint y: 221, endPoint x: 1415, endPoint y: 335, distance: 254.9
click at [1415, 335] on ul "Validated by data from ACIS Eligible risk score No current or prior convictions…" at bounding box center [1336, 300] width 332 height 201
click at [1415, 335] on span "issues" at bounding box center [1407, 339] width 41 height 12
drag, startPoint x: 1190, startPoint y: 224, endPoint x: 1235, endPoint y: 313, distance: 99.7
click at [1235, 313] on ul "Validated by data from ACIS Eligible risk score No current or prior convictions…" at bounding box center [1336, 300] width 332 height 201
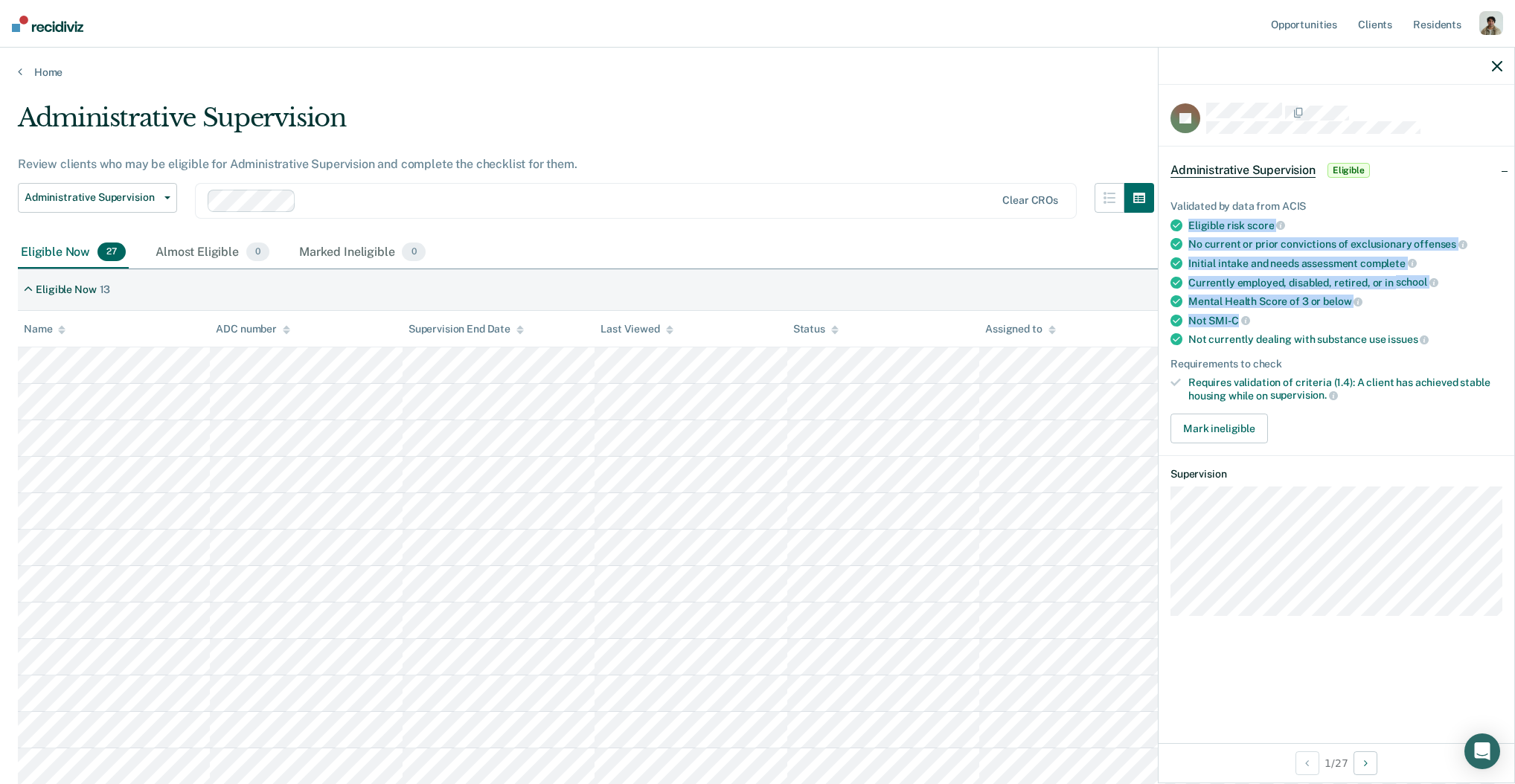
click at [1235, 315] on span "SMI-C" at bounding box center [1228, 320] width 41 height 12
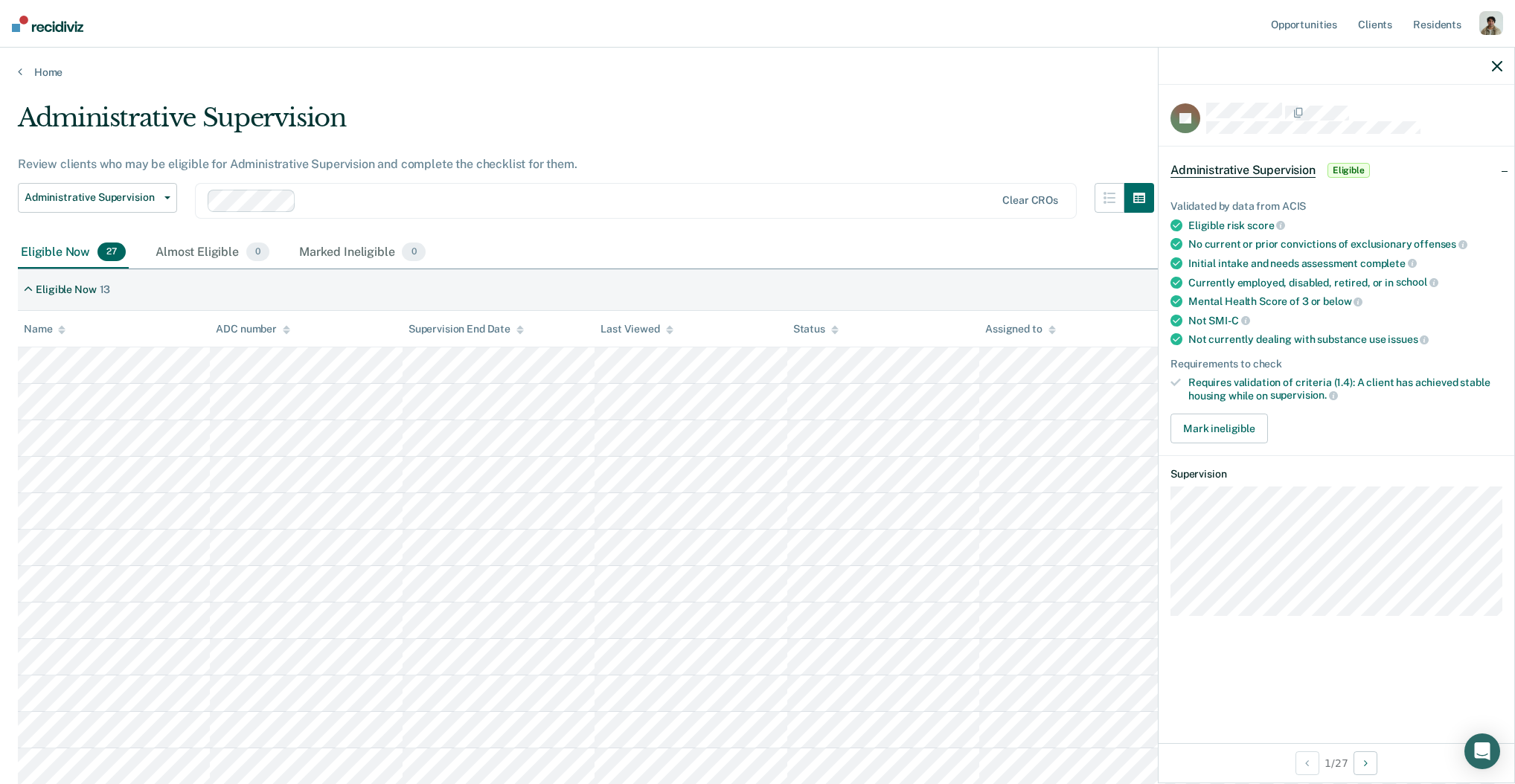
click at [1241, 286] on ul "Validated by data from ACIS Eligible risk score No current or prior convictions…" at bounding box center [1336, 300] width 332 height 201
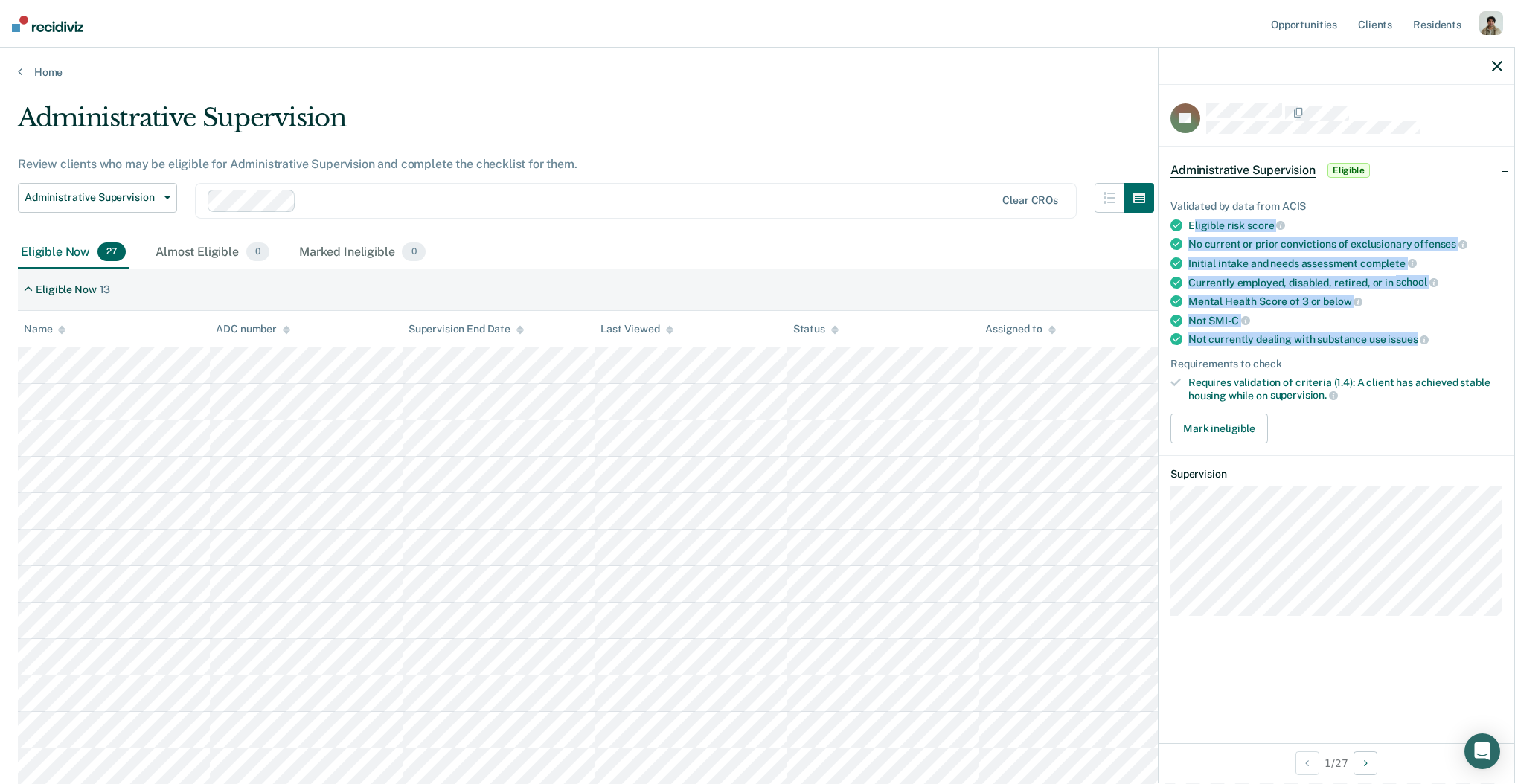
drag, startPoint x: 1191, startPoint y: 223, endPoint x: 1416, endPoint y: 337, distance: 252.2
click at [1416, 337] on ul "Validated by data from ACIS Eligible risk score No current or prior convictions…" at bounding box center [1336, 300] width 332 height 201
click at [1411, 334] on span "issues" at bounding box center [1407, 339] width 41 height 12
drag, startPoint x: 1189, startPoint y: 225, endPoint x: 1414, endPoint y: 337, distance: 251.3
click at [1414, 337] on ul "Validated by data from ACIS Eligible risk score No current or prior convictions…" at bounding box center [1336, 300] width 332 height 201
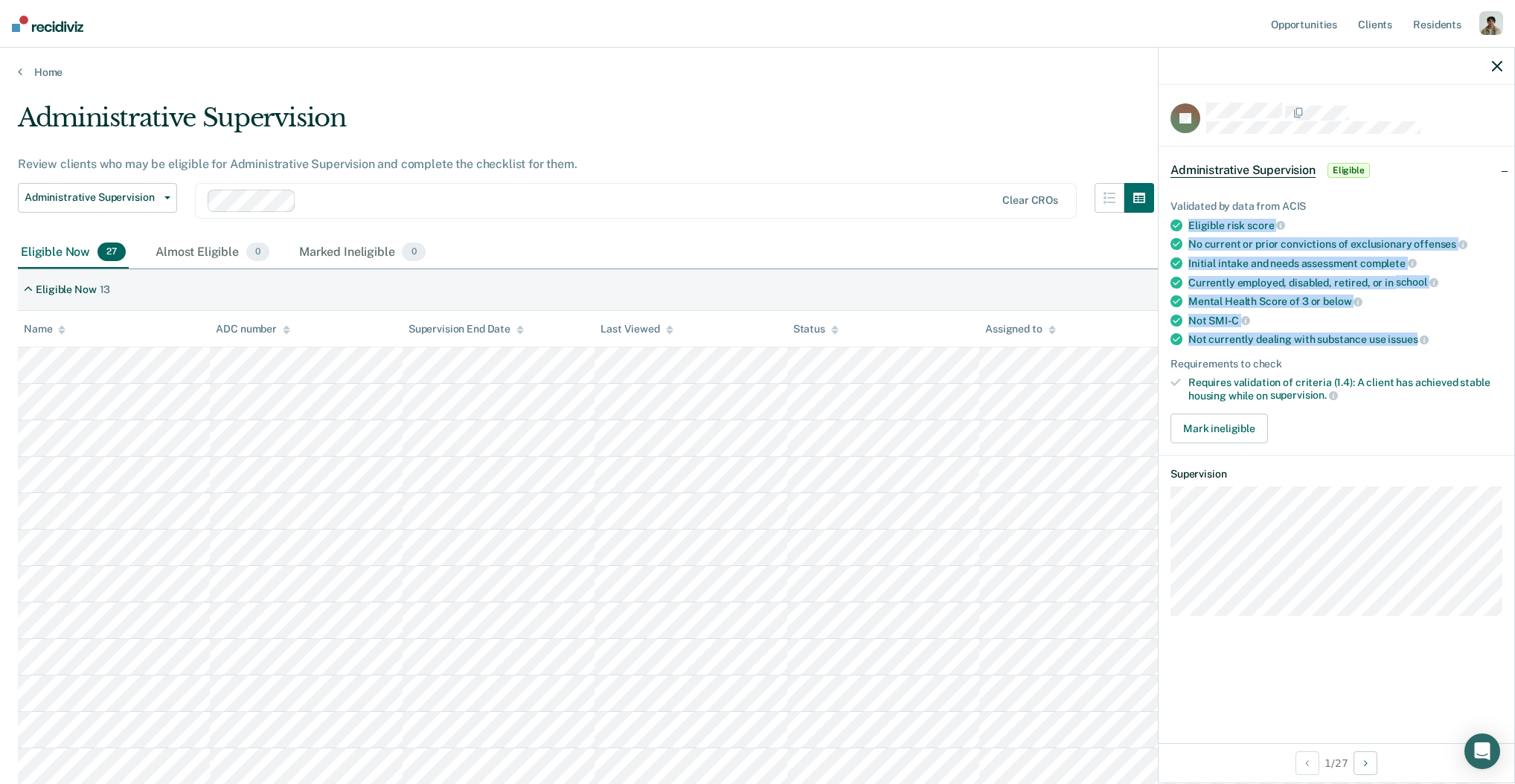
click at [1248, 263] on div "Initial intake and needs assessment complete" at bounding box center [1345, 263] width 314 height 14
drag, startPoint x: 1190, startPoint y: 223, endPoint x: 1415, endPoint y: 335, distance: 251.3
click at [1415, 335] on ul "Validated by data from ACIS Eligible risk score No current or prior convictions…" at bounding box center [1336, 300] width 332 height 201
click at [1377, 284] on div "Currently employed, disabled, retired, or in school" at bounding box center [1345, 282] width 314 height 14
drag, startPoint x: 1413, startPoint y: 331, endPoint x: 1183, endPoint y: 212, distance: 259.0
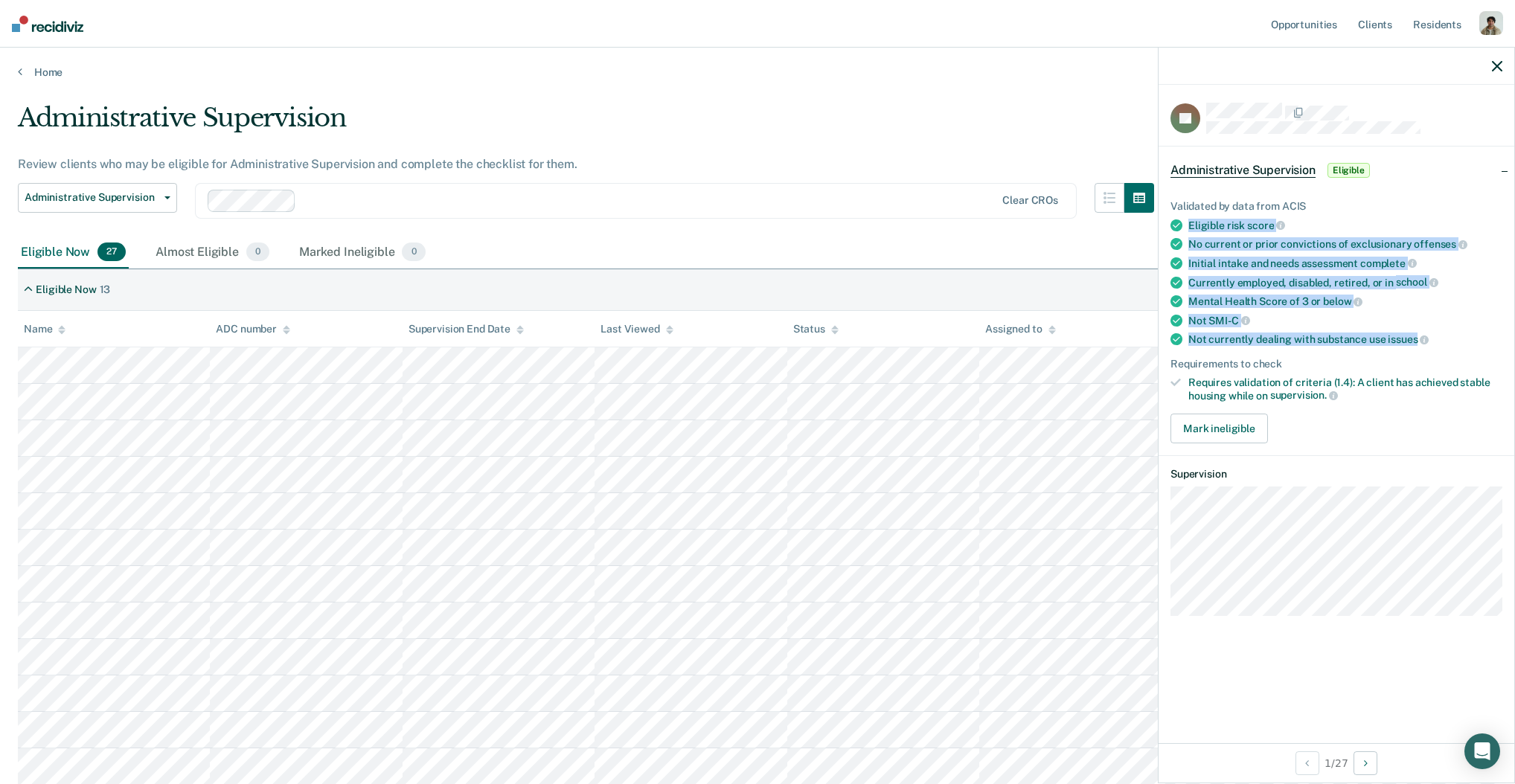
click at [1183, 212] on ul "Validated by data from ACIS Eligible risk score No current or prior convictions…" at bounding box center [1336, 300] width 332 height 201
click at [1222, 218] on div "Eligible risk score" at bounding box center [1345, 225] width 314 height 14
drag, startPoint x: 1189, startPoint y: 222, endPoint x: 1415, endPoint y: 336, distance: 253.1
click at [1415, 336] on ul "Validated by data from ACIS Eligible risk score No current or prior convictions…" at bounding box center [1336, 300] width 332 height 201
click at [1414, 337] on span "issues" at bounding box center [1407, 339] width 41 height 12
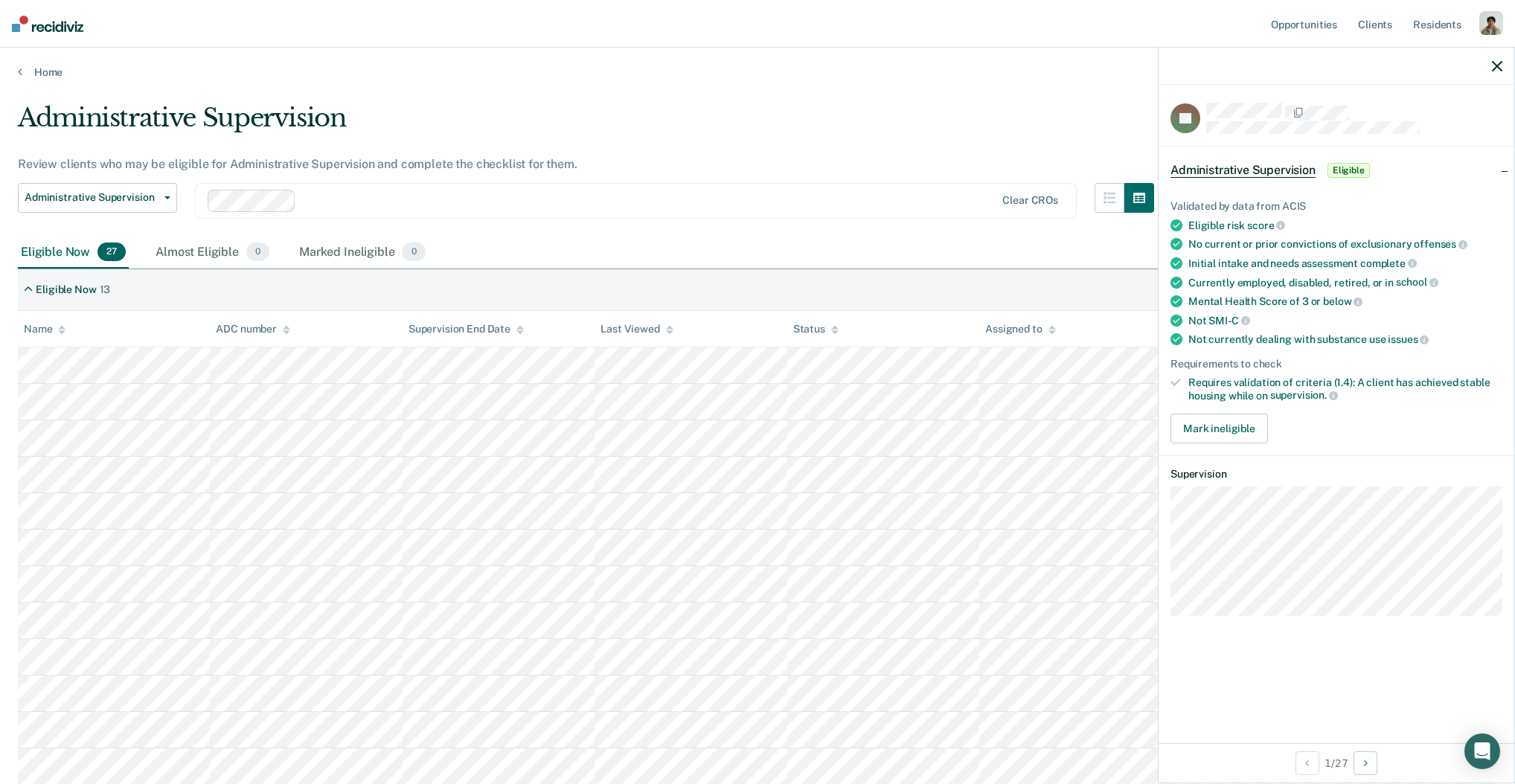
click at [1233, 259] on div "Initial intake and needs assessment complete" at bounding box center [1345, 263] width 314 height 14
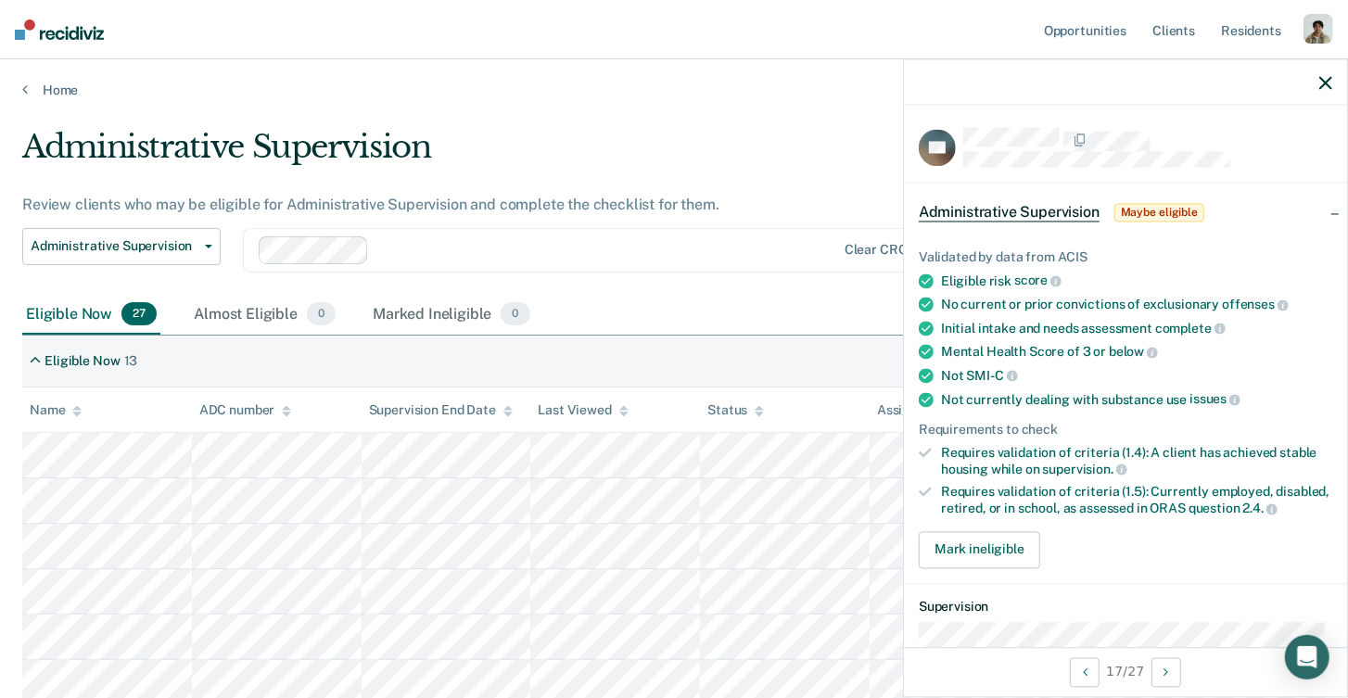
click at [1318, 74] on div at bounding box center [1125, 82] width 443 height 46
click at [1330, 87] on icon "button" at bounding box center [1325, 82] width 13 height 13
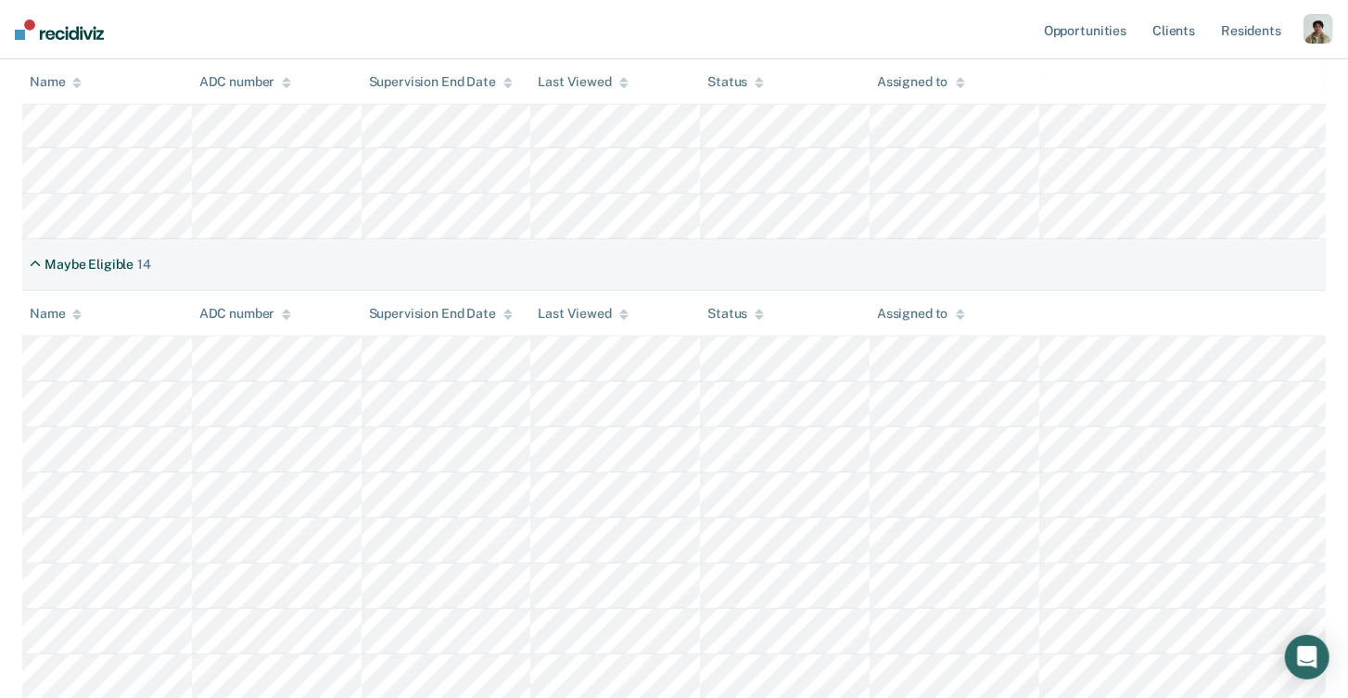
scroll to position [819, 0]
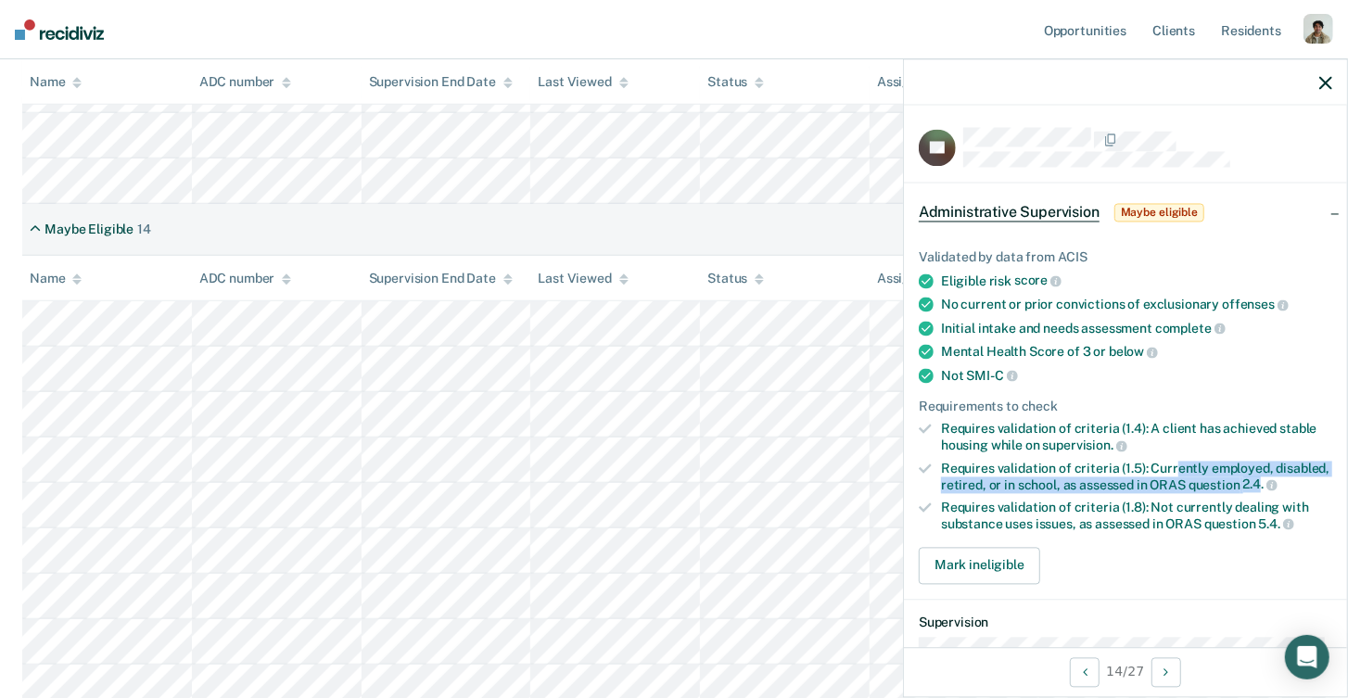
drag, startPoint x: 1260, startPoint y: 478, endPoint x: 1171, endPoint y: 463, distance: 90.2
click at [1171, 463] on div "Requires validation of criteria (1.5): Currently employed, disabled, retired, o…" at bounding box center [1136, 477] width 391 height 32
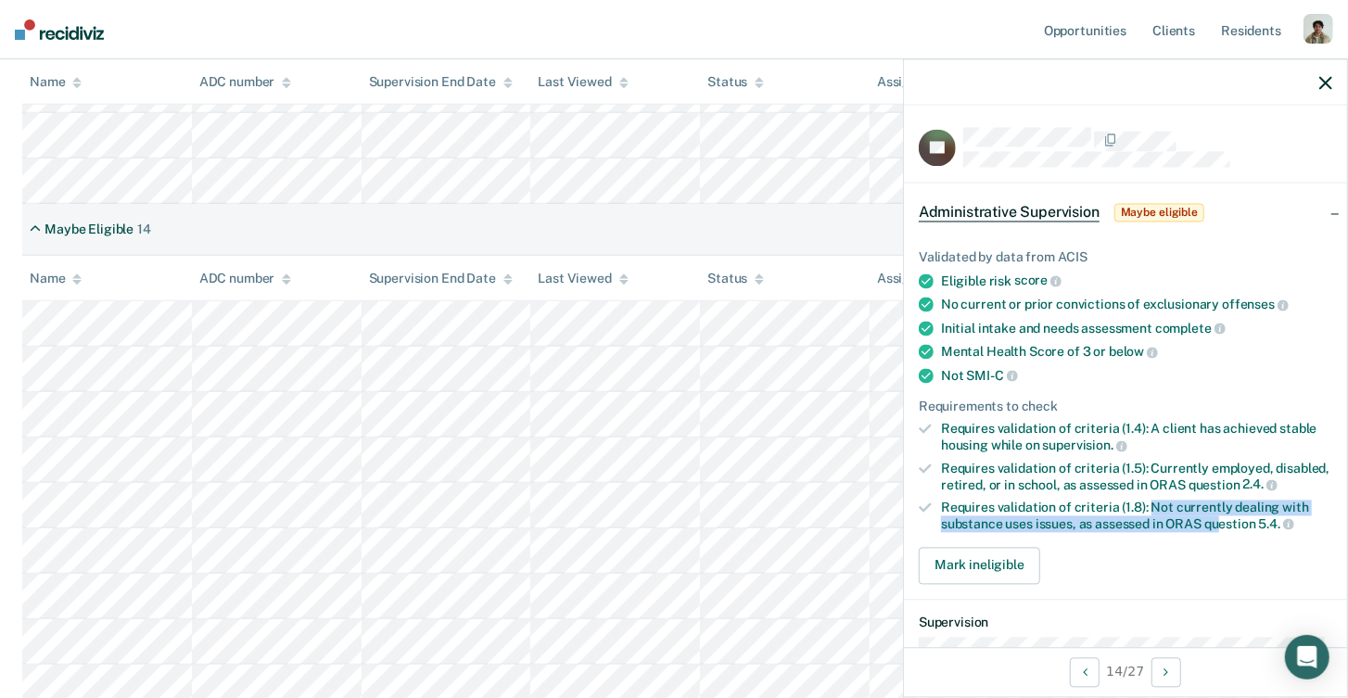
drag, startPoint x: 1150, startPoint y: 500, endPoint x: 1219, endPoint y: 511, distance: 69.3
click at [1219, 511] on div "Requires validation of criteria (1.8): Not currently dealing with substance use…" at bounding box center [1136, 516] width 391 height 32
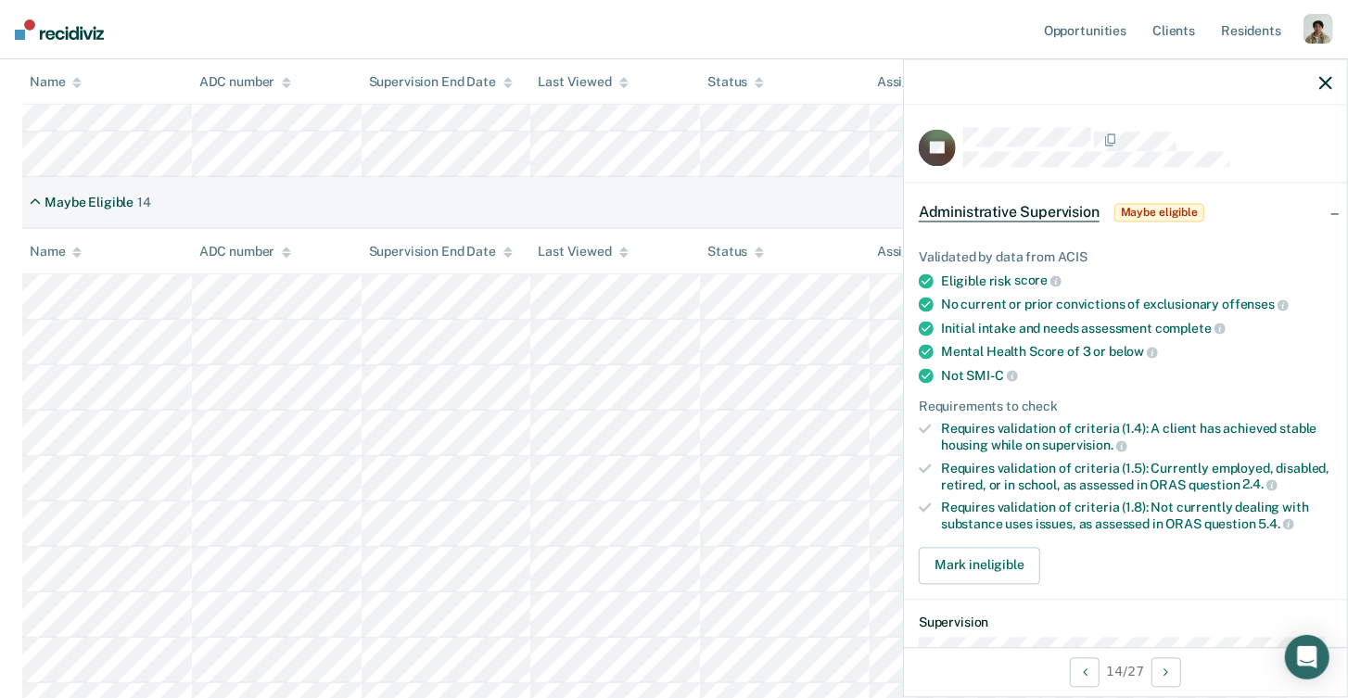
scroll to position [854, 0]
click at [965, 310] on ul "Validated by data from ACIS Eligible risk score No current or prior convictions…" at bounding box center [1124, 390] width 413 height 283
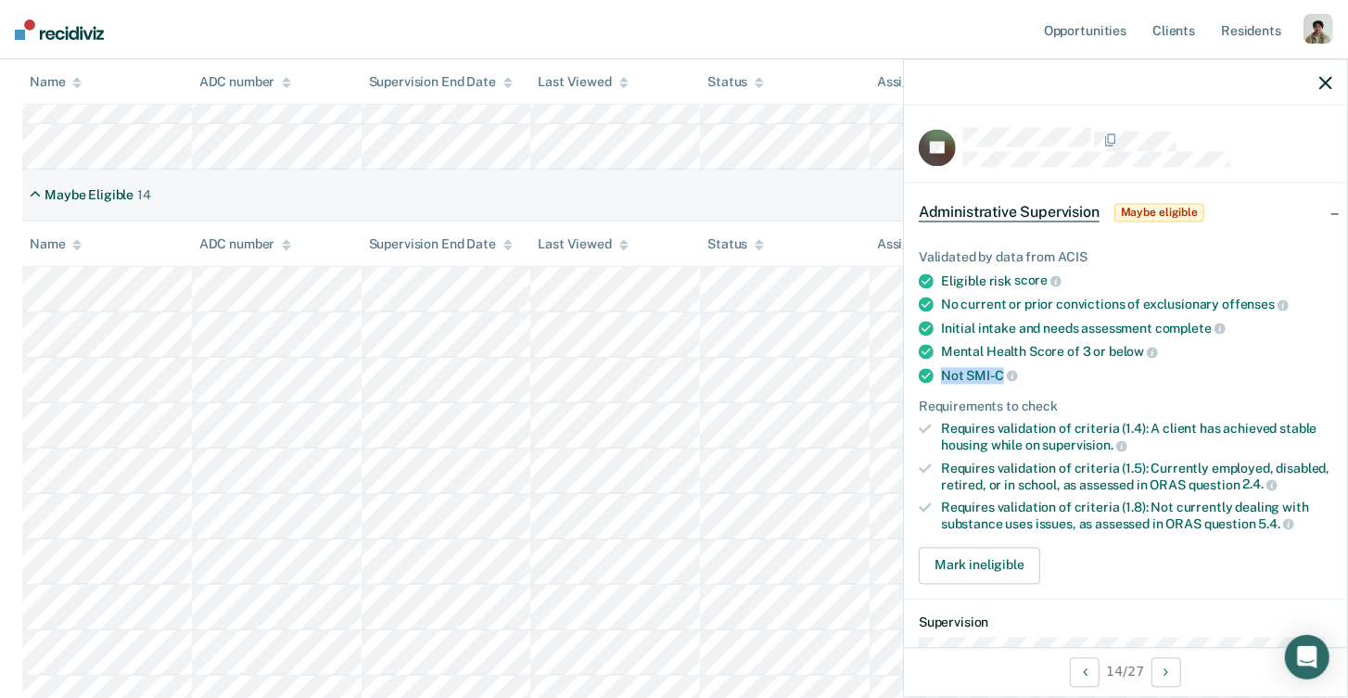
drag, startPoint x: 944, startPoint y: 367, endPoint x: 958, endPoint y: 342, distance: 28.6
click at [1003, 373] on div "Not SMI-C" at bounding box center [1136, 375] width 391 height 17
click at [943, 344] on div "Mental Health Score of 3 or below" at bounding box center [1136, 352] width 391 height 17
drag, startPoint x: 943, startPoint y: 327, endPoint x: 1209, endPoint y: 324, distance: 266.0
click at [1209, 324] on div "Initial intake and needs assessment complete" at bounding box center [1136, 328] width 391 height 17
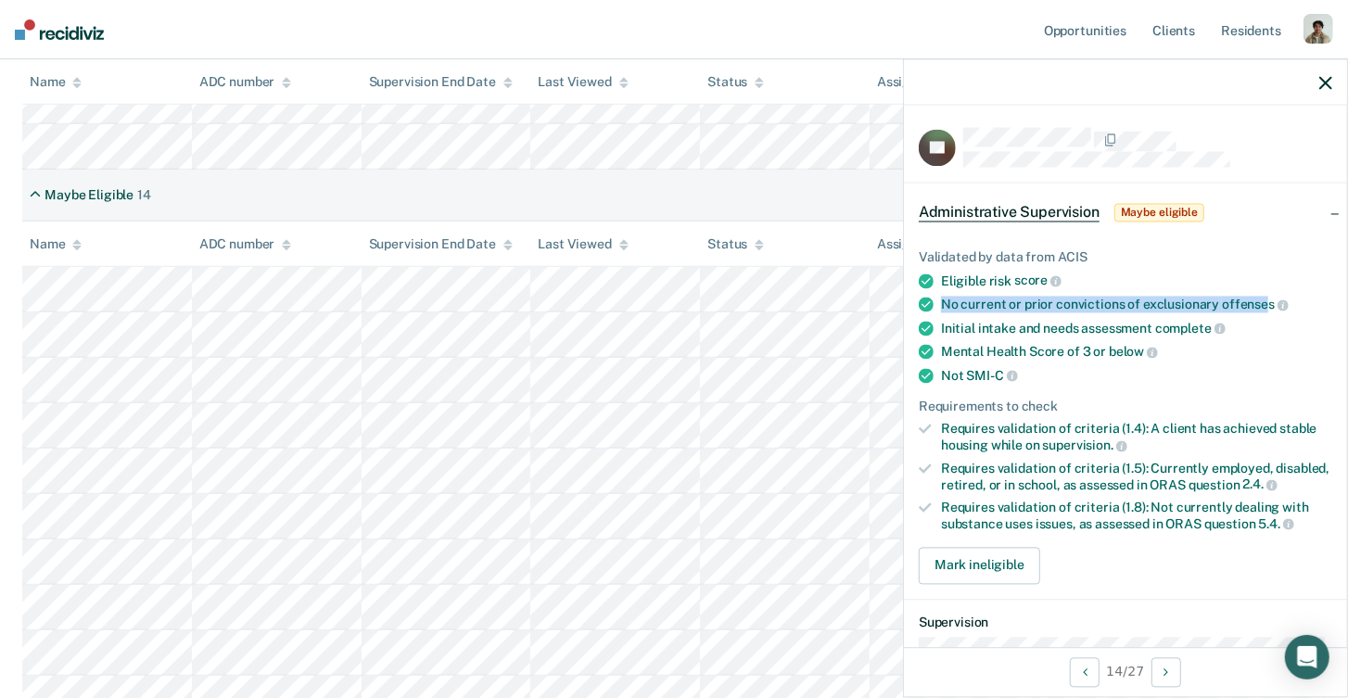
drag, startPoint x: 943, startPoint y: 300, endPoint x: 1263, endPoint y: 298, distance: 320.7
click at [1263, 298] on div "No current or prior convictions of exclusionary offenses" at bounding box center [1136, 305] width 391 height 17
click at [1263, 298] on span "offenses" at bounding box center [1255, 304] width 67 height 15
click at [1163, 424] on div "Requires validation of criteria (1.4): A client has achieved stable housing whi…" at bounding box center [1136, 438] width 391 height 32
click at [948, 422] on div "Requires validation of criteria (1.4): A client has achieved stable housing whi…" at bounding box center [1136, 438] width 391 height 32
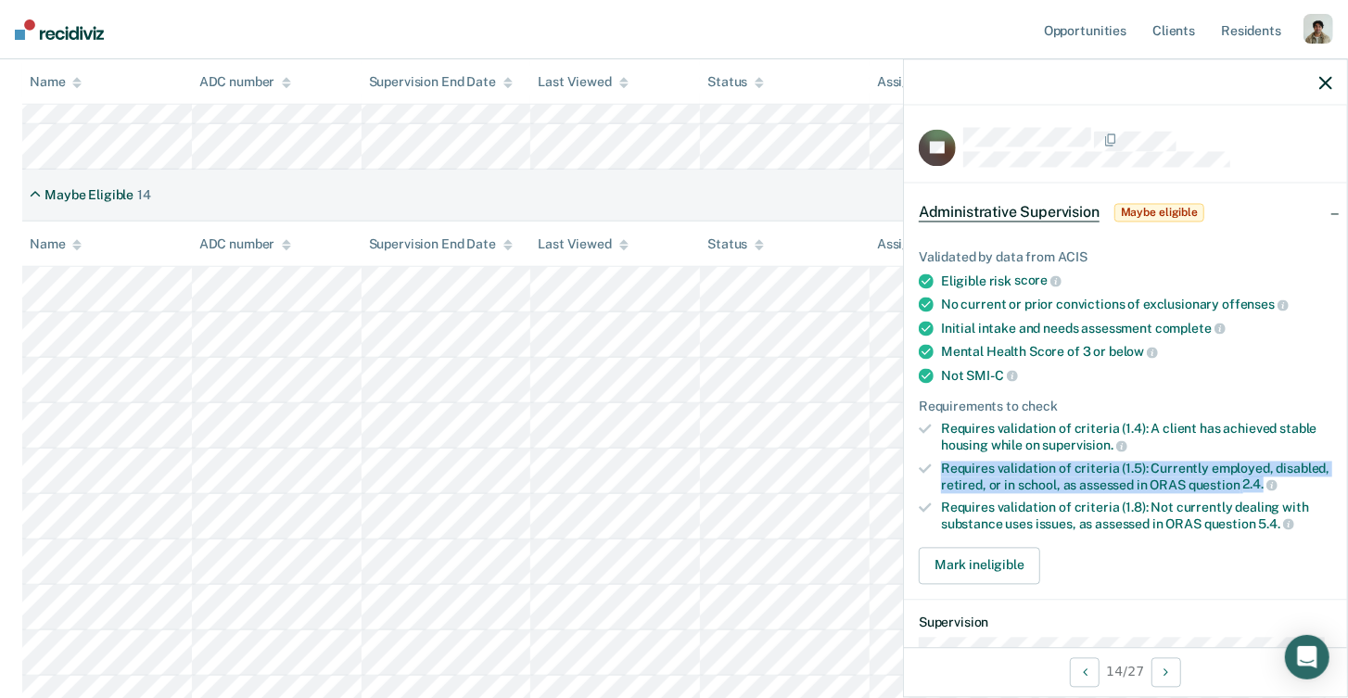
drag, startPoint x: 1262, startPoint y: 475, endPoint x: 937, endPoint y: 447, distance: 326.6
click at [937, 447] on ul "Validated by data from ACIS Eligible risk score No current or prior convictions…" at bounding box center [1124, 390] width 413 height 283
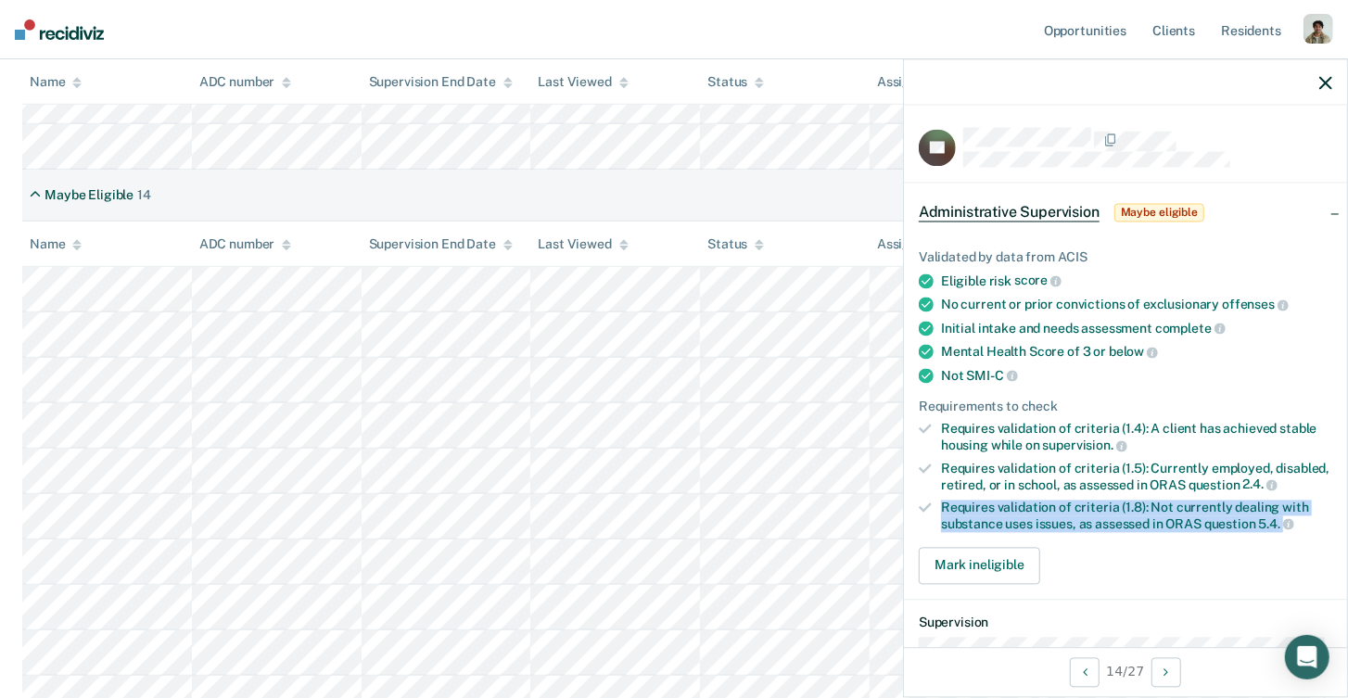
drag, startPoint x: 942, startPoint y: 497, endPoint x: 1285, endPoint y: 513, distance: 343.3
click at [1285, 513] on div "Requires validation of criteria (1.8): Not currently dealing with substance use…" at bounding box center [1136, 516] width 391 height 32
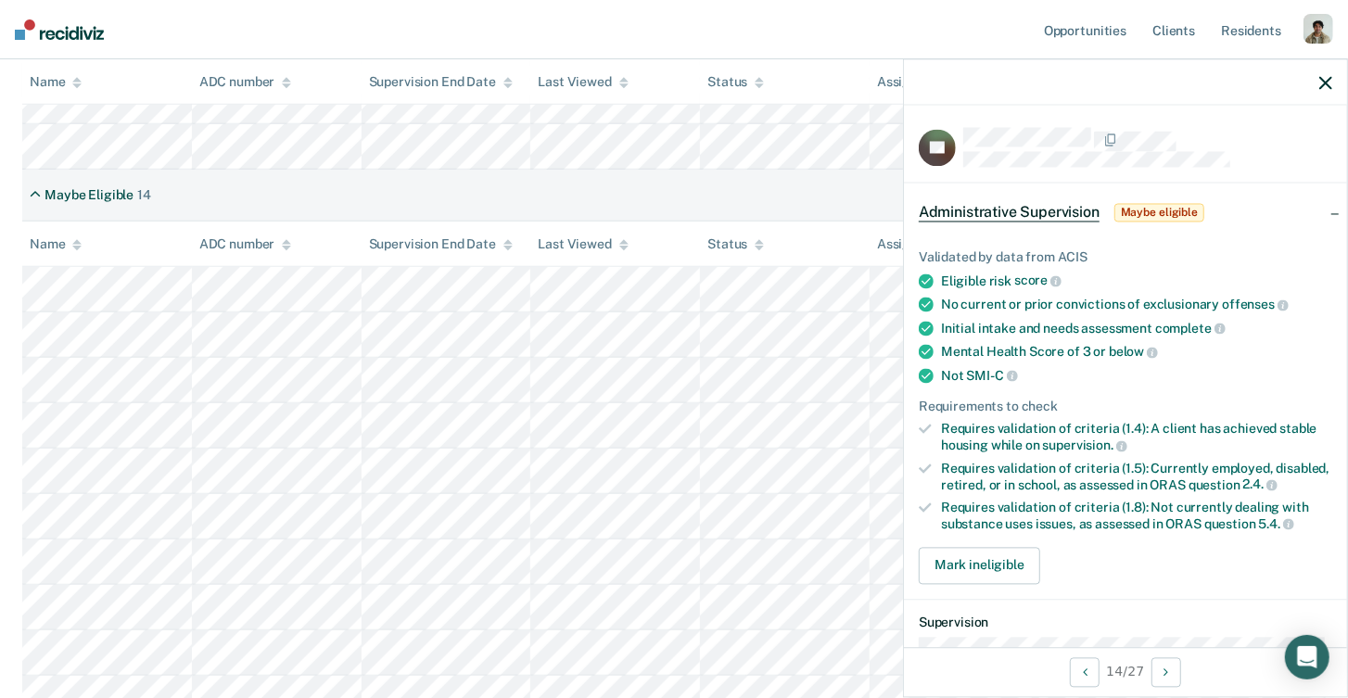
click at [1174, 462] on div "Requires validation of criteria (1.5): Currently employed, disabled, retired, o…" at bounding box center [1136, 477] width 391 height 32
drag, startPoint x: 1163, startPoint y: 439, endPoint x: 932, endPoint y: 441, distance: 230.8
click at [932, 441] on li "Requires validation of criteria (1.4): A client has achieved stable housing whi…" at bounding box center [1124, 438] width 413 height 32
click at [1039, 504] on div "Requires validation of criteria (1.8): Not currently dealing with substance use…" at bounding box center [1136, 516] width 391 height 32
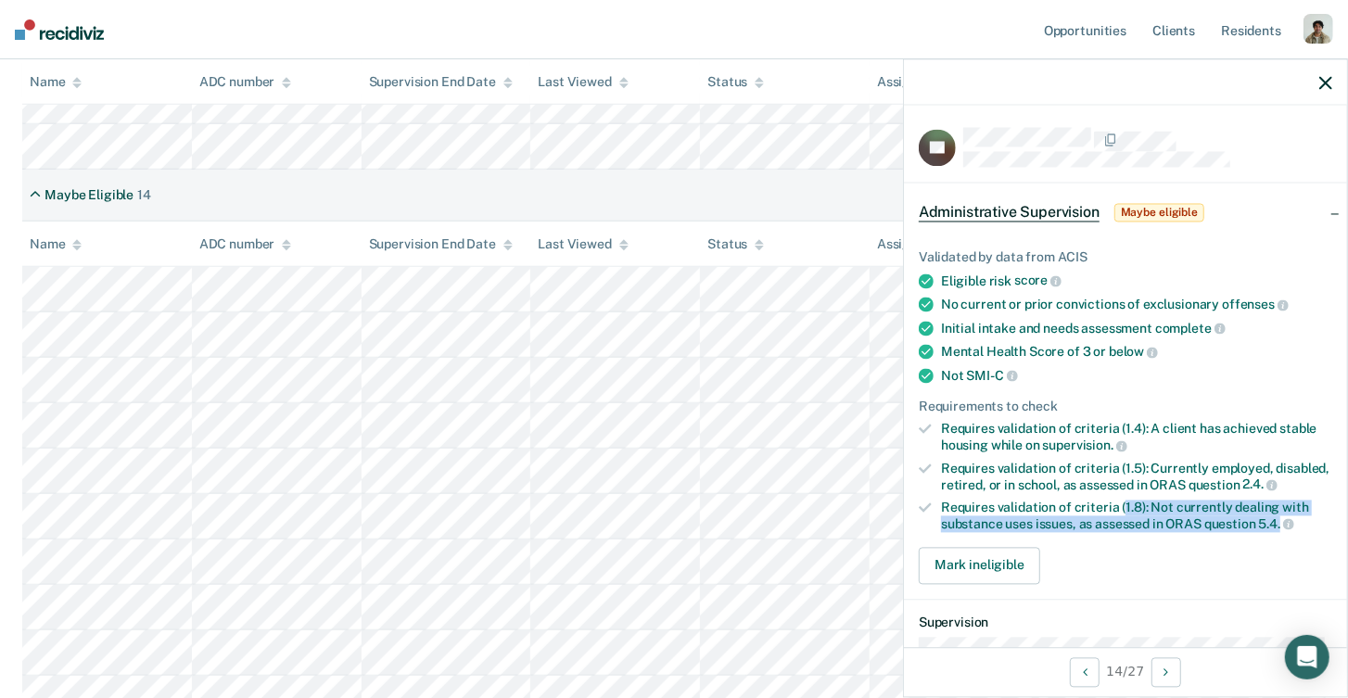
drag, startPoint x: 1282, startPoint y: 518, endPoint x: 1120, endPoint y: 498, distance: 163.5
click at [1120, 500] on div "Requires validation of criteria (1.8): Not currently dealing with substance use…" at bounding box center [1136, 516] width 391 height 32
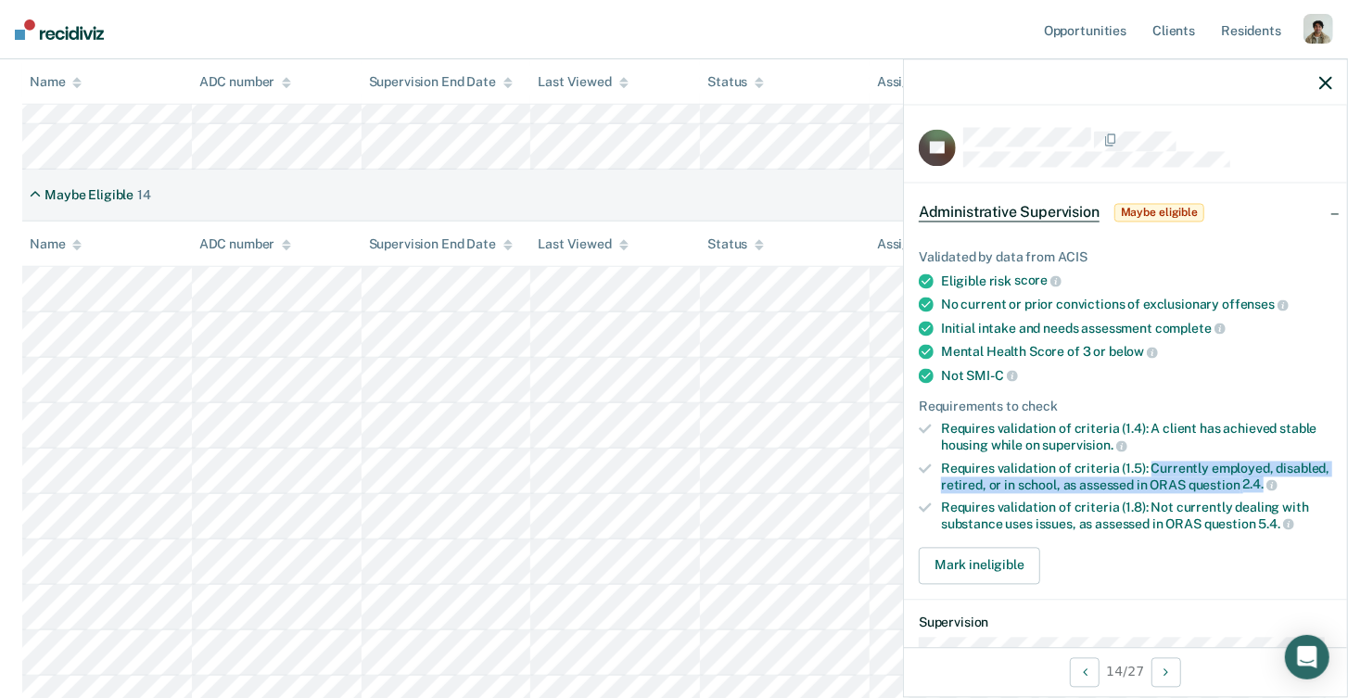
drag, startPoint x: 1147, startPoint y: 462, endPoint x: 1263, endPoint y: 479, distance: 117.2
click at [1263, 479] on div "Requires validation of criteria (1.5): Currently employed, disabled, retired, o…" at bounding box center [1136, 477] width 391 height 32
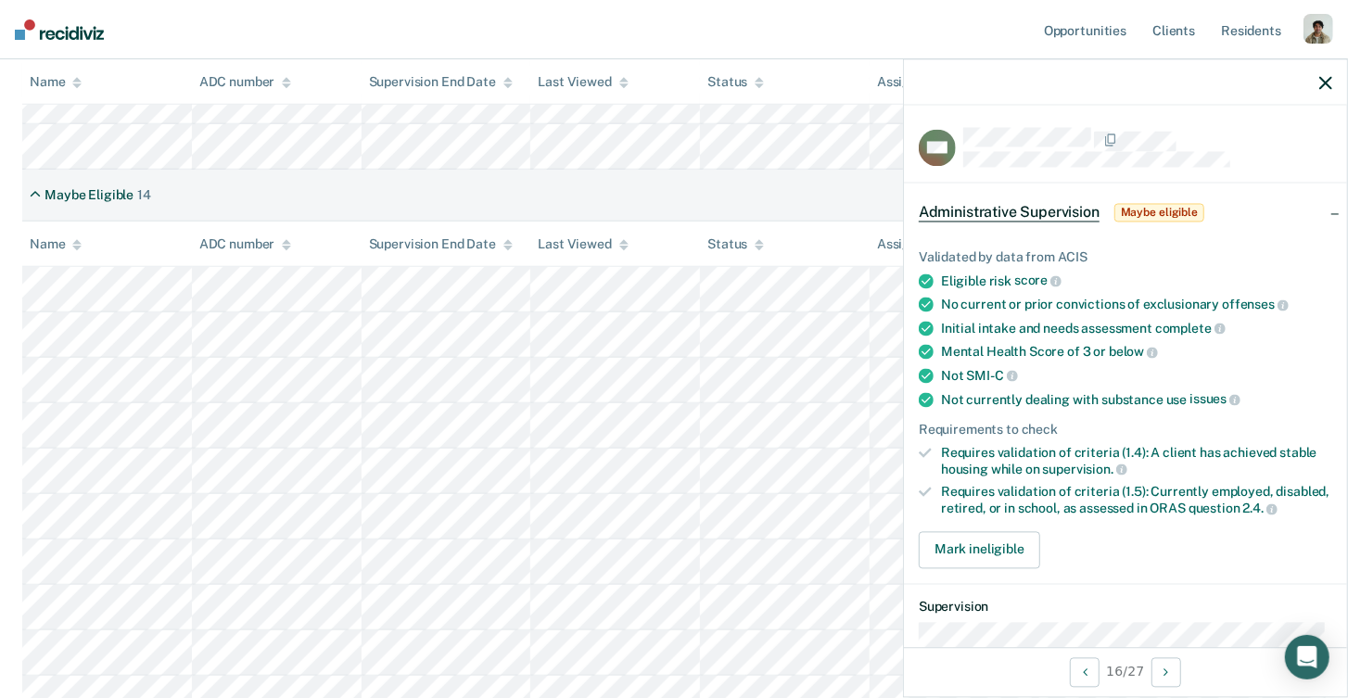
click at [1194, 497] on div "Requires validation of criteria (1.5): Currently employed, disabled, retired, o…" at bounding box center [1136, 501] width 391 height 32
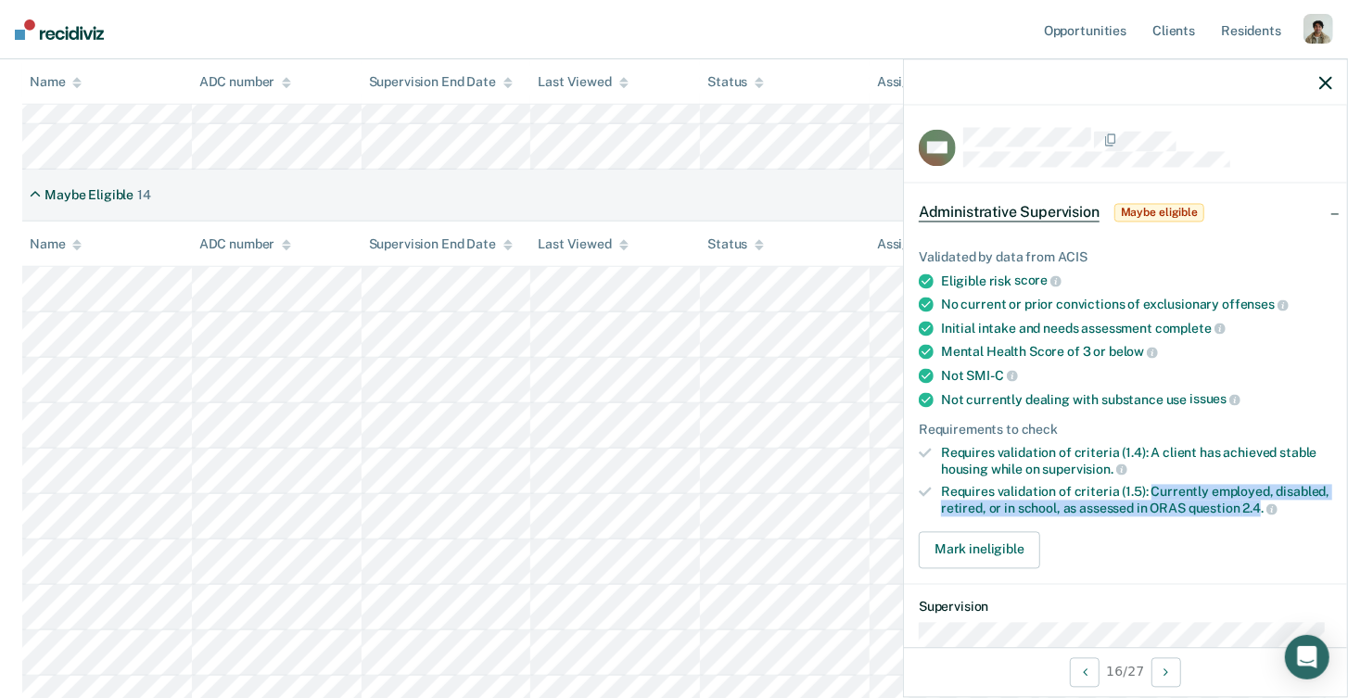
drag, startPoint x: 1154, startPoint y: 488, endPoint x: 1259, endPoint y: 503, distance: 105.8
click at [1259, 503] on div "Requires validation of criteria (1.5): Currently employed, disabled, retired, o…" at bounding box center [1136, 501] width 391 height 32
click at [1259, 503] on span "2.4." at bounding box center [1260, 507] width 34 height 15
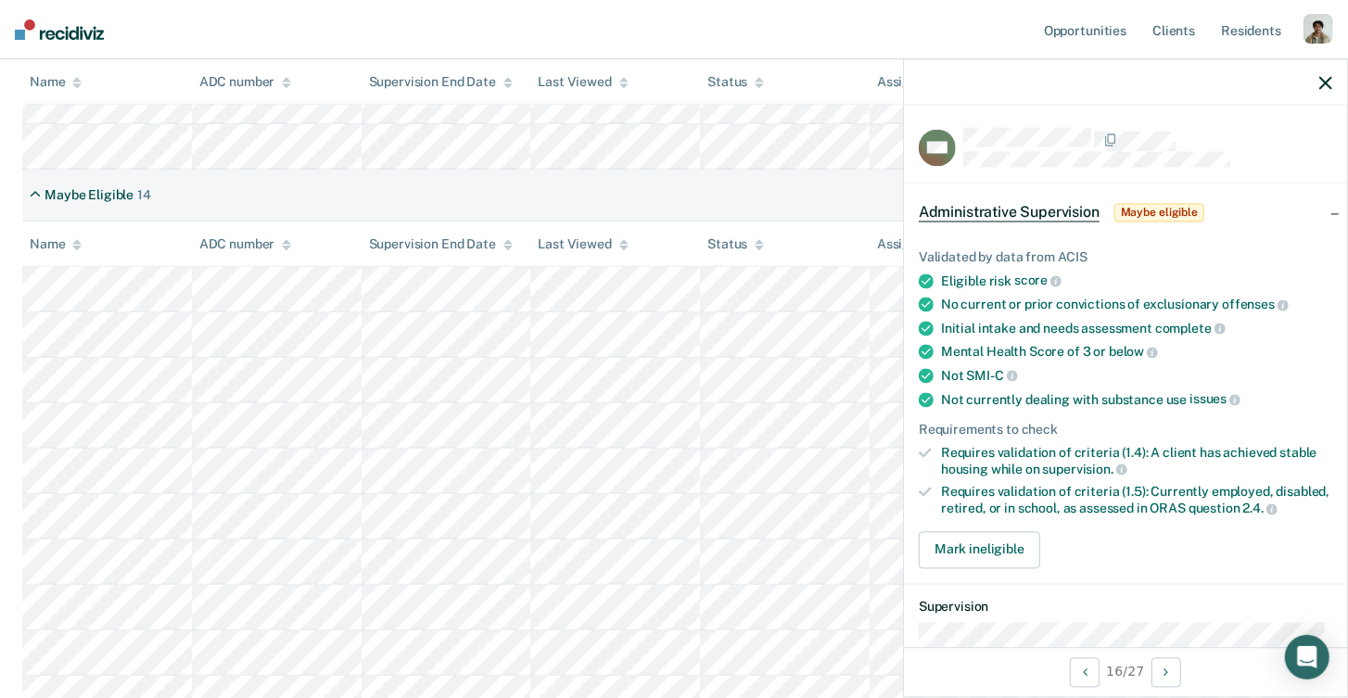
click at [1176, 488] on div "Requires validation of criteria (1.5): Currently employed, disabled, retired, o…" at bounding box center [1136, 501] width 391 height 32
click at [996, 462] on div "Requires validation of criteria (1.4): A client has achieved stable housing whi…" at bounding box center [1136, 461] width 391 height 32
click at [1021, 485] on div "Requires validation of criteria (1.5): Currently employed, disabled, retired, o…" at bounding box center [1136, 501] width 391 height 32
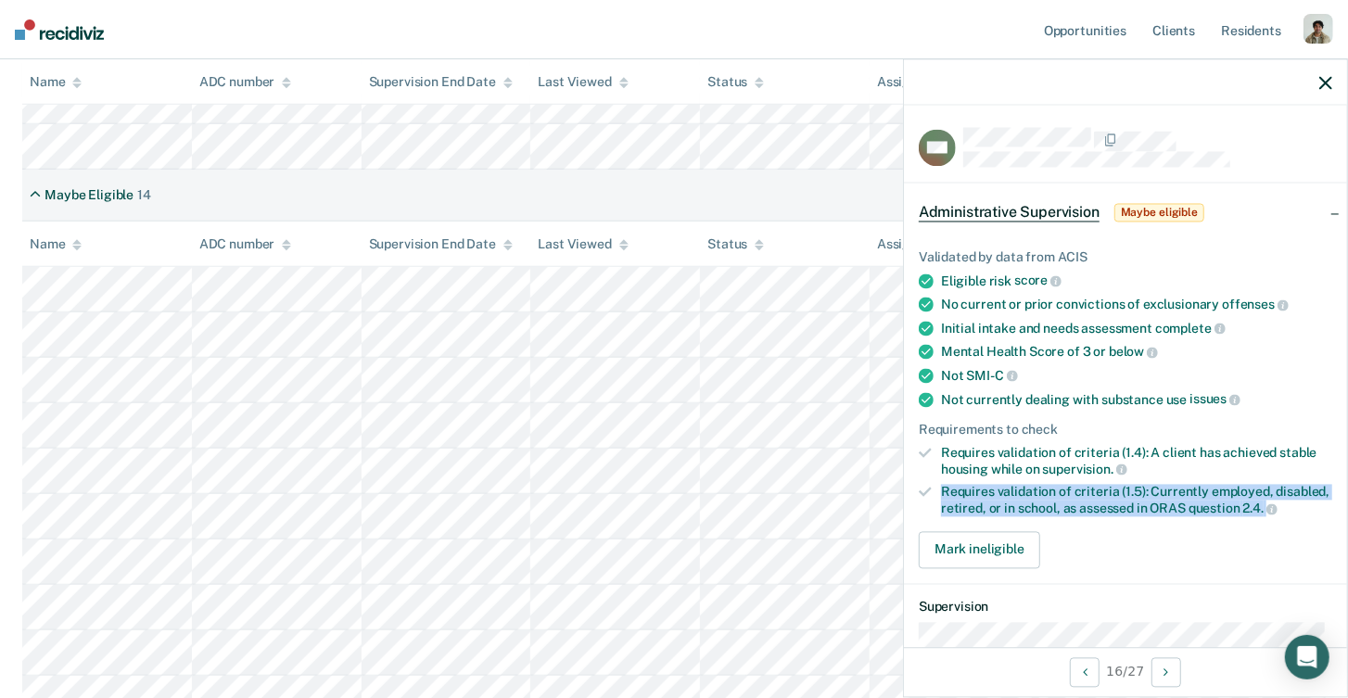
click at [1021, 485] on div "Requires validation of criteria (1.5): Currently employed, disabled, retired, o…" at bounding box center [1136, 501] width 391 height 32
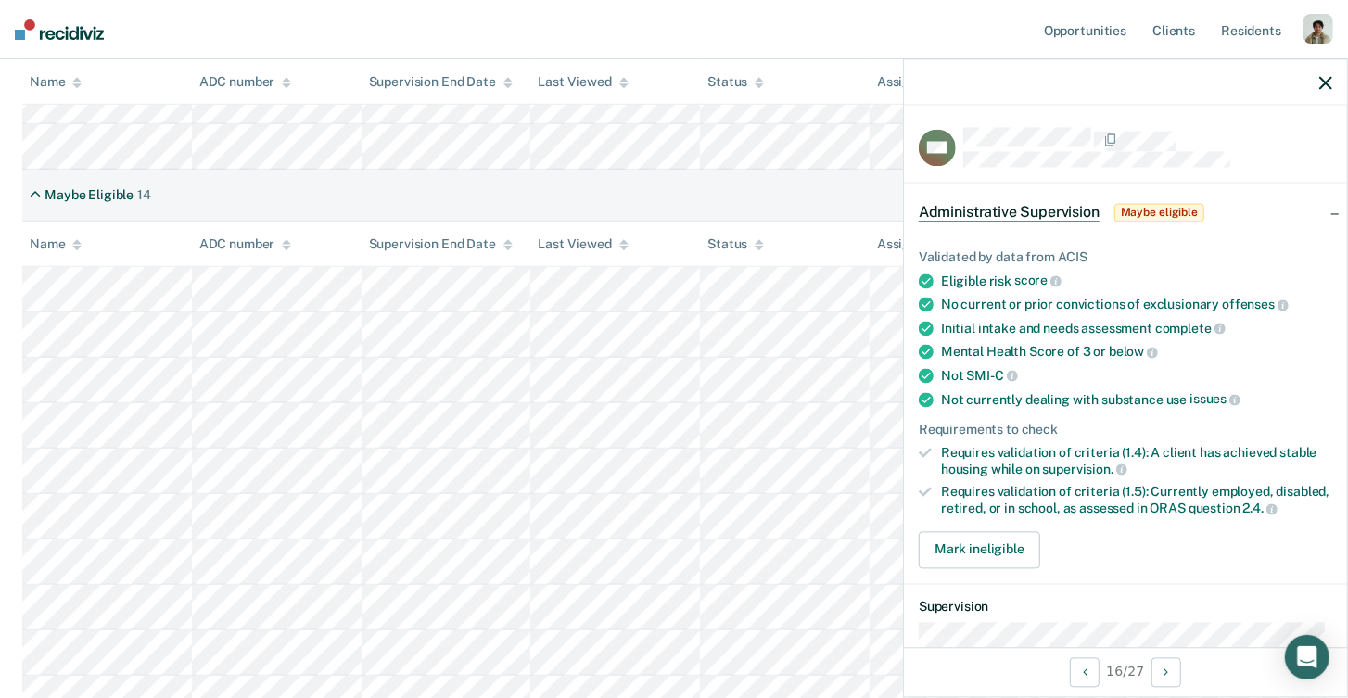
click at [1026, 370] on div "Not SMI-C" at bounding box center [1136, 375] width 391 height 17
drag, startPoint x: 943, startPoint y: 370, endPoint x: 999, endPoint y: 367, distance: 55.7
click at [999, 367] on div "Not SMI-C" at bounding box center [1136, 375] width 391 height 17
click at [1000, 368] on span "SMI-C" at bounding box center [991, 375] width 51 height 15
drag, startPoint x: 1002, startPoint y: 368, endPoint x: 940, endPoint y: 373, distance: 62.3
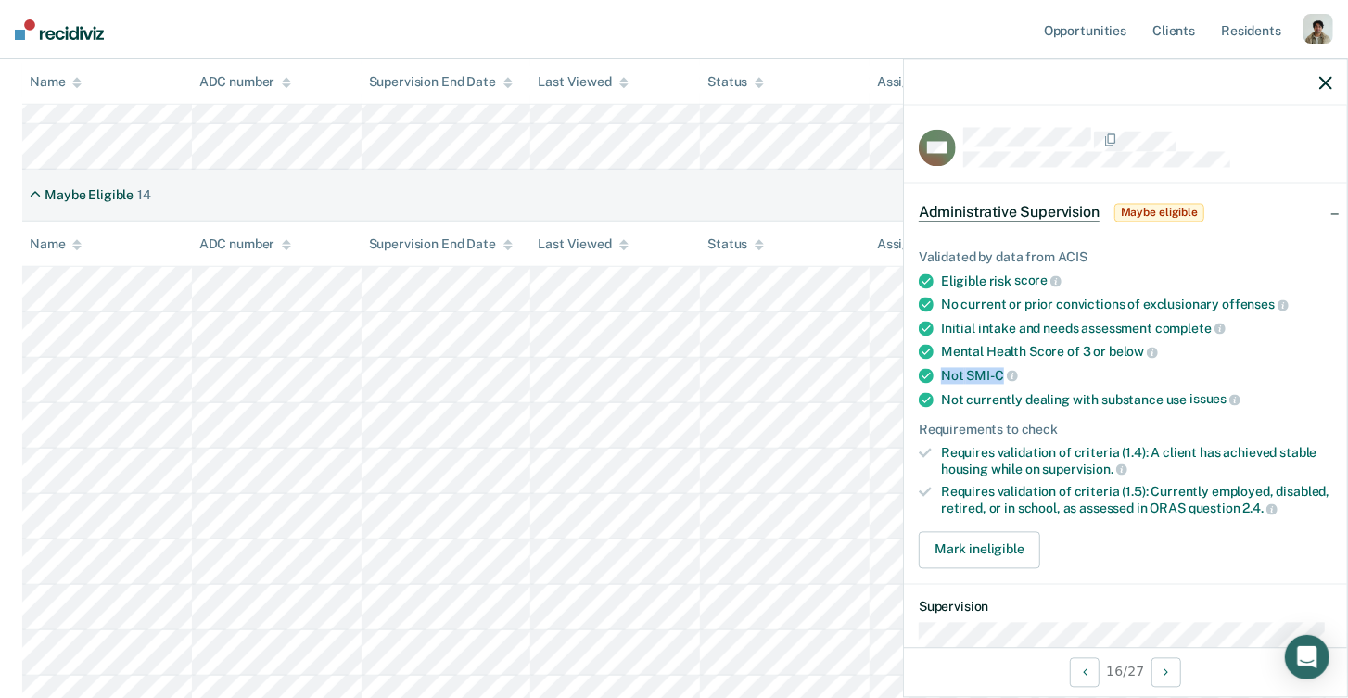
click at [941, 373] on div "Not SMI-C" at bounding box center [1136, 375] width 391 height 17
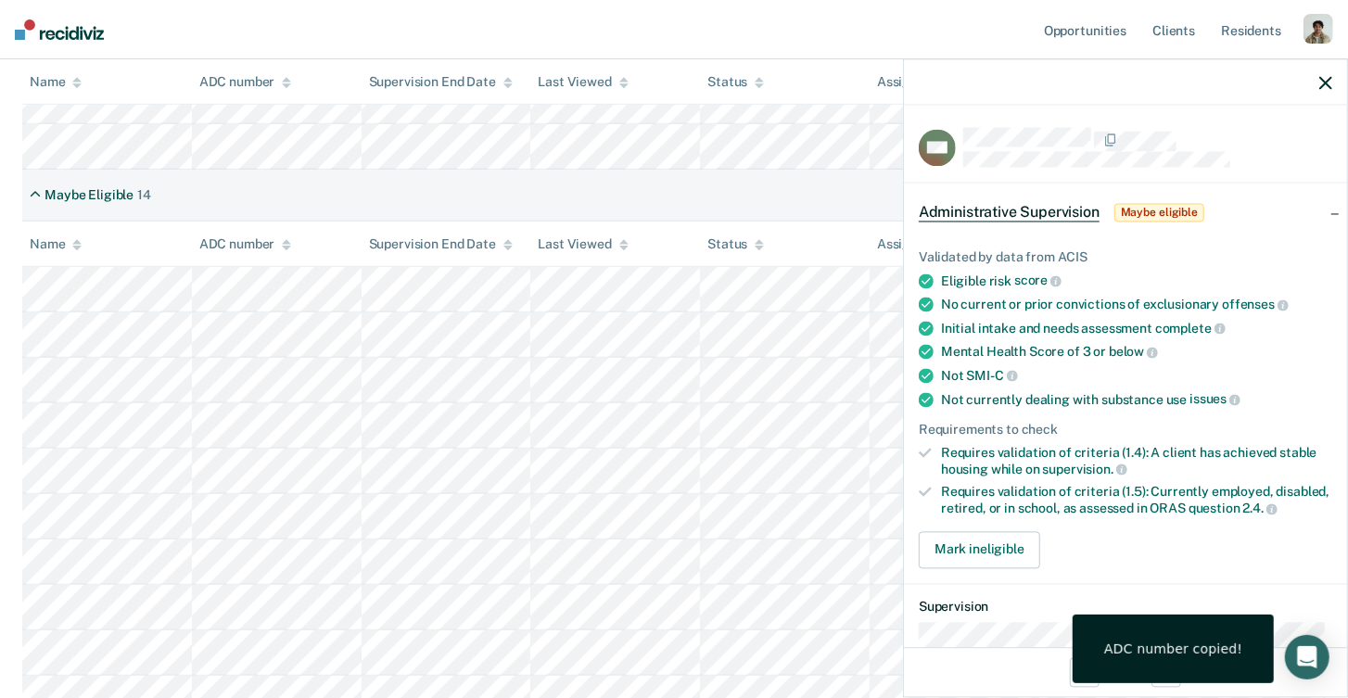
click at [1120, 396] on div "Not currently dealing with substance use issues" at bounding box center [1136, 399] width 391 height 17
click at [1206, 485] on div "Requires validation of criteria (1.5): Currently employed, disabled, retired, o…" at bounding box center [1136, 501] width 391 height 32
click at [1209, 498] on div "Requires validation of criteria (1.5): Currently employed, disabled, retired, o…" at bounding box center [1136, 501] width 391 height 32
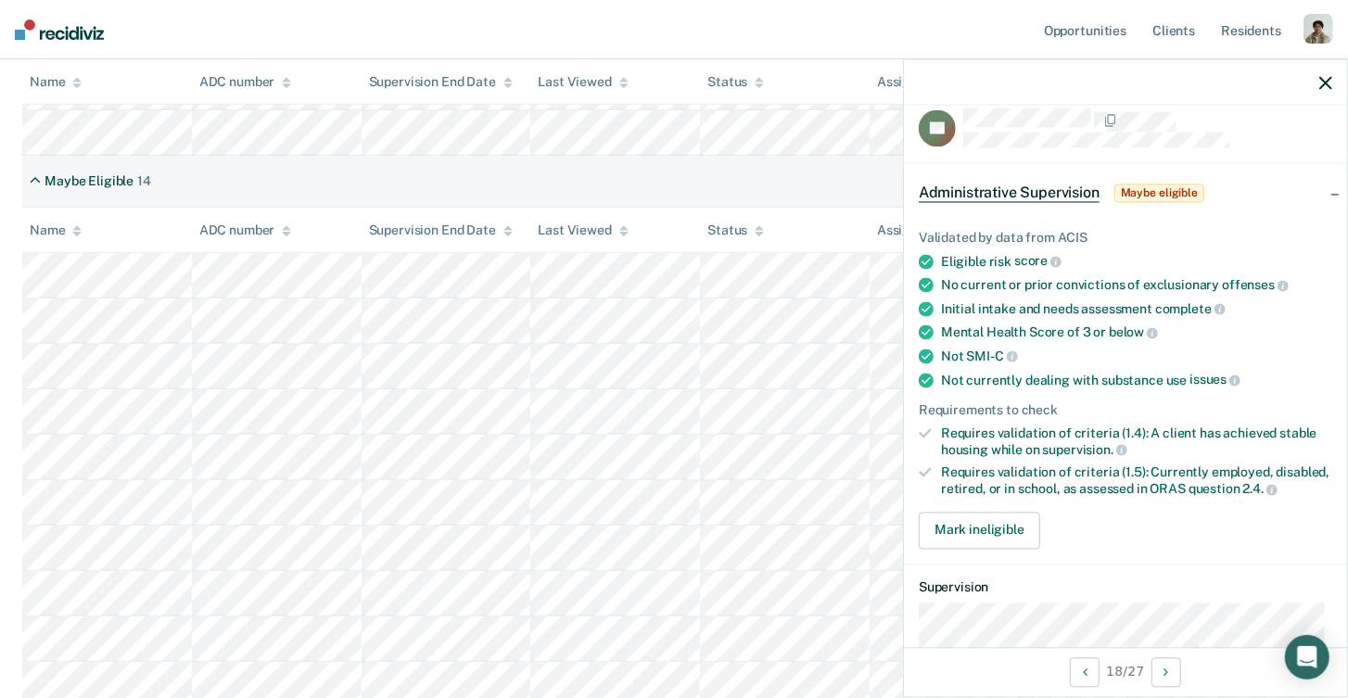
scroll to position [744, 0]
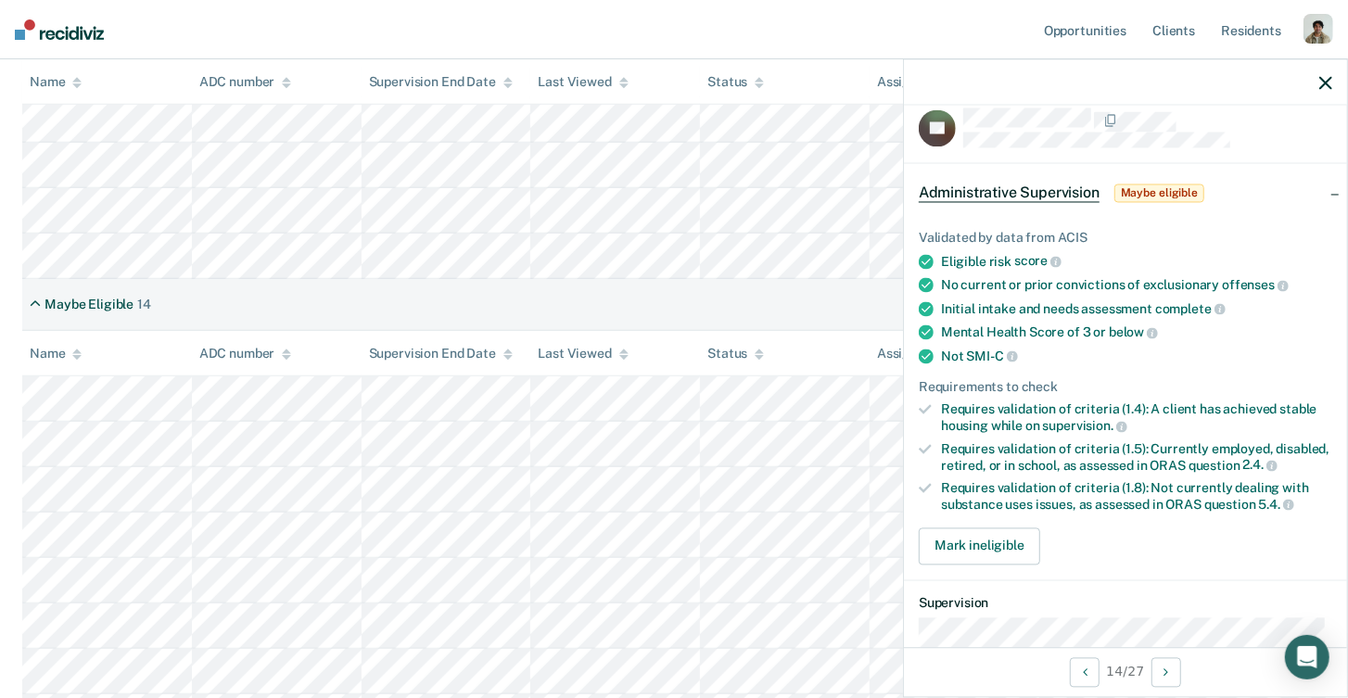
click at [1089, 481] on div "Requires validation of criteria (1.8): Not currently dealing with substance use…" at bounding box center [1136, 497] width 391 height 32
click at [1156, 464] on div "Requires validation of criteria (1.5): Currently employed, disabled, retired, o…" at bounding box center [1136, 457] width 391 height 32
click at [1196, 465] on ul "Validated by data from ACIS Eligible risk score No current or prior convictions…" at bounding box center [1124, 371] width 413 height 283
click at [1252, 458] on span "2.4." at bounding box center [1260, 465] width 34 height 15
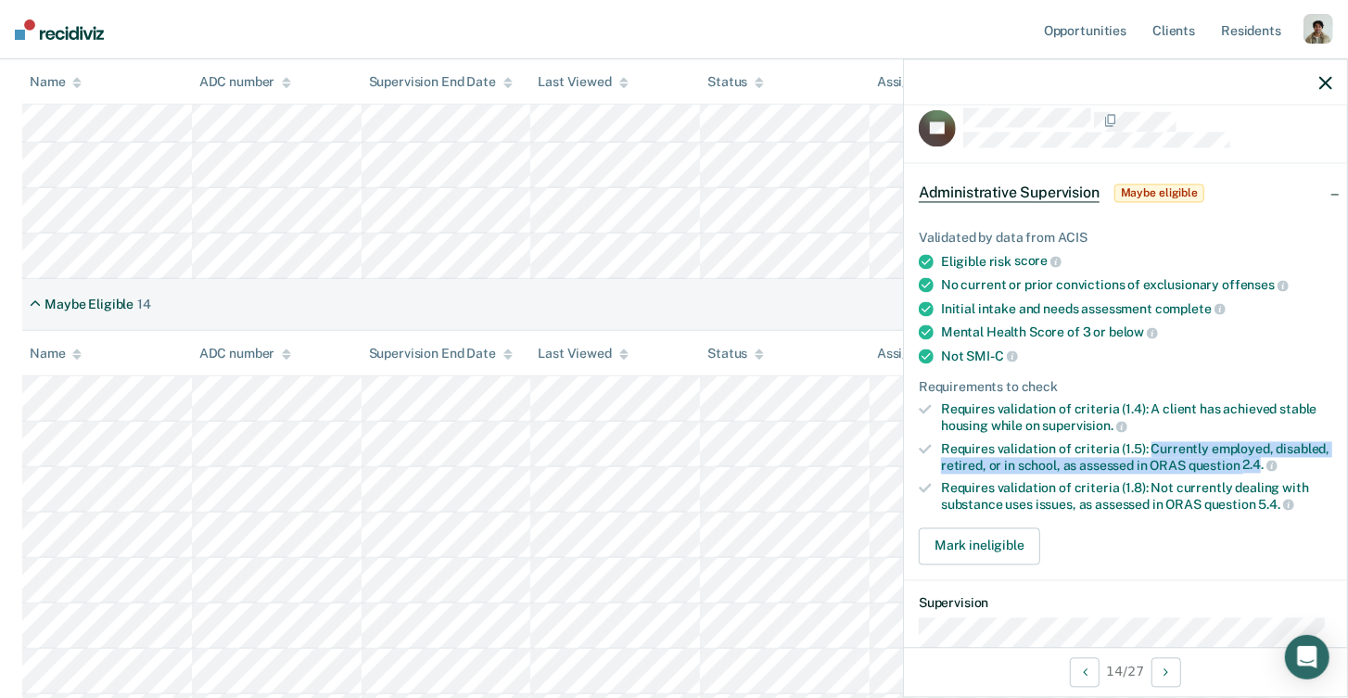
drag, startPoint x: 1146, startPoint y: 444, endPoint x: 1261, endPoint y: 456, distance: 115.6
click at [1261, 456] on div "Requires validation of criteria (1.5): Currently employed, disabled, retired, o…" at bounding box center [1136, 457] width 391 height 32
click at [1261, 458] on span "2.4." at bounding box center [1260, 465] width 34 height 15
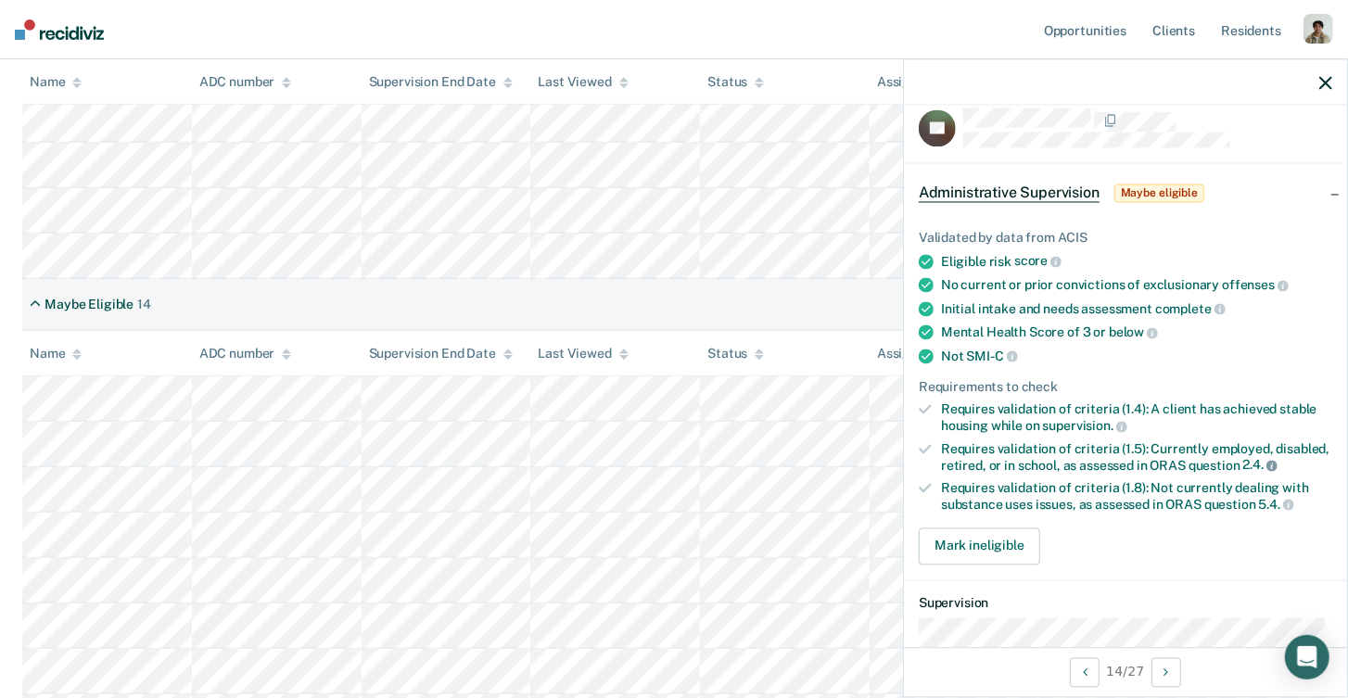
drag, startPoint x: 1265, startPoint y: 455, endPoint x: 1152, endPoint y: 437, distance: 114.4
click at [1152, 441] on div "Requires validation of criteria (1.5): Currently employed, disabled, retired, o…" at bounding box center [1136, 457] width 391 height 32
click at [1148, 441] on div "Requires validation of criteria (1.5): Currently employed, disabled, retired, o…" at bounding box center [1136, 457] width 391 height 32
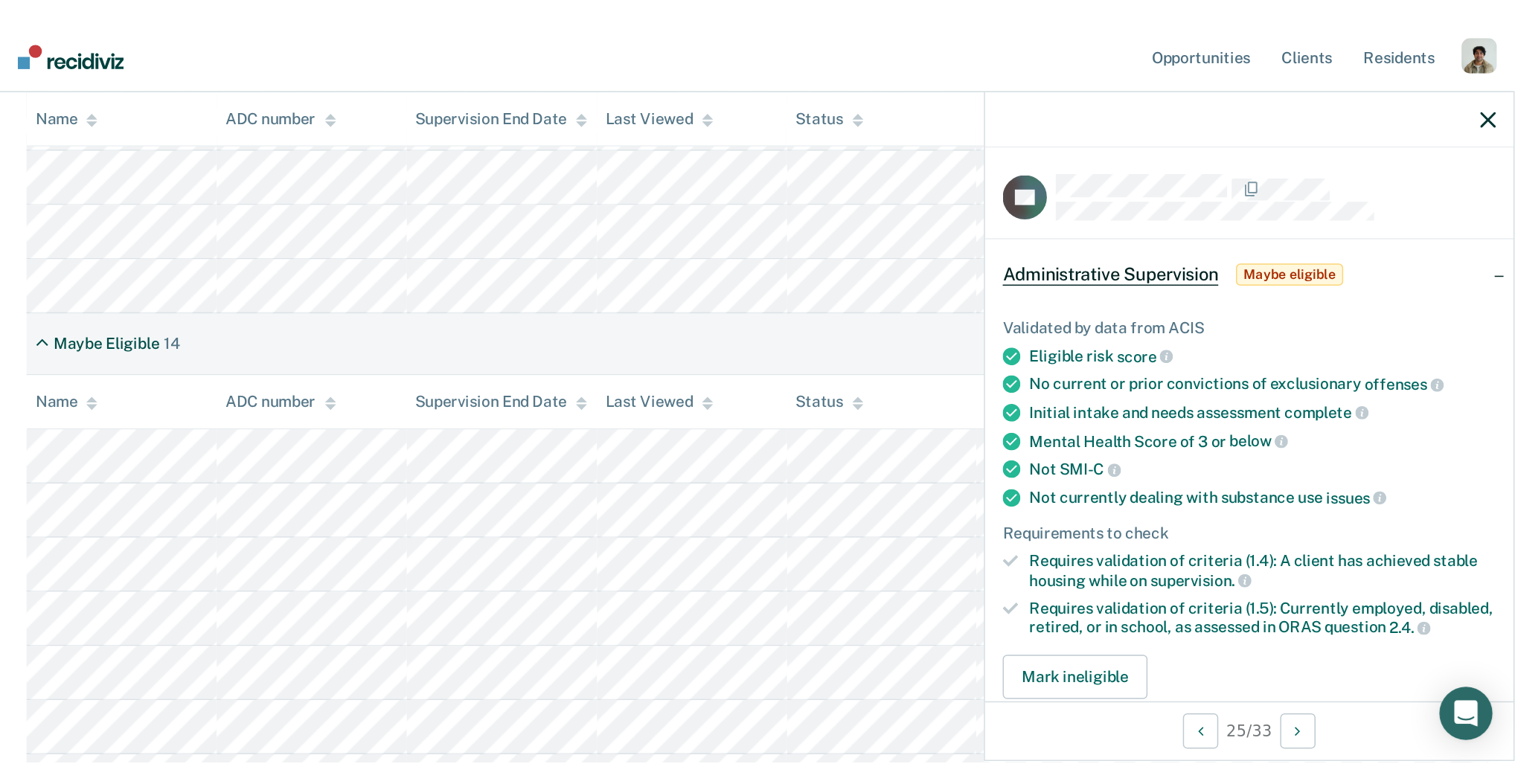
scroll to position [551, 0]
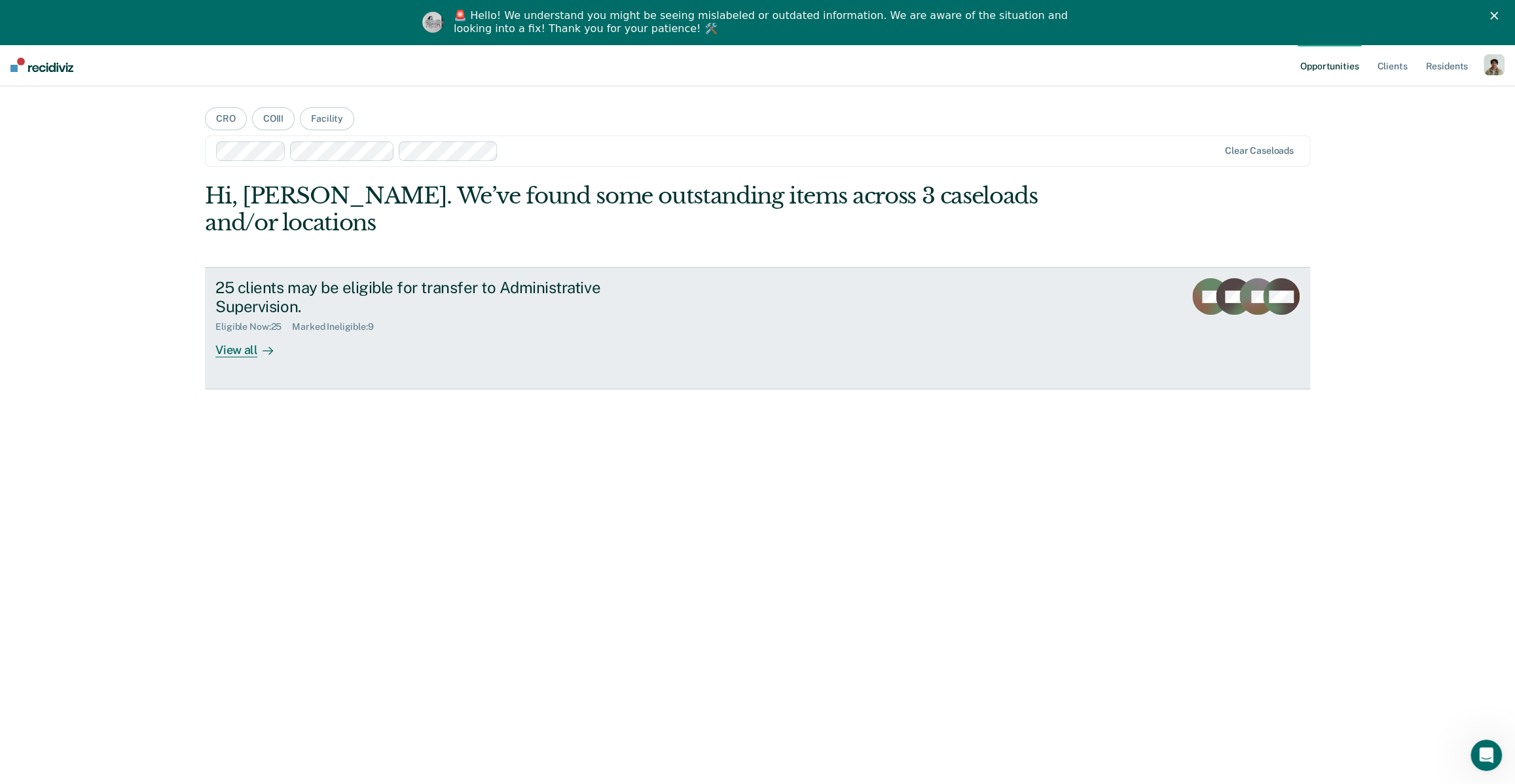
click at [380, 335] on link "25 clients may be eligible for transfer to Administrative Supervision. Eligible…" at bounding box center [757, 328] width 1105 height 122
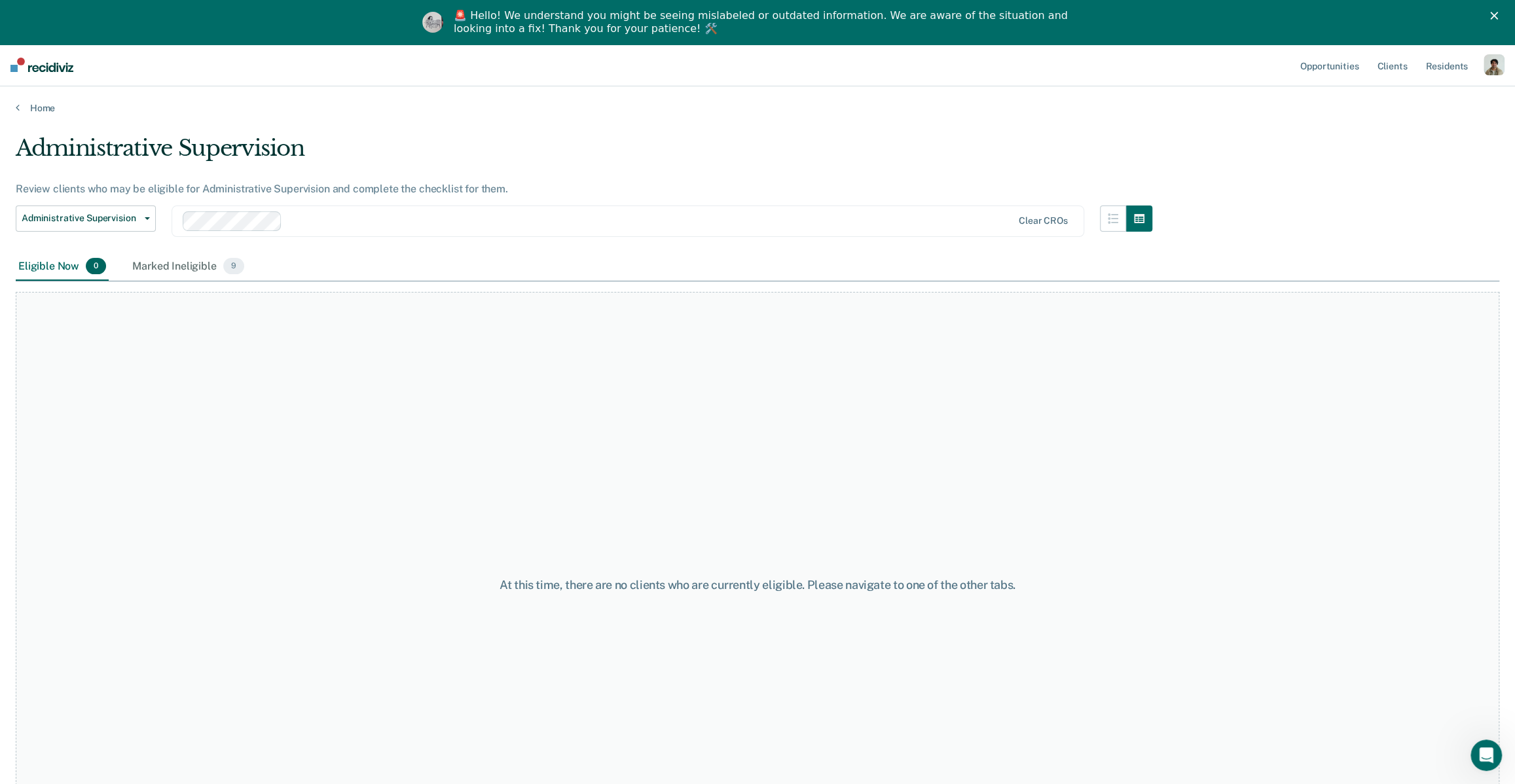
drag, startPoint x: 328, startPoint y: 211, endPoint x: 320, endPoint y: 215, distance: 8.9
click at [326, 213] on div at bounding box center [598, 221] width 831 height 20
click at [256, 220] on div at bounding box center [627, 220] width 888 height 15
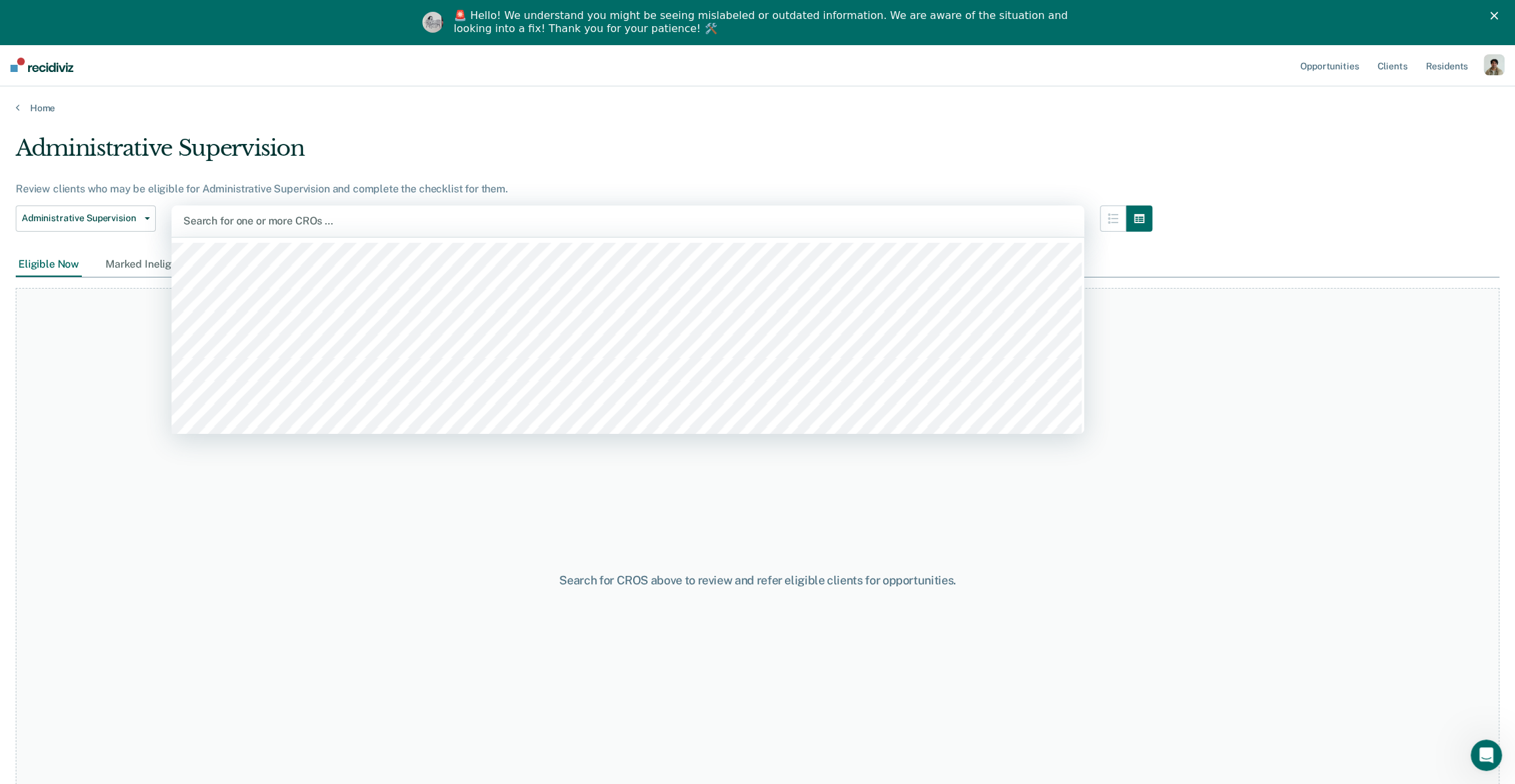
click at [256, 220] on div at bounding box center [628, 220] width 889 height 15
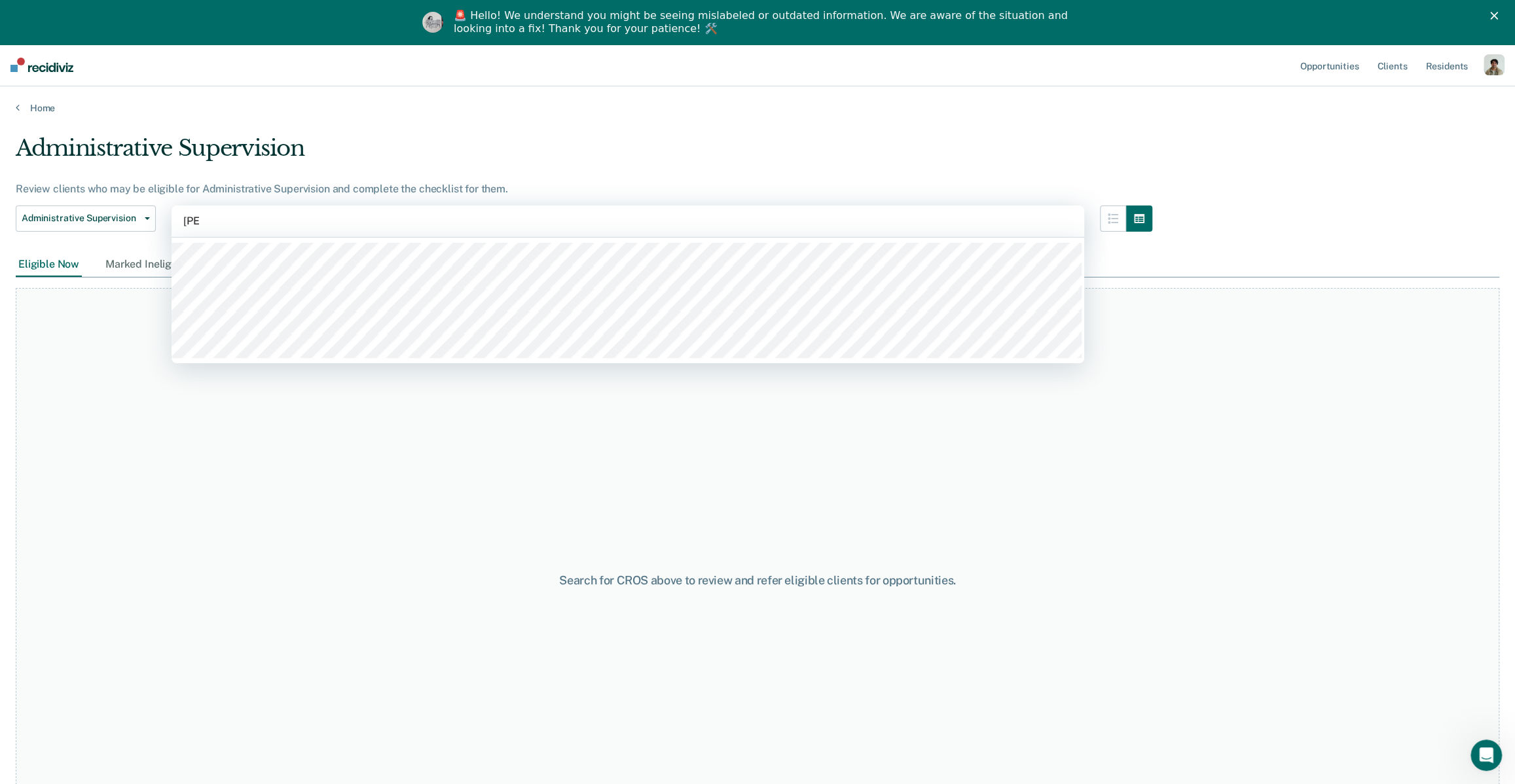
type input "[PERSON_NAME]"
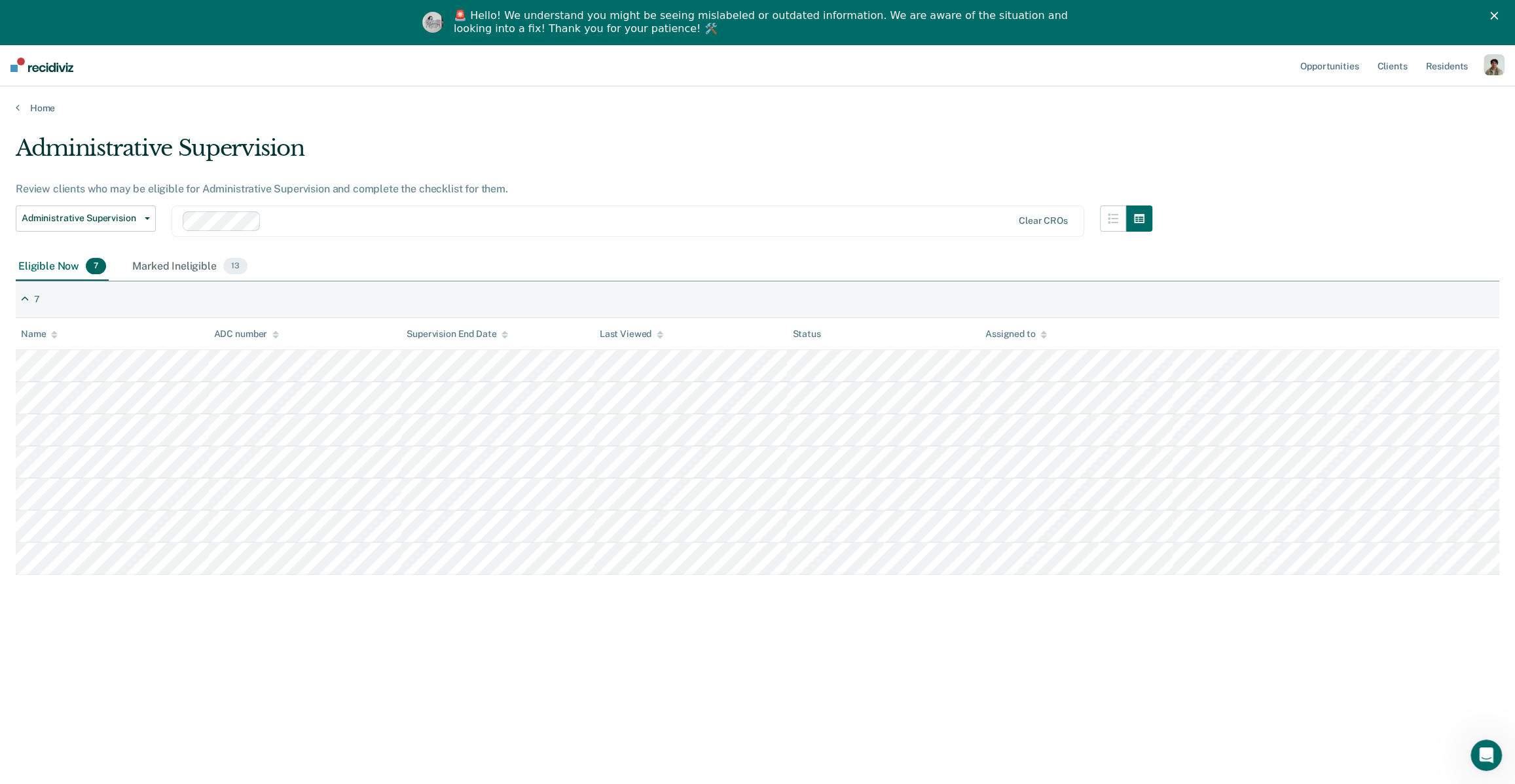
click at [501, 678] on div "Administrative Supervision Review clients who may be eligible for Administrativ…" at bounding box center [757, 432] width 1483 height 595
click at [439, 255] on div "Eligible Now 7 Marked Ineligible 13" at bounding box center [757, 268] width 1483 height 30
click at [186, 659] on div "Administrative Supervision Review clients who may be eligible for Administrativ…" at bounding box center [757, 432] width 1483 height 595
click at [983, 684] on div "Administrative Supervision Review clients who may be eligible for Administrativ…" at bounding box center [757, 432] width 1483 height 595
click at [184, 670] on div "Administrative Supervision Review clients who may be eligible for Administrativ…" at bounding box center [757, 432] width 1483 height 595
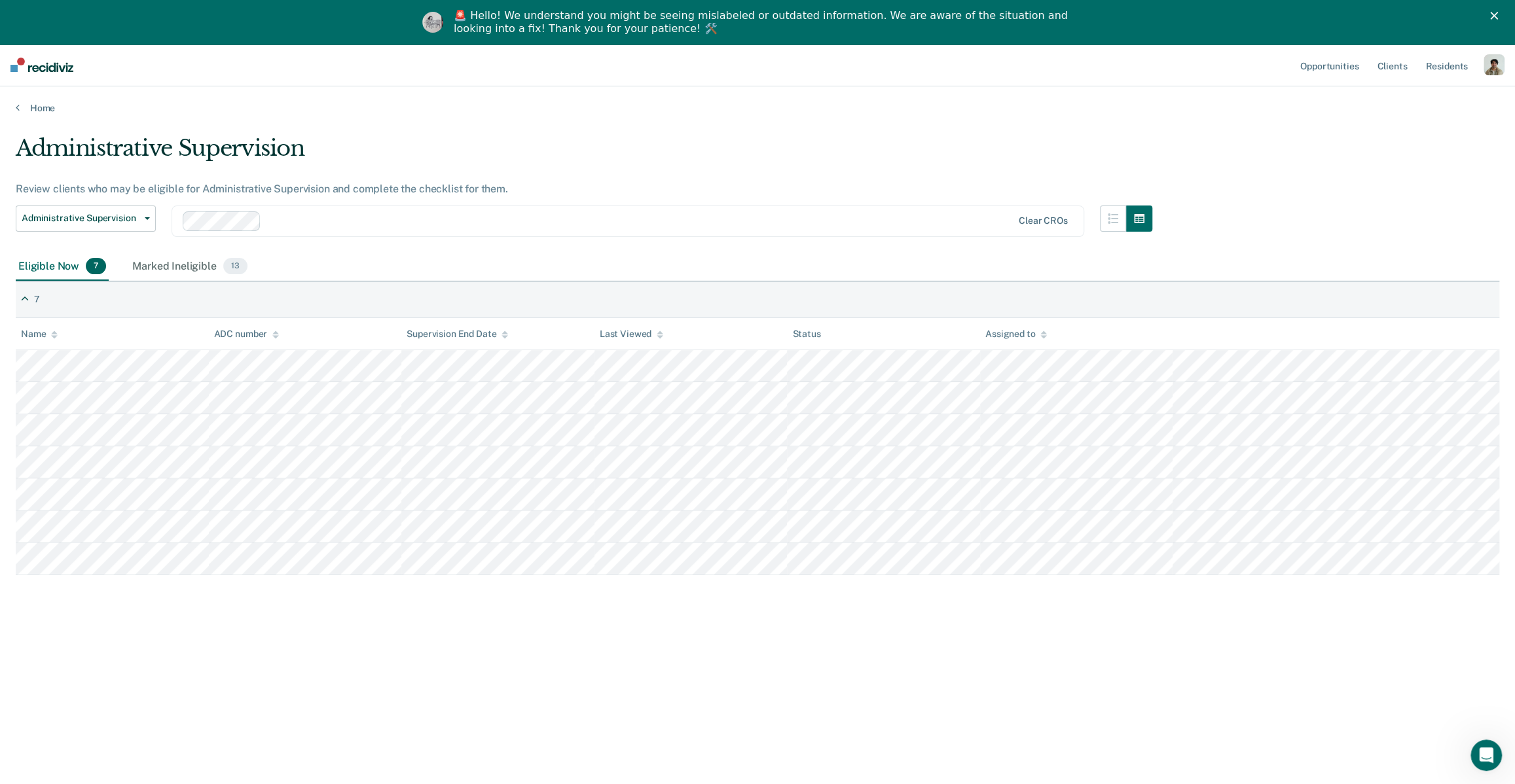
click at [371, 586] on div "Administrative Supervision Review clients who may be eligible for Administrativ…" at bounding box center [757, 432] width 1483 height 595
